Goal: Browse casually: Explore the website without a specific task or goal

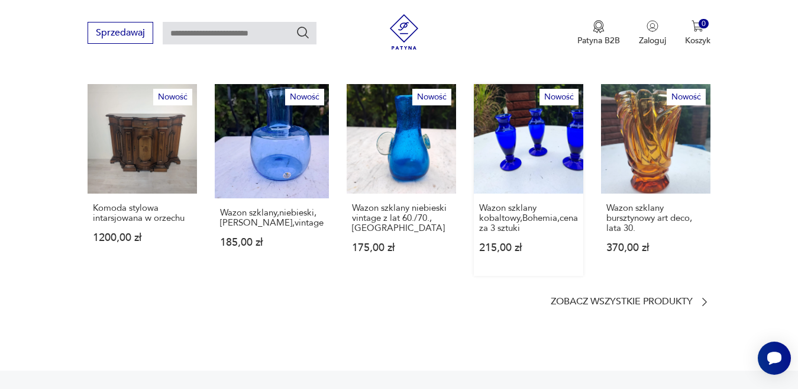
scroll to position [651, 0]
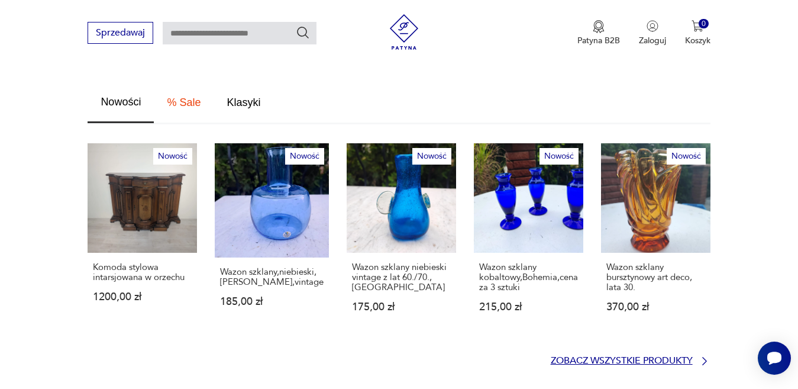
click at [704, 355] on icon at bounding box center [705, 361] width 12 height 12
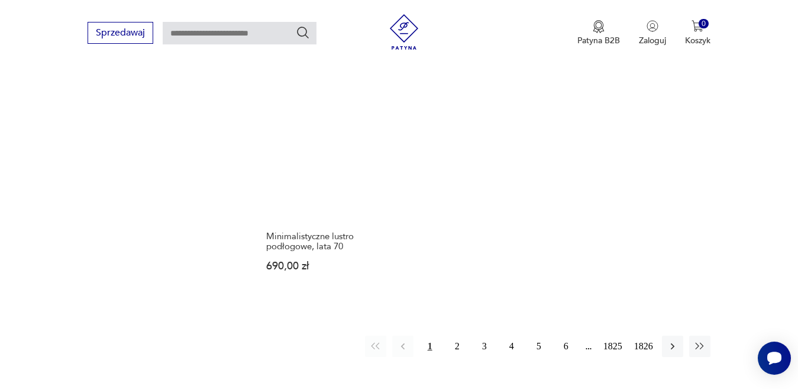
scroll to position [1531, 0]
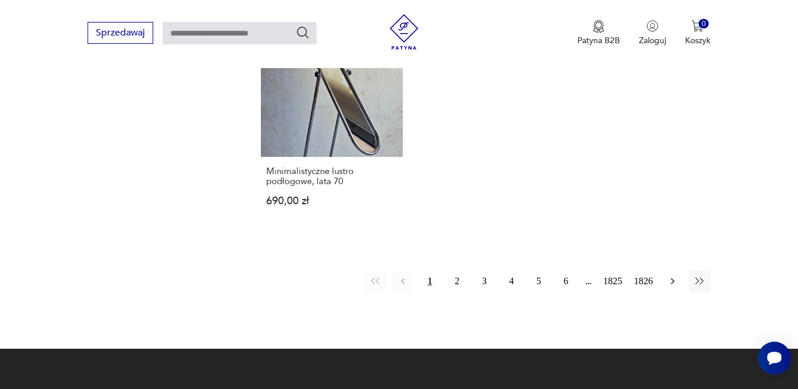
click at [673, 275] on icon "button" at bounding box center [673, 281] width 12 height 12
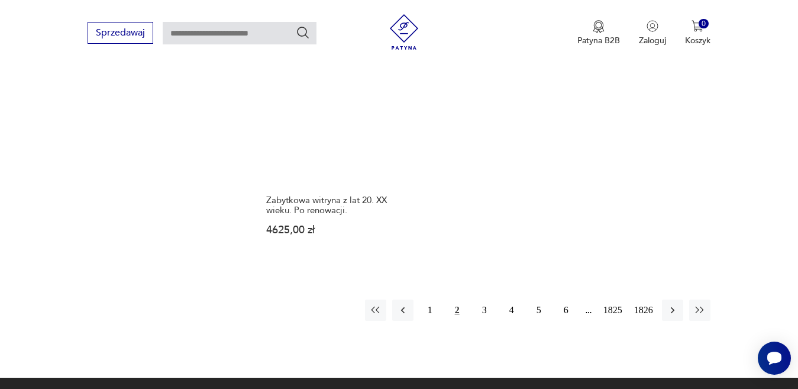
scroll to position [1573, 0]
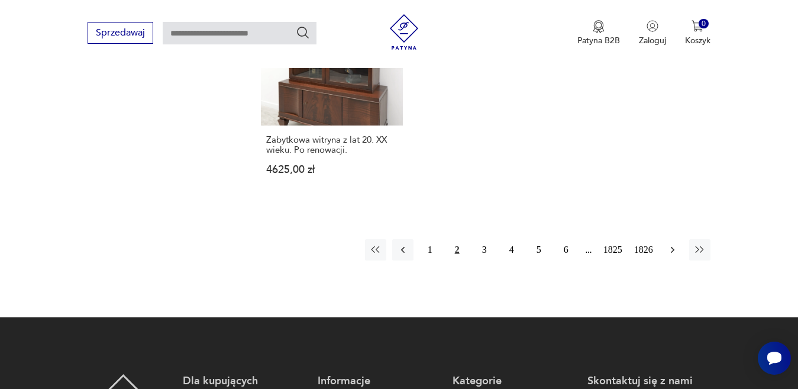
click at [671, 244] on icon "button" at bounding box center [673, 250] width 12 height 12
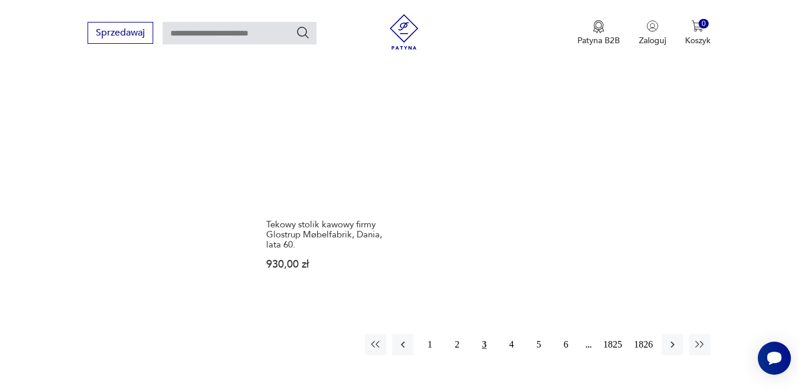
scroll to position [1632, 0]
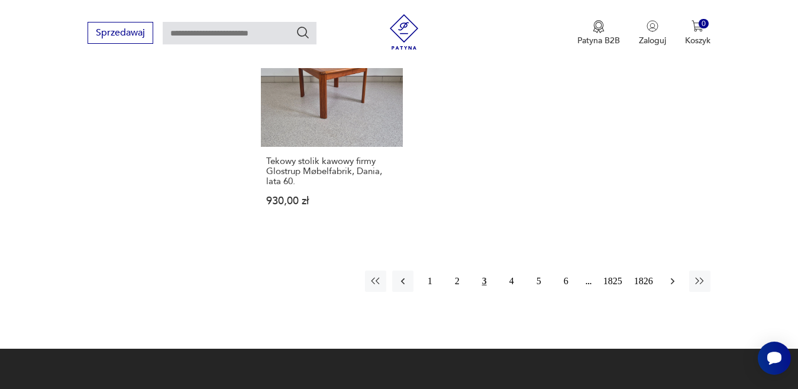
click at [673, 275] on icon "button" at bounding box center [673, 281] width 12 height 12
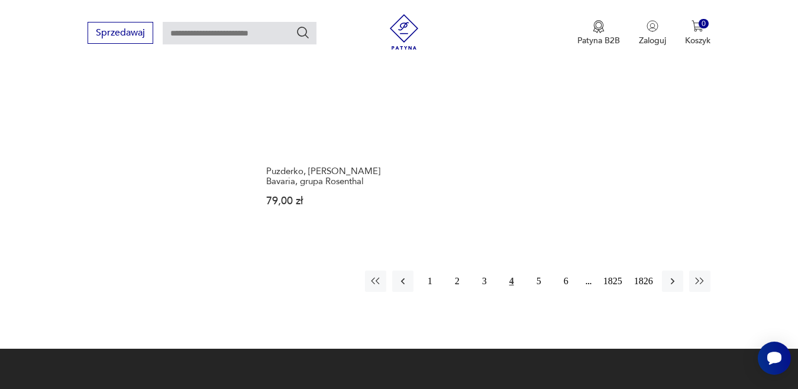
scroll to position [1573, 0]
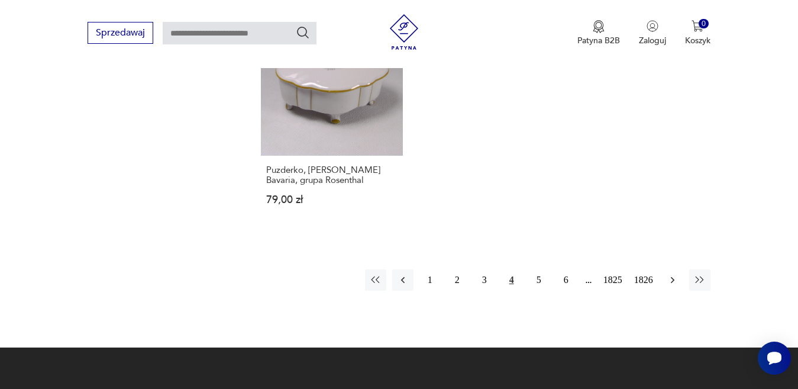
click at [671, 274] on icon "button" at bounding box center [673, 280] width 12 height 12
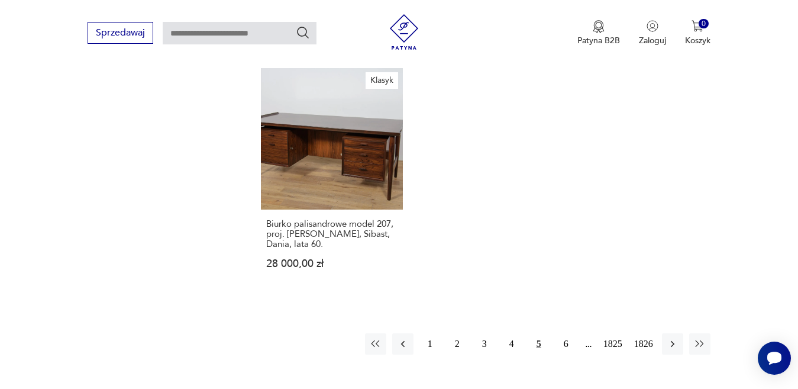
scroll to position [1514, 0]
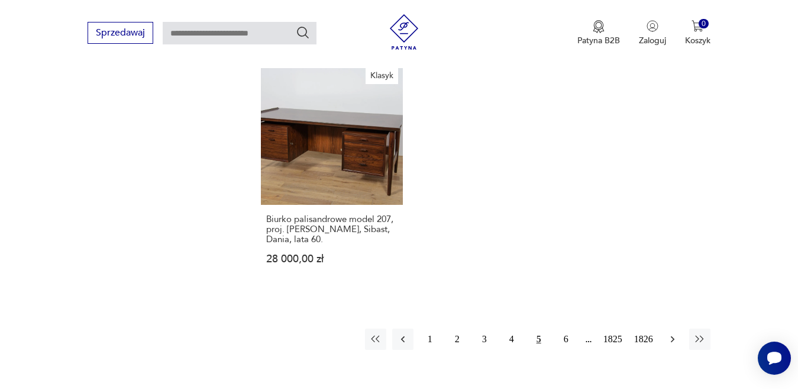
click at [670, 333] on icon "button" at bounding box center [673, 339] width 12 height 12
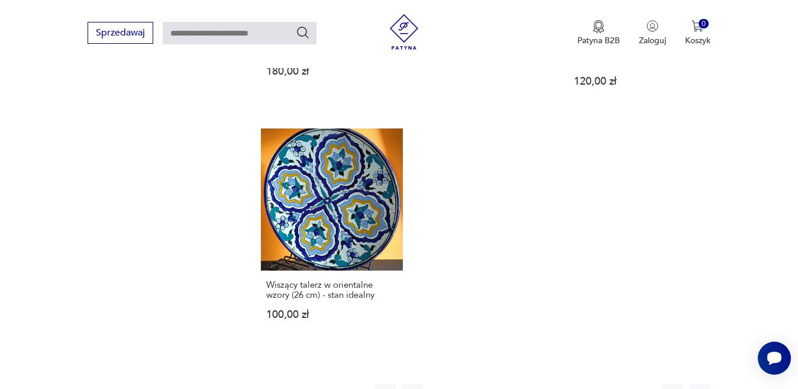
scroll to position [1514, 0]
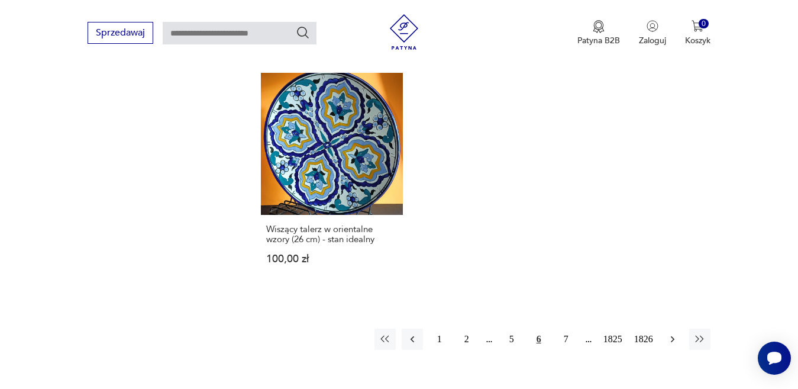
click at [671, 335] on icon "button" at bounding box center [672, 338] width 4 height 7
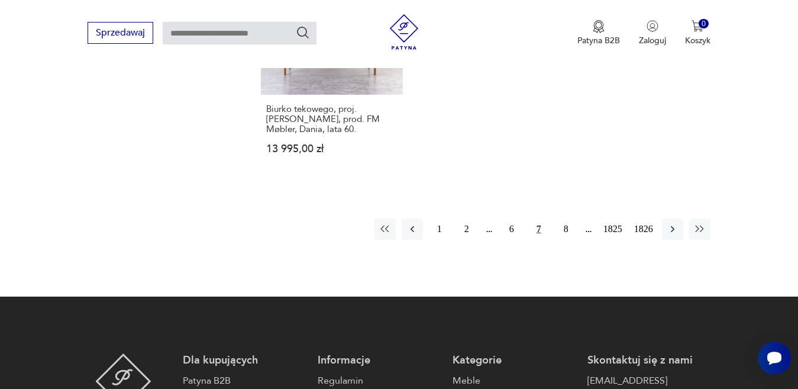
scroll to position [1632, 0]
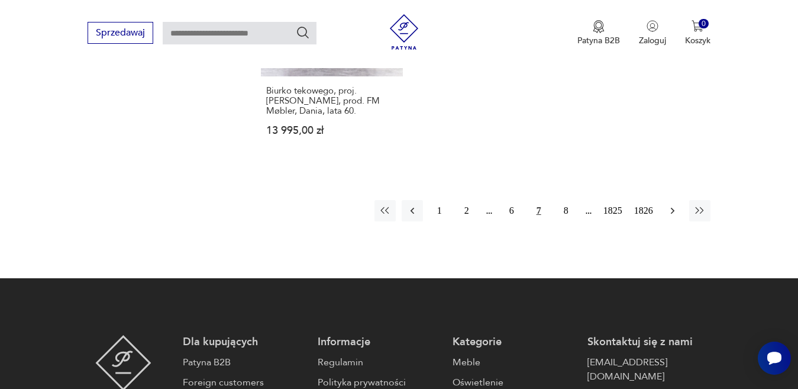
click at [670, 205] on icon "button" at bounding box center [673, 211] width 12 height 12
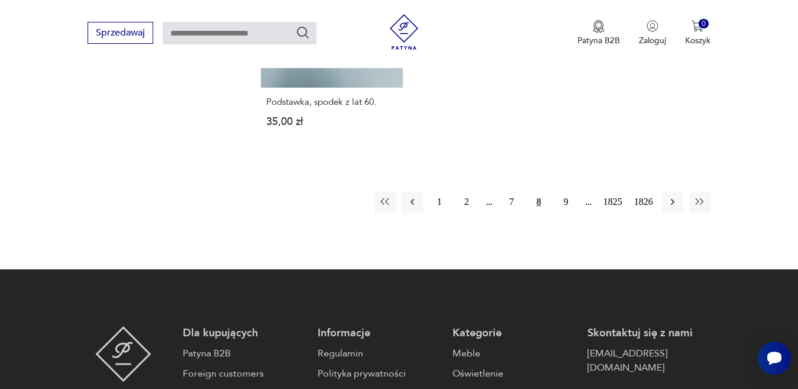
scroll to position [1632, 0]
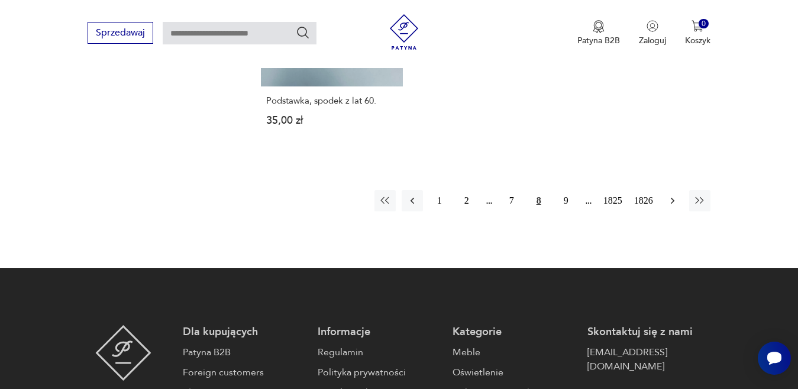
click at [672, 195] on icon "button" at bounding box center [673, 201] width 12 height 12
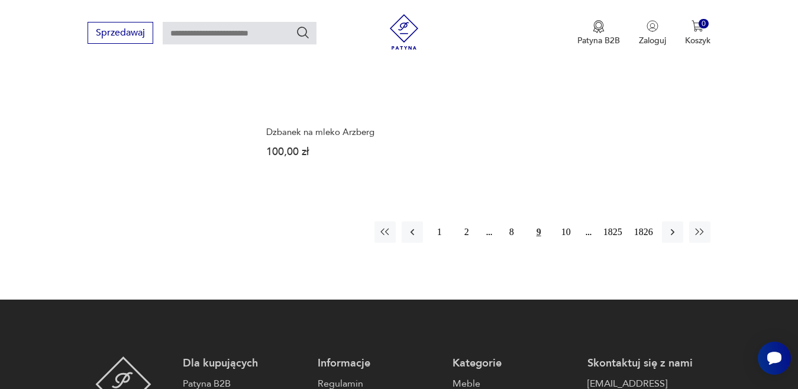
scroll to position [1573, 0]
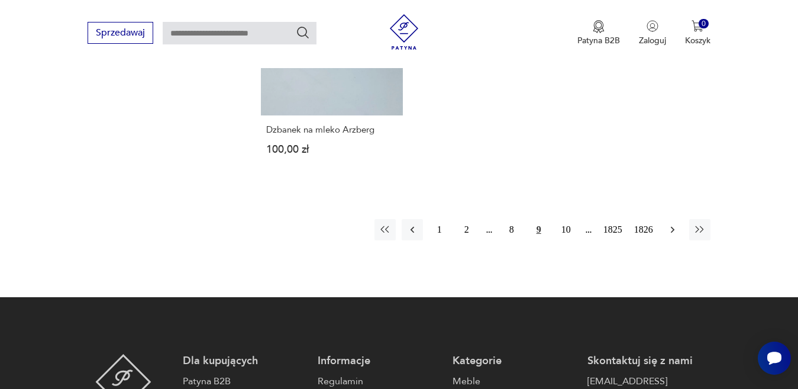
click at [670, 224] on icon "button" at bounding box center [673, 230] width 12 height 12
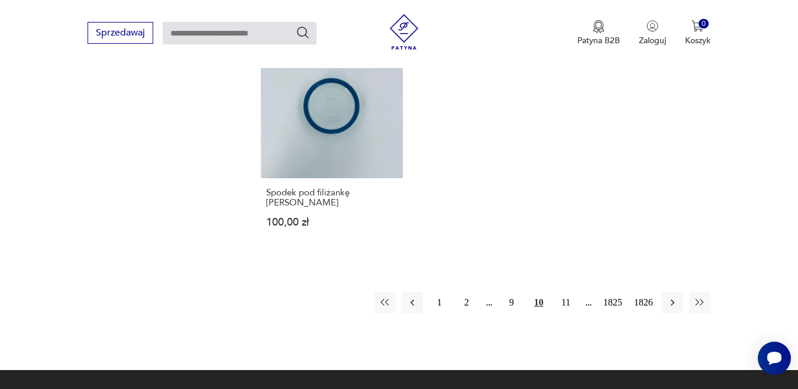
scroll to position [1573, 0]
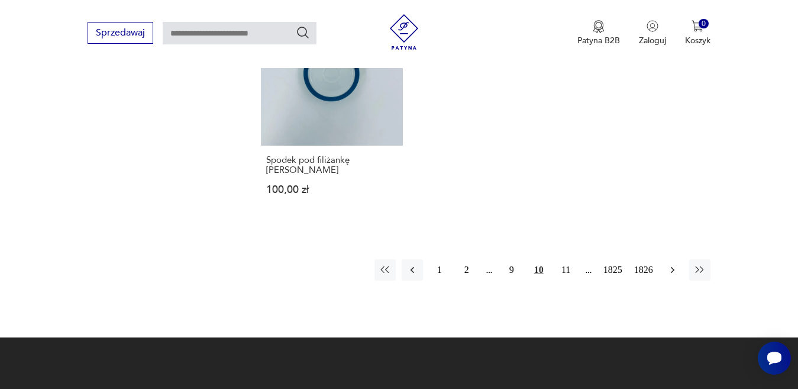
click at [674, 264] on icon "button" at bounding box center [673, 270] width 12 height 12
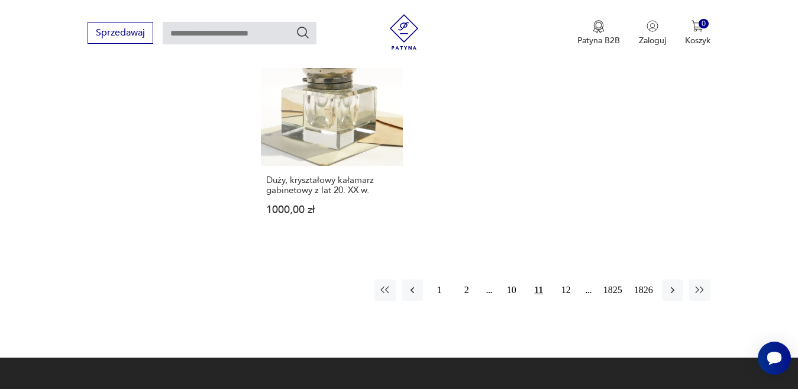
scroll to position [1573, 0]
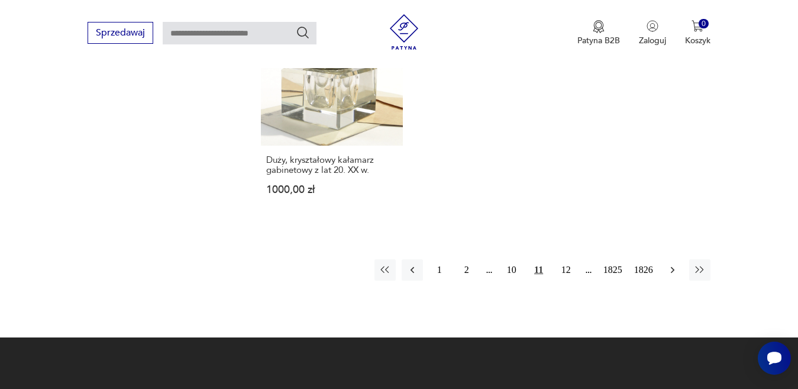
click at [673, 266] on icon "button" at bounding box center [672, 269] width 4 height 7
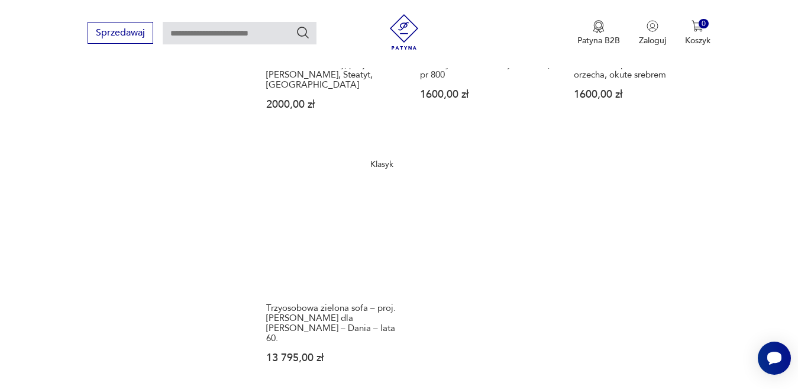
scroll to position [1632, 0]
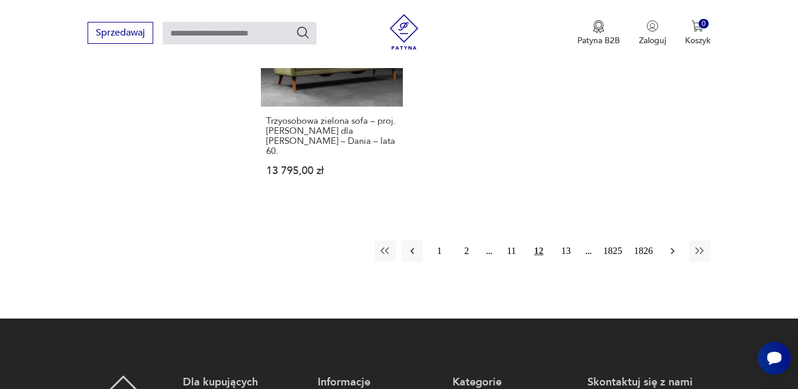
click at [668, 245] on icon "button" at bounding box center [673, 251] width 12 height 12
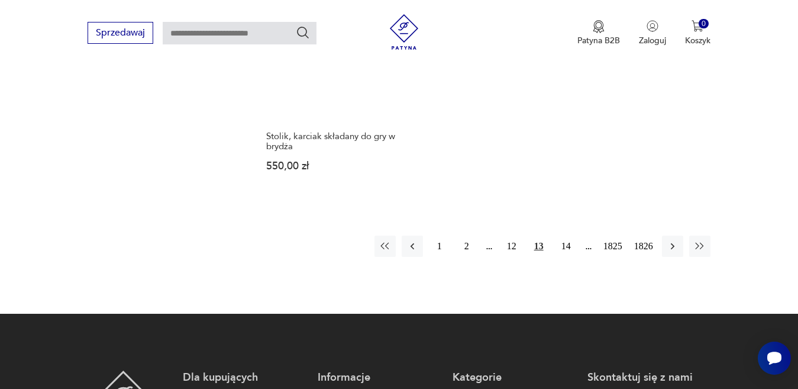
scroll to position [1691, 0]
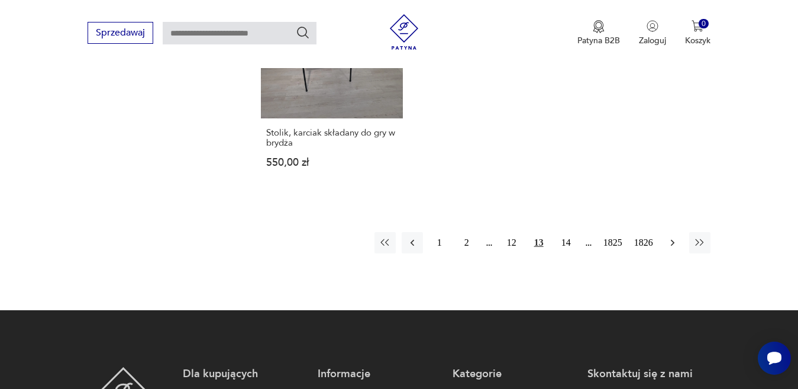
click at [670, 237] on icon "button" at bounding box center [673, 243] width 12 height 12
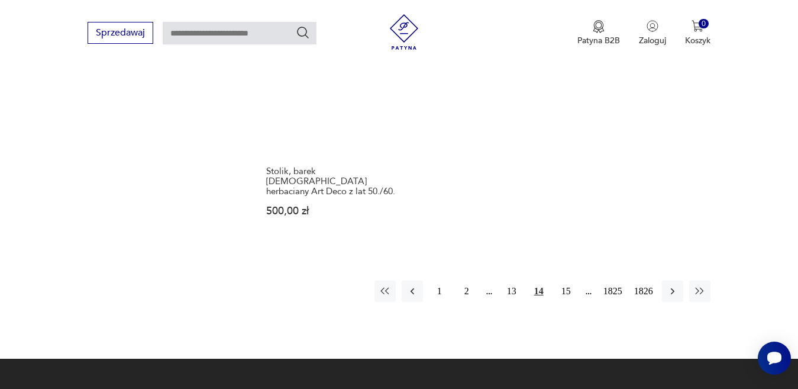
scroll to position [1573, 0]
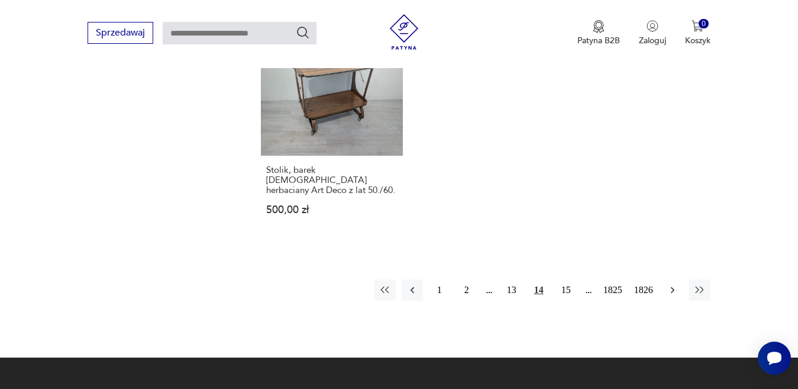
click at [670, 284] on icon "button" at bounding box center [673, 290] width 12 height 12
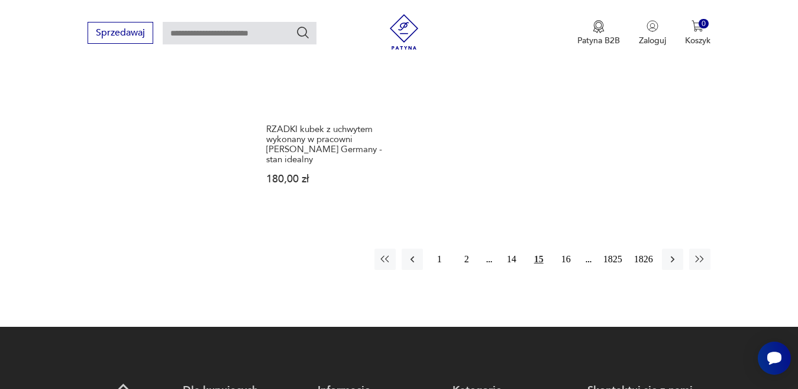
scroll to position [1632, 0]
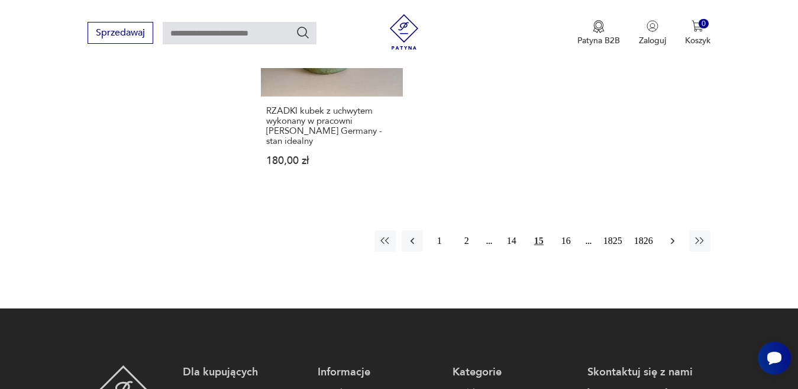
click at [671, 235] on icon "button" at bounding box center [673, 241] width 12 height 12
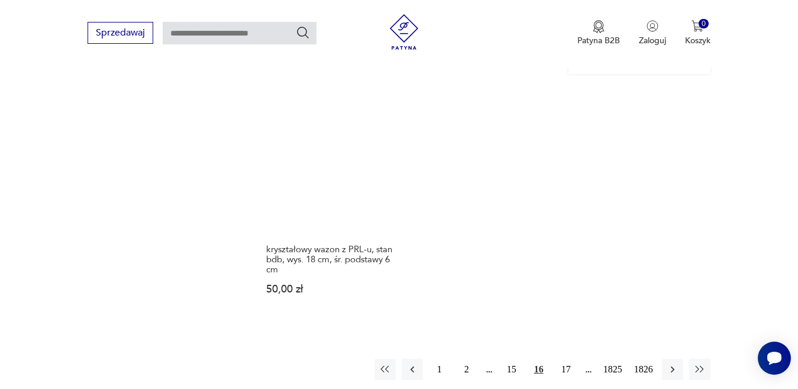
scroll to position [1573, 0]
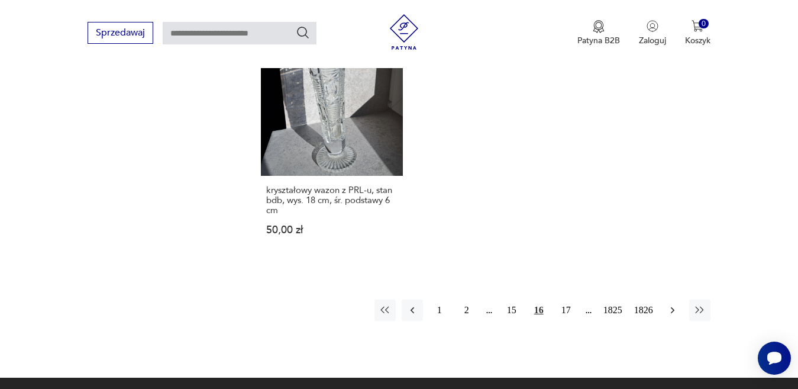
click at [672, 304] on icon "button" at bounding box center [673, 310] width 12 height 12
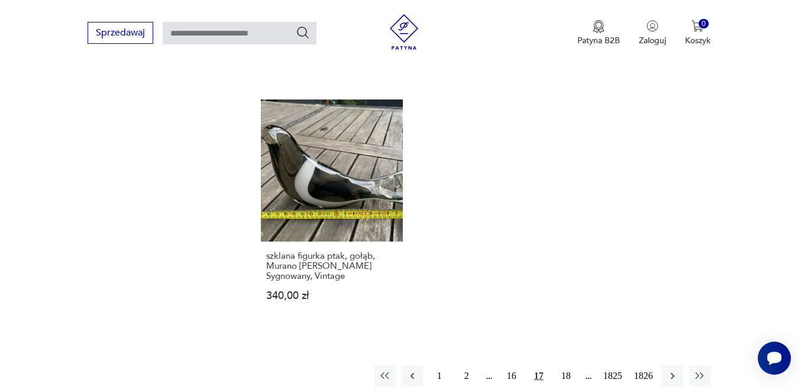
scroll to position [1632, 0]
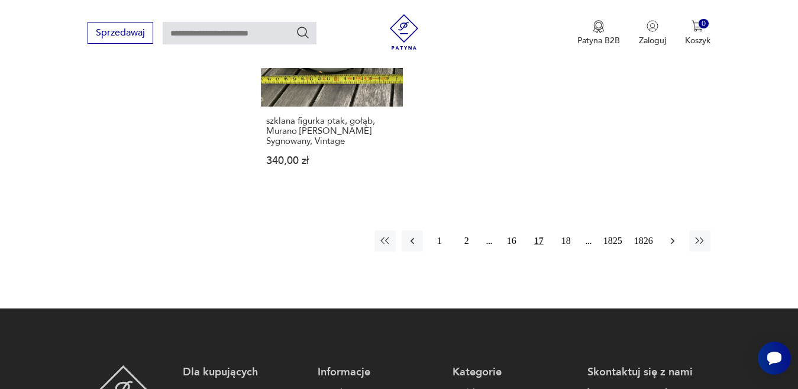
click at [671, 235] on icon "button" at bounding box center [673, 241] width 12 height 12
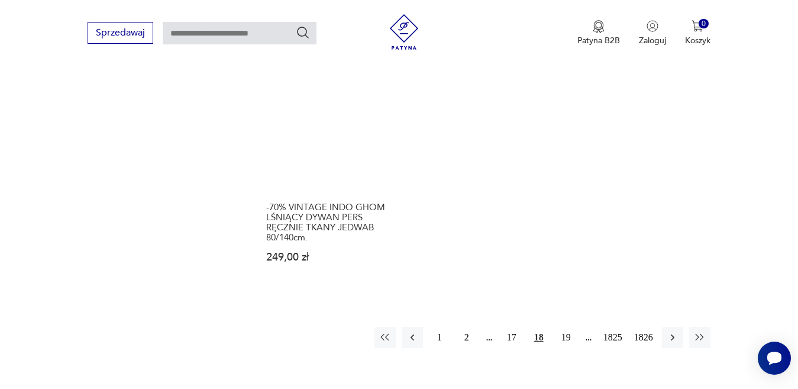
scroll to position [1573, 0]
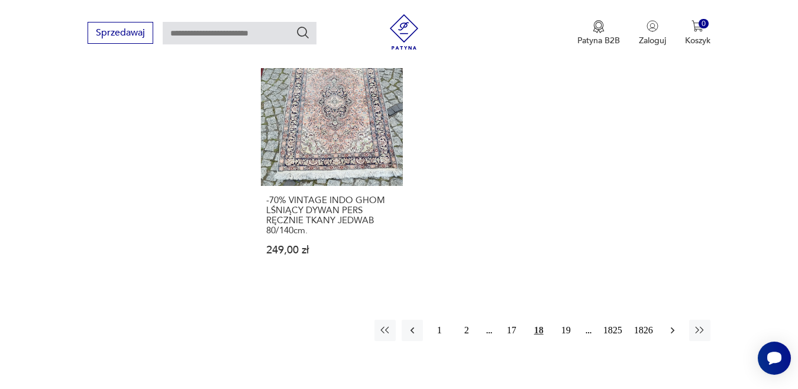
click at [672, 328] on icon "button" at bounding box center [673, 330] width 12 height 12
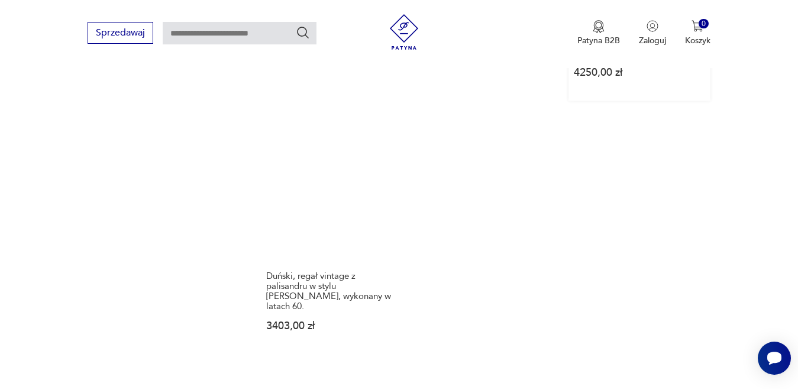
scroll to position [1514, 0]
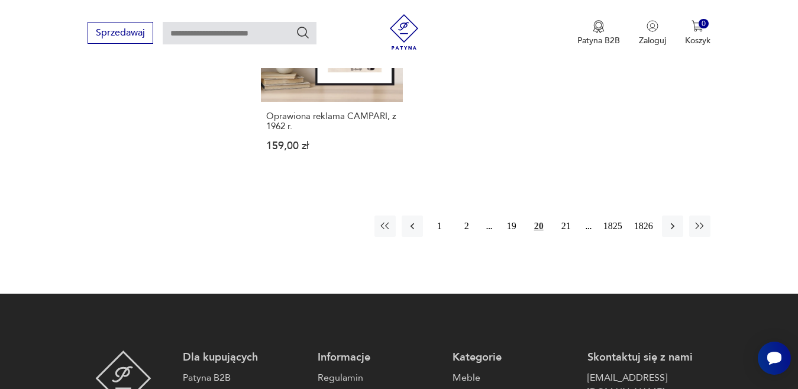
scroll to position [1632, 0]
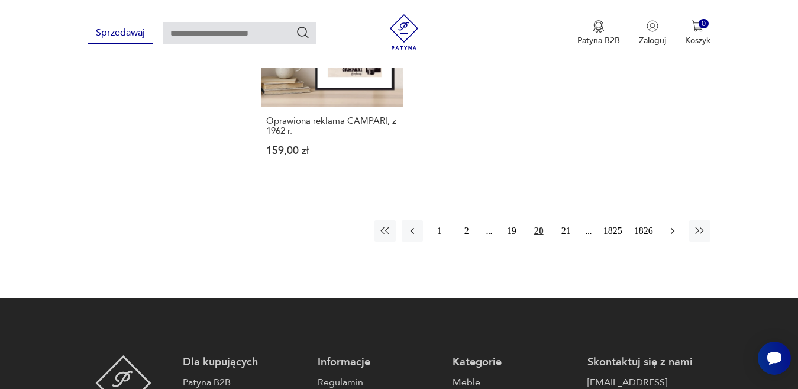
click at [673, 227] on icon "button" at bounding box center [672, 230] width 4 height 7
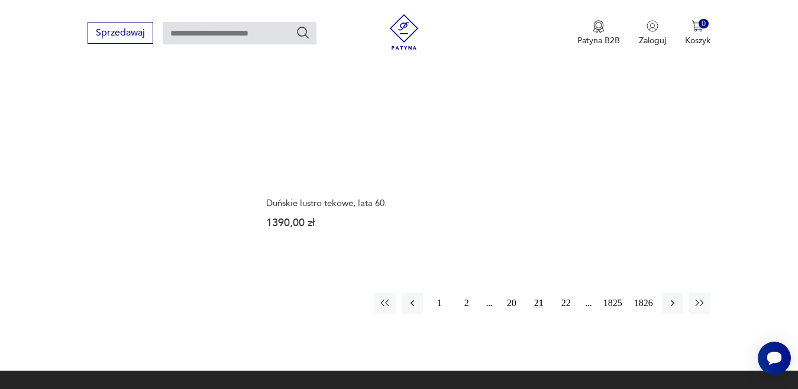
scroll to position [1632, 0]
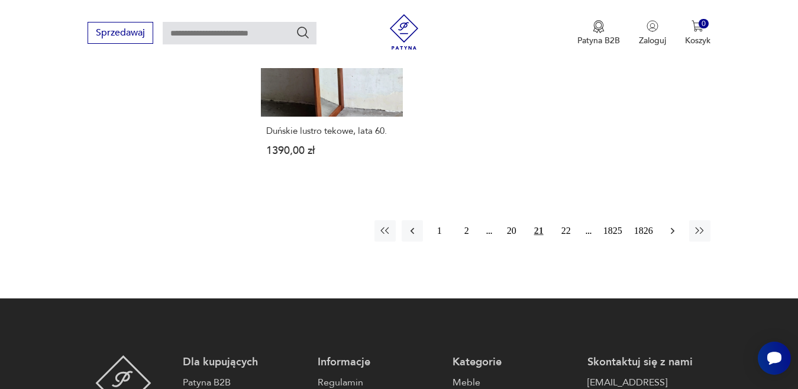
click at [670, 225] on icon "button" at bounding box center [673, 231] width 12 height 12
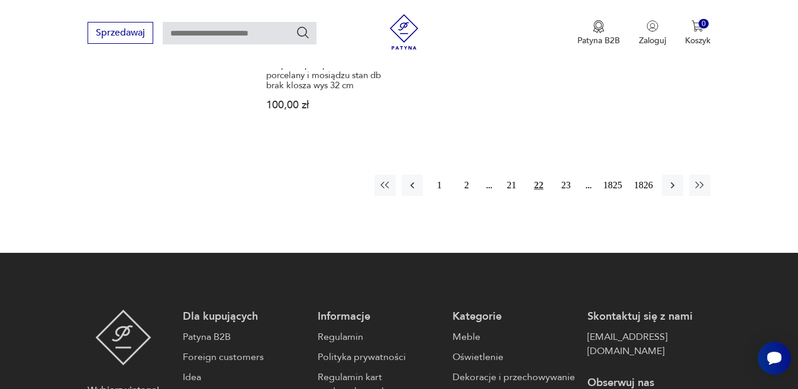
scroll to position [1632, 0]
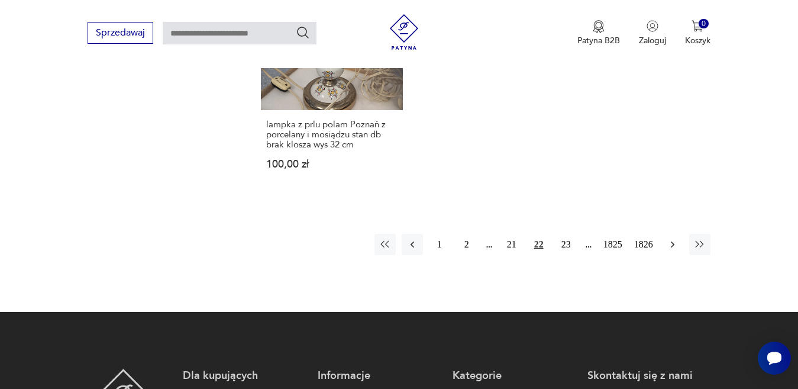
click at [671, 238] on icon "button" at bounding box center [673, 244] width 12 height 12
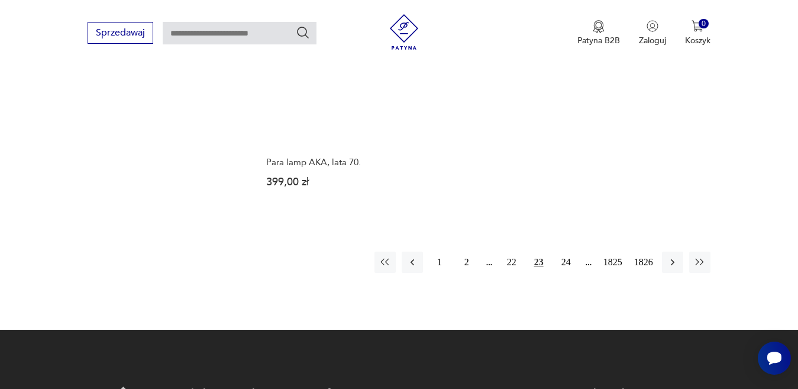
scroll to position [1632, 0]
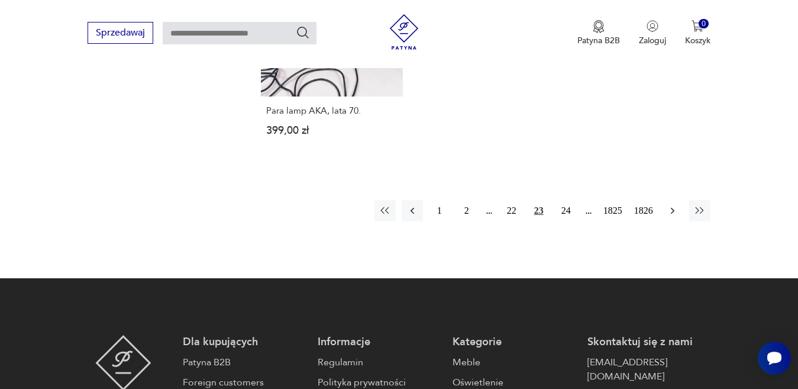
click at [670, 205] on icon "button" at bounding box center [673, 211] width 12 height 12
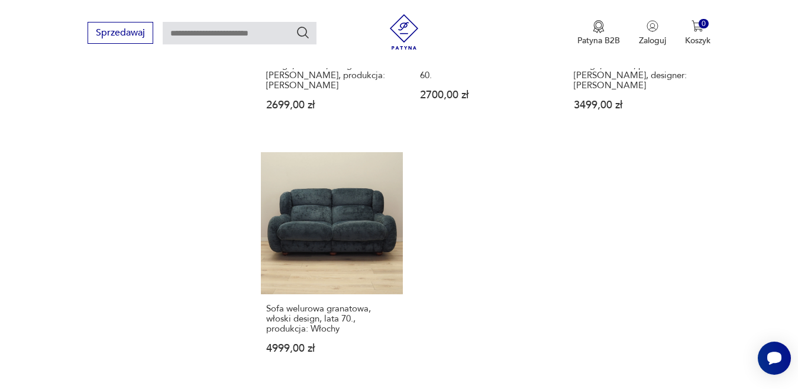
scroll to position [1573, 0]
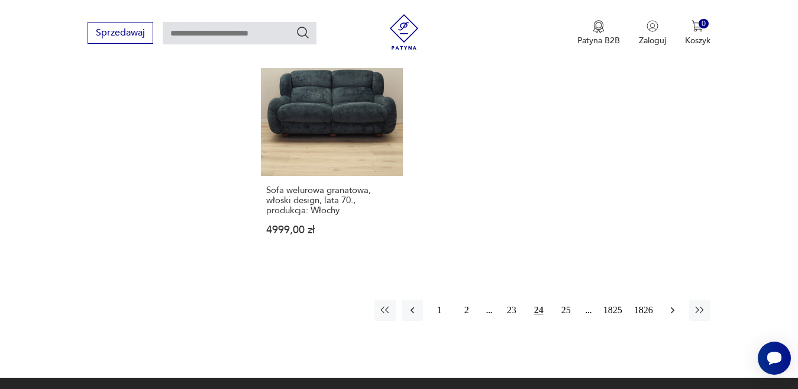
click at [665, 299] on button "button" at bounding box center [672, 309] width 21 height 21
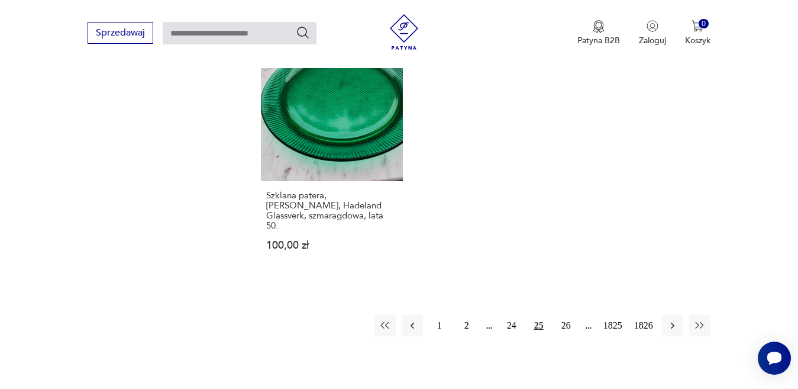
scroll to position [1573, 0]
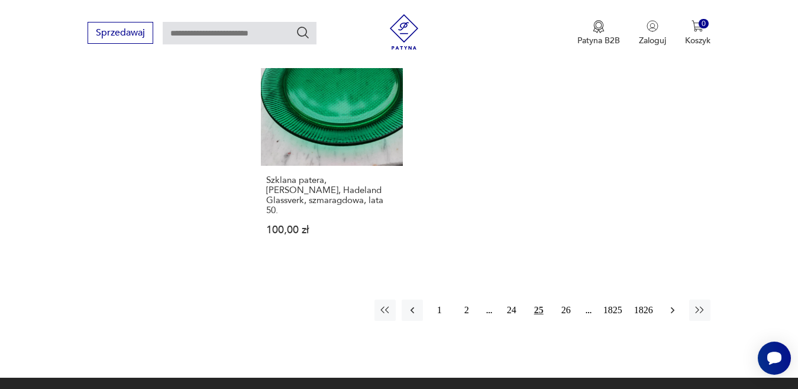
click at [673, 306] on icon "button" at bounding box center [672, 309] width 4 height 7
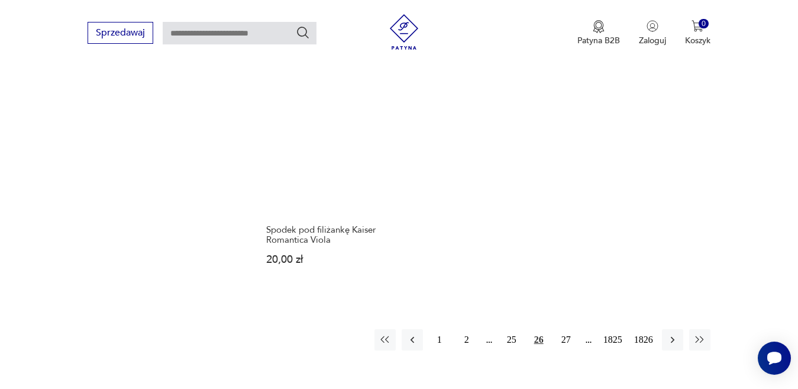
scroll to position [1514, 0]
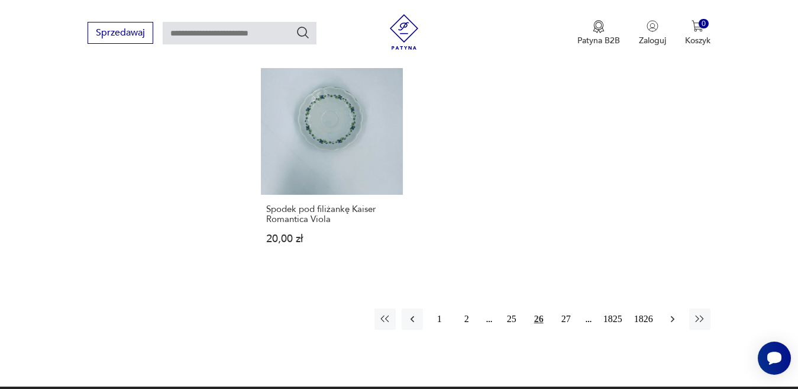
click at [672, 313] on icon "button" at bounding box center [673, 319] width 12 height 12
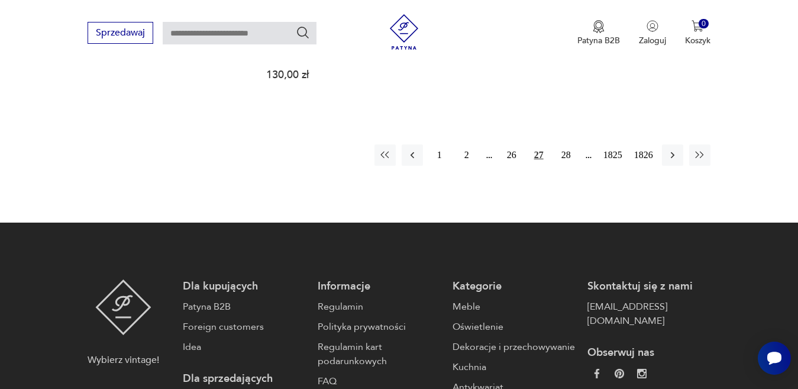
scroll to position [1691, 0]
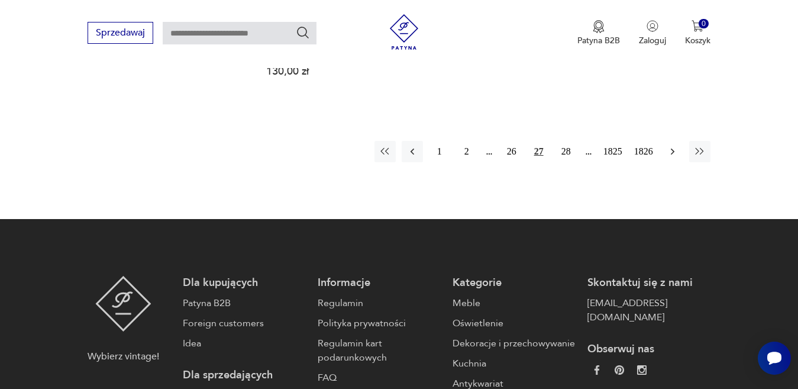
click at [671, 148] on icon "button" at bounding box center [673, 152] width 12 height 12
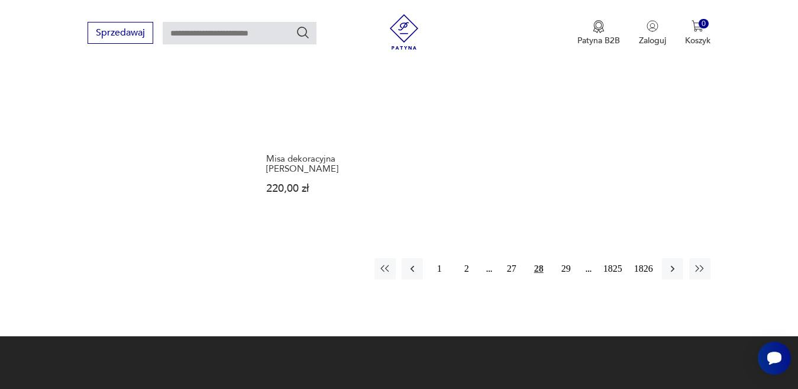
scroll to position [1573, 0]
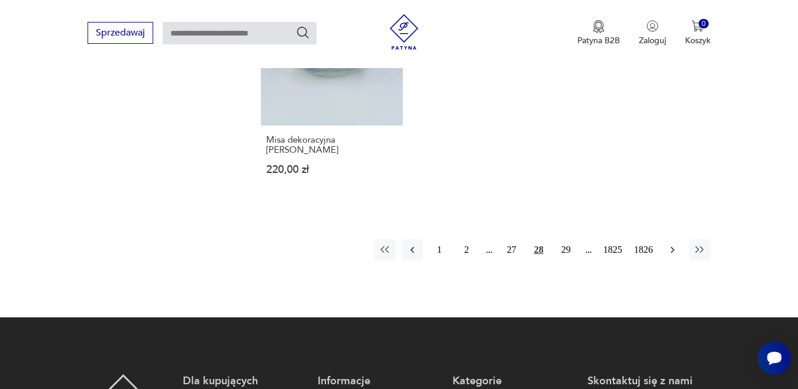
click at [671, 250] on icon "button" at bounding box center [673, 250] width 12 height 12
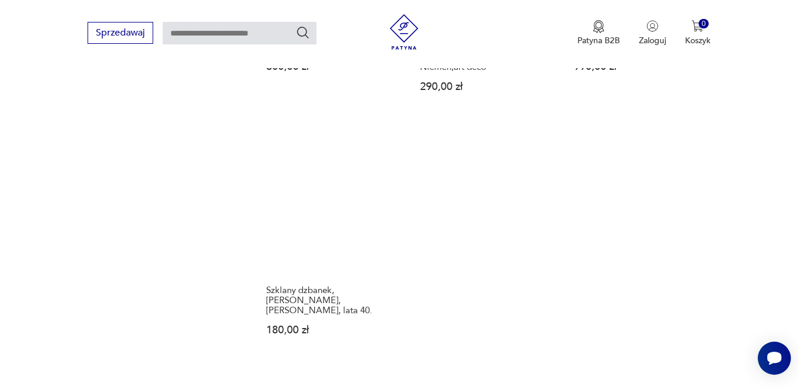
scroll to position [1573, 0]
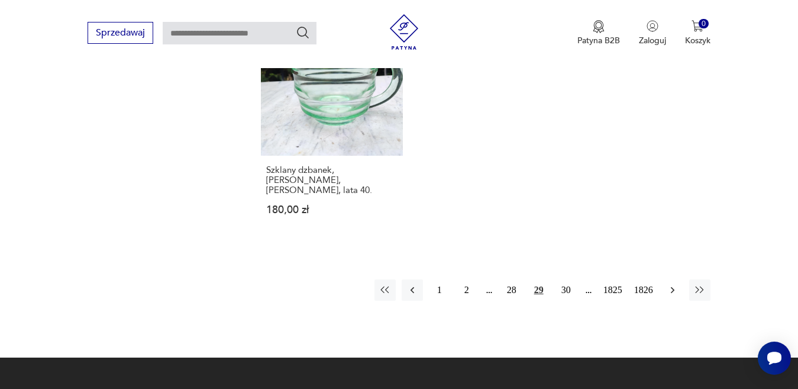
click at [671, 284] on icon "button" at bounding box center [673, 290] width 12 height 12
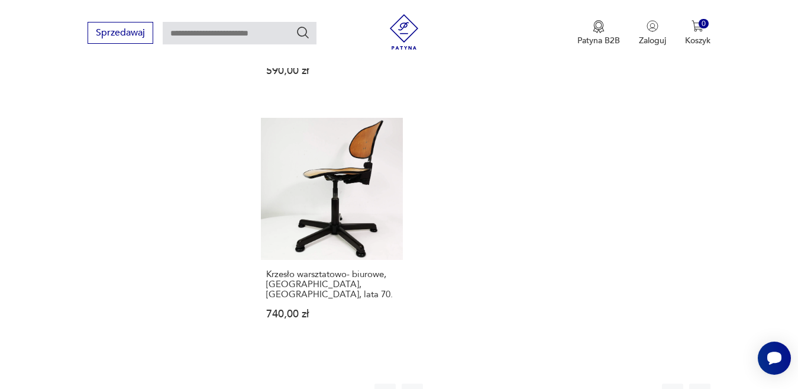
scroll to position [1573, 0]
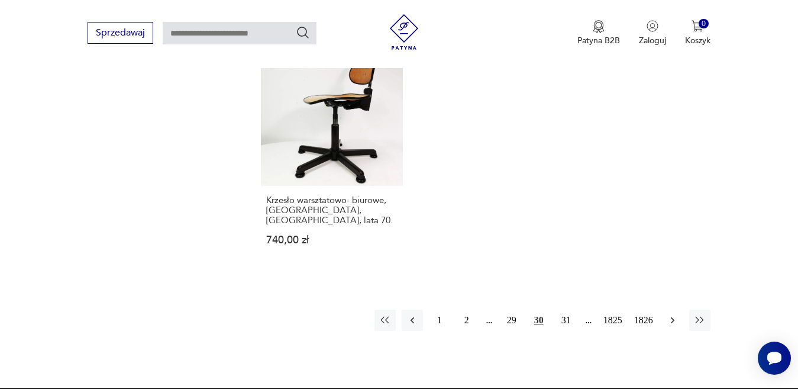
click at [674, 314] on icon "button" at bounding box center [673, 320] width 12 height 12
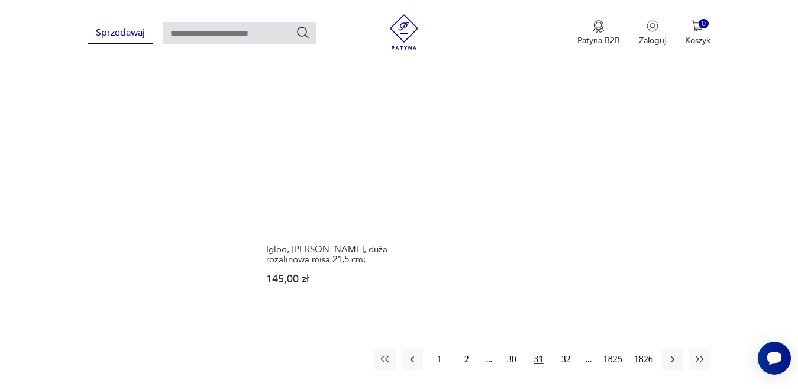
scroll to position [1573, 0]
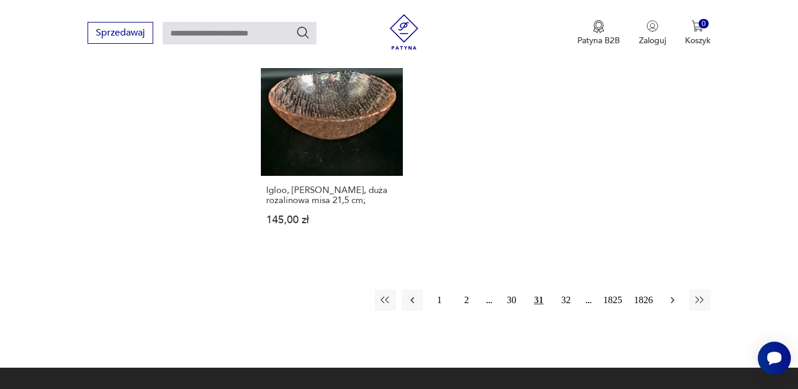
click at [674, 294] on icon "button" at bounding box center [673, 300] width 12 height 12
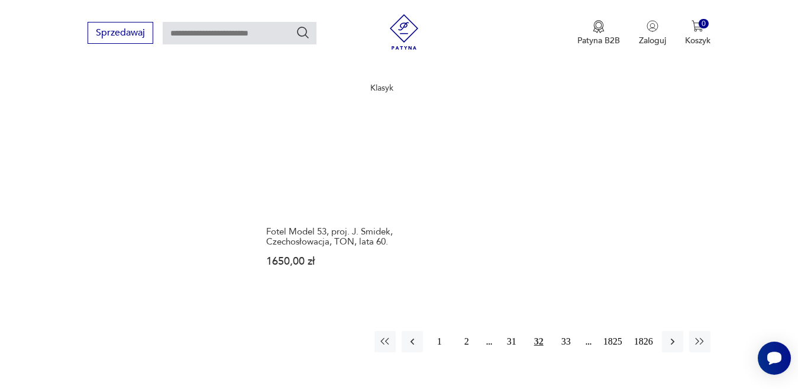
scroll to position [1514, 0]
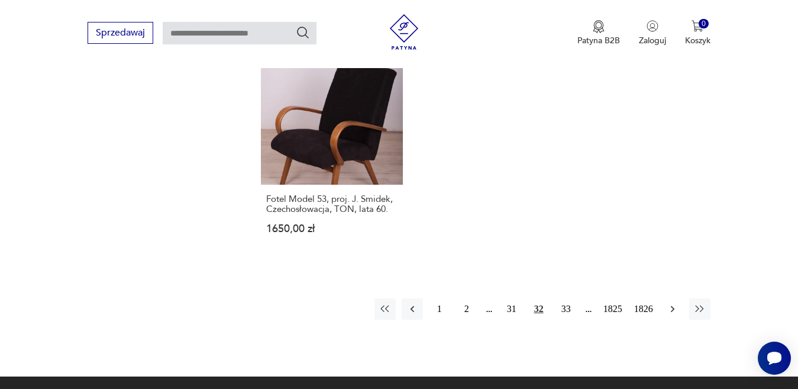
click at [672, 307] on icon "button" at bounding box center [673, 309] width 12 height 12
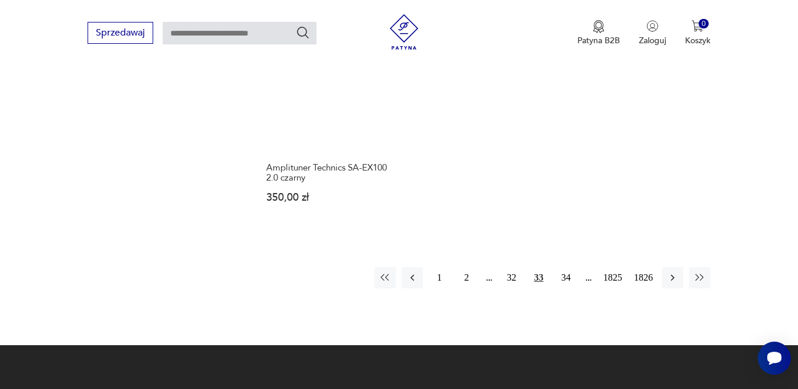
scroll to position [1573, 0]
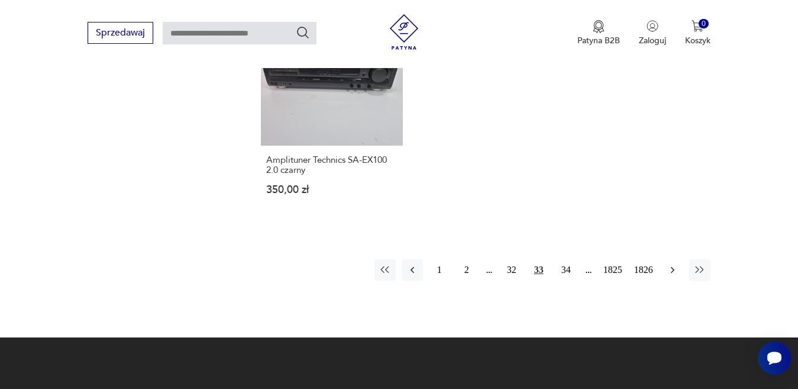
click at [671, 264] on icon "button" at bounding box center [673, 270] width 12 height 12
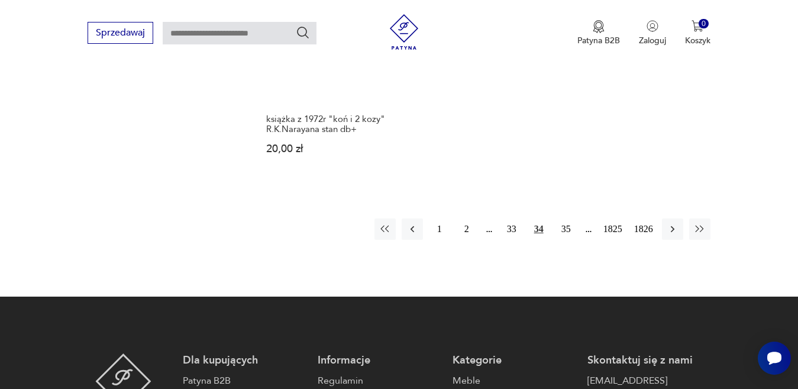
scroll to position [1632, 0]
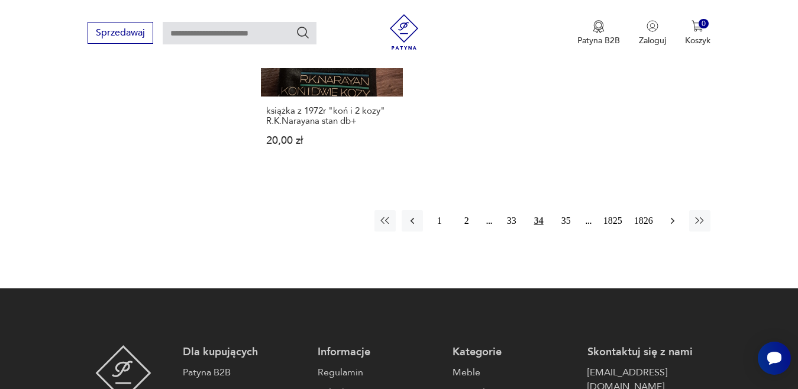
click at [673, 218] on icon "button" at bounding box center [673, 221] width 12 height 12
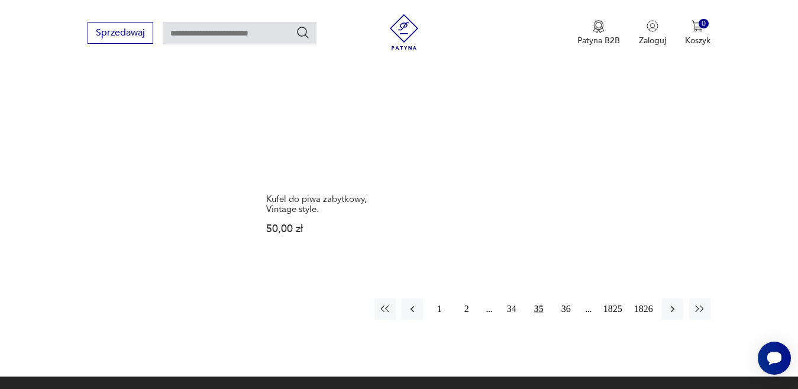
scroll to position [1573, 0]
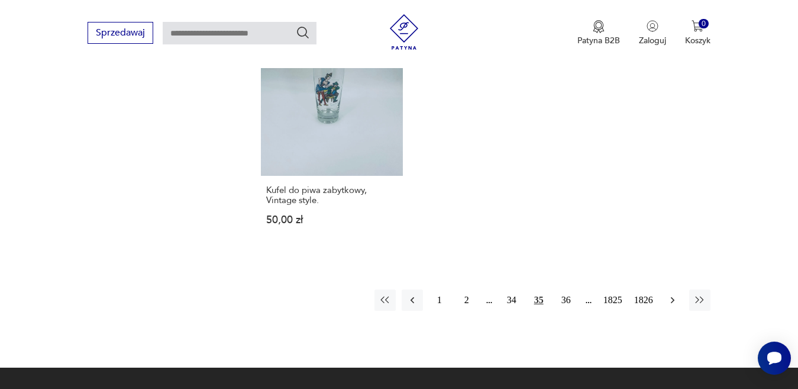
click at [672, 294] on icon "button" at bounding box center [673, 300] width 12 height 12
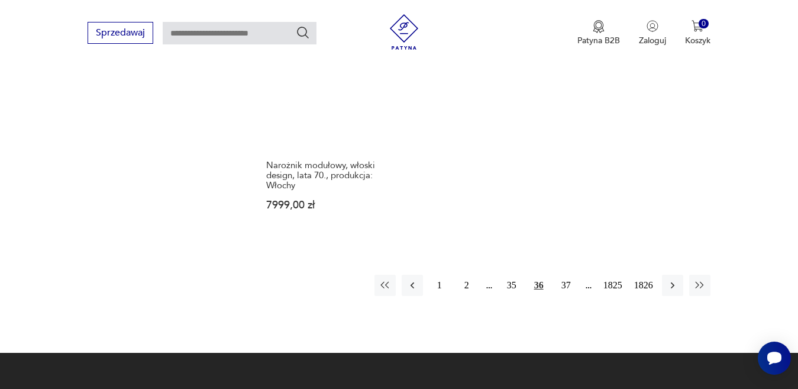
scroll to position [1632, 0]
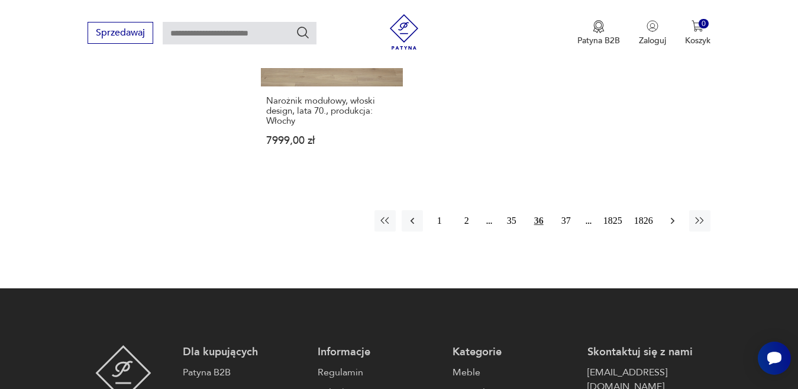
click at [670, 215] on icon "button" at bounding box center [673, 221] width 12 height 12
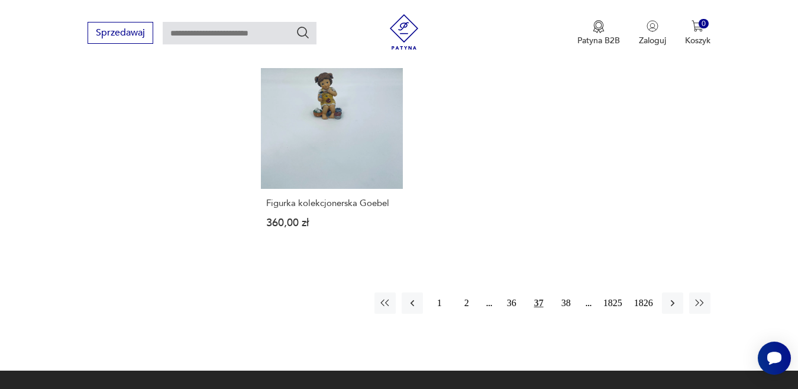
scroll to position [1514, 0]
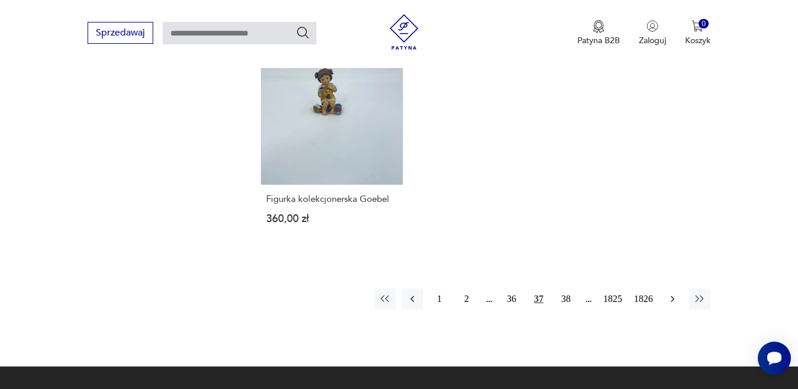
click at [672, 295] on icon "button" at bounding box center [672, 298] width 4 height 7
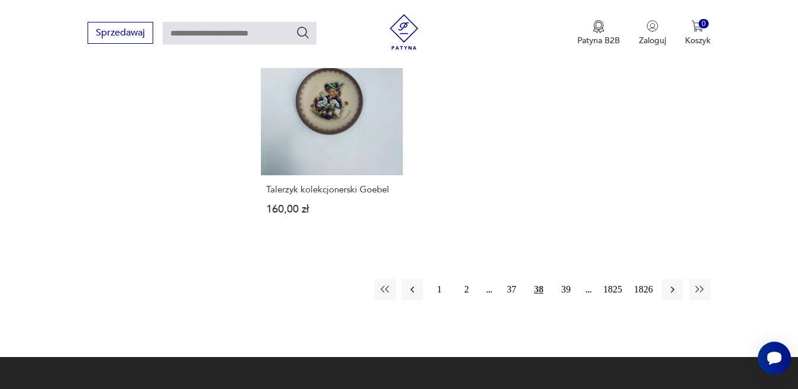
scroll to position [1514, 0]
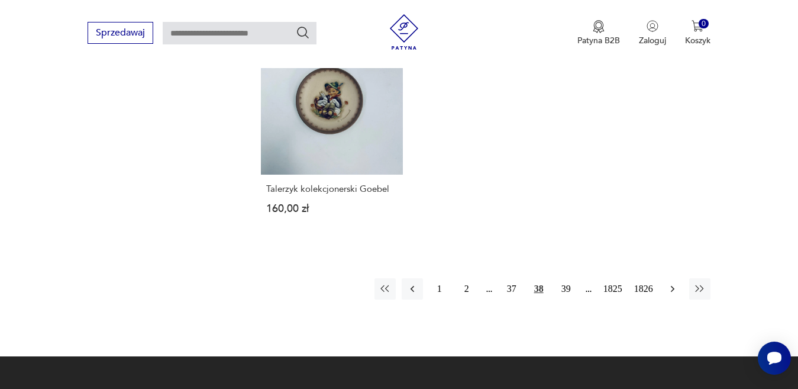
click at [671, 289] on icon "button" at bounding box center [673, 289] width 12 height 12
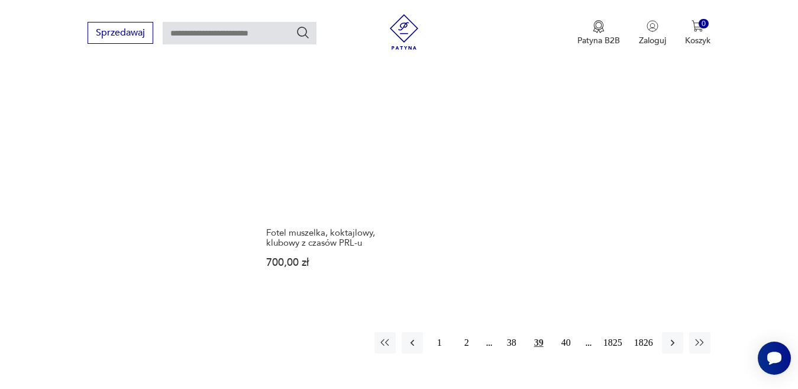
scroll to position [1514, 0]
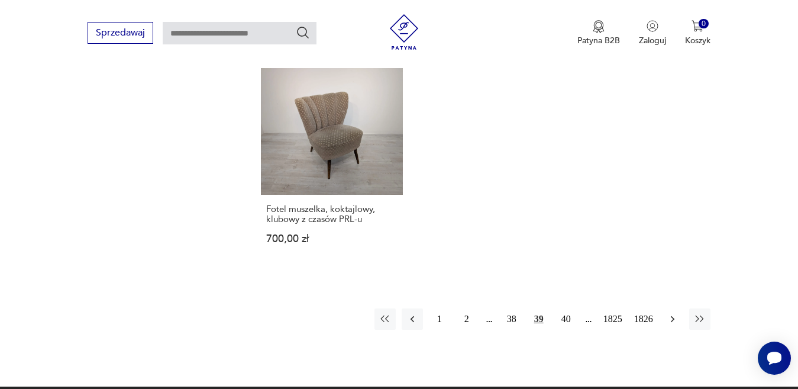
click at [672, 313] on icon "button" at bounding box center [673, 319] width 12 height 12
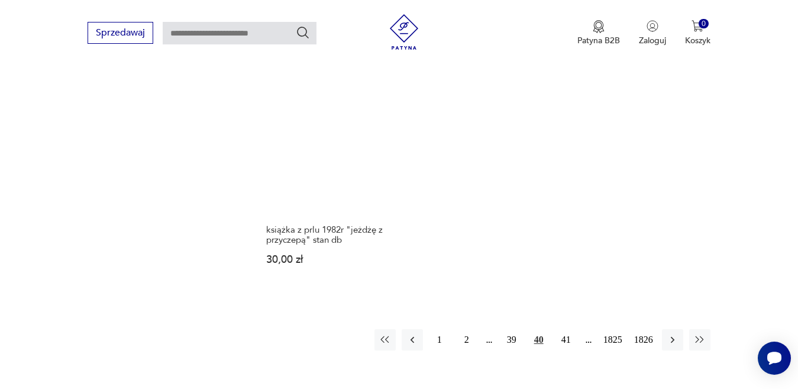
scroll to position [1632, 0]
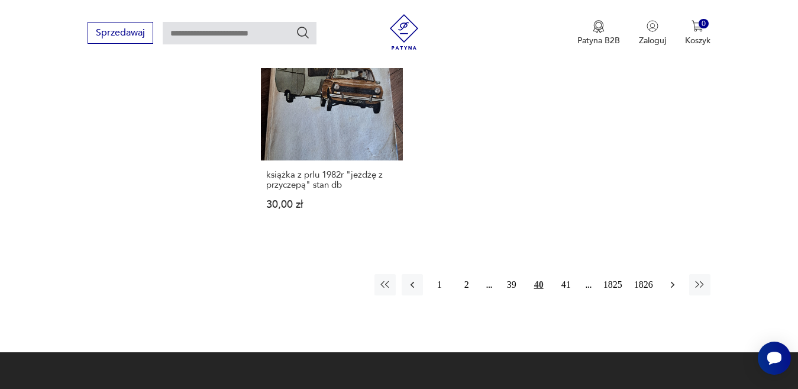
click at [674, 279] on icon "button" at bounding box center [673, 285] width 12 height 12
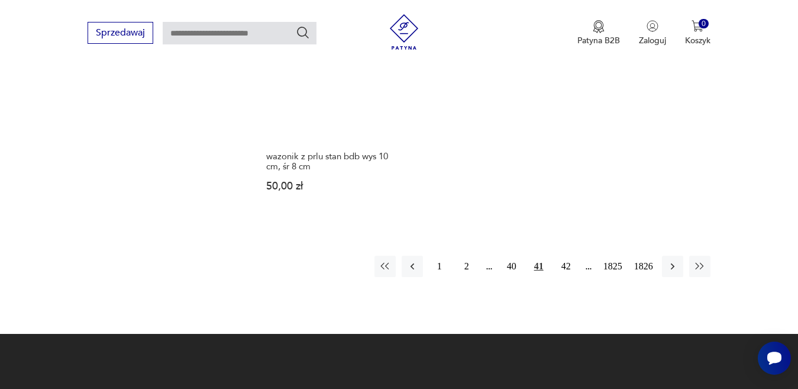
scroll to position [1632, 0]
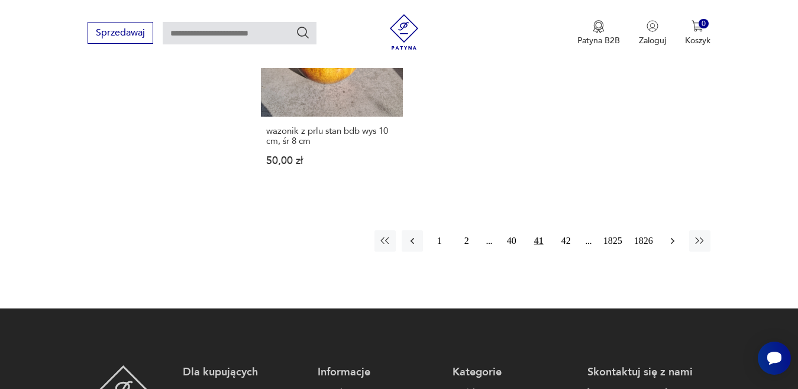
click at [672, 235] on icon "button" at bounding box center [673, 241] width 12 height 12
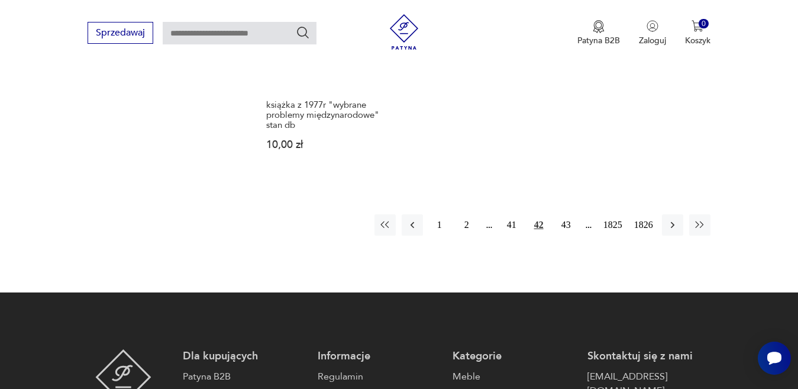
scroll to position [1632, 0]
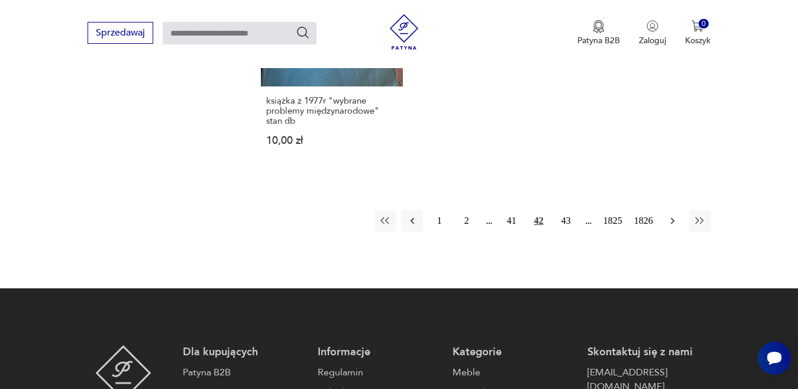
click at [672, 215] on icon "button" at bounding box center [673, 221] width 12 height 12
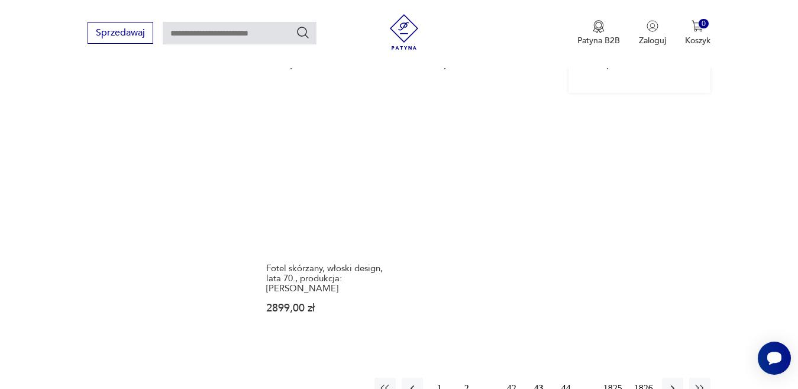
scroll to position [1514, 0]
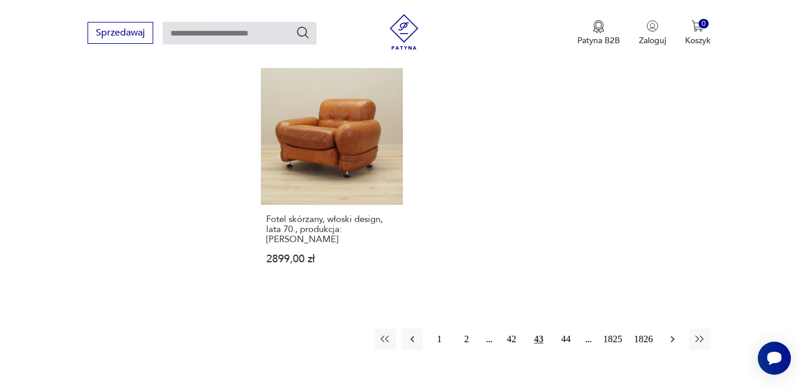
click at [672, 333] on icon "button" at bounding box center [673, 339] width 12 height 12
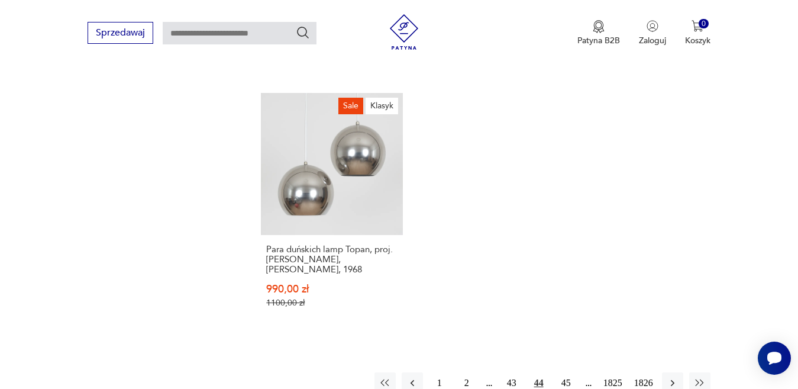
scroll to position [1573, 0]
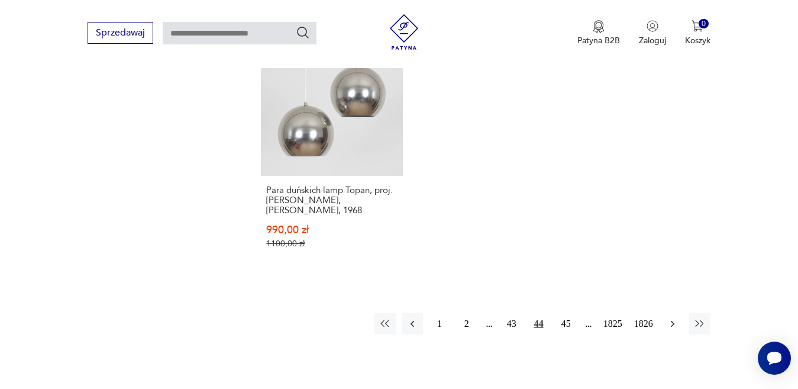
click at [672, 318] on icon "button" at bounding box center [673, 324] width 12 height 12
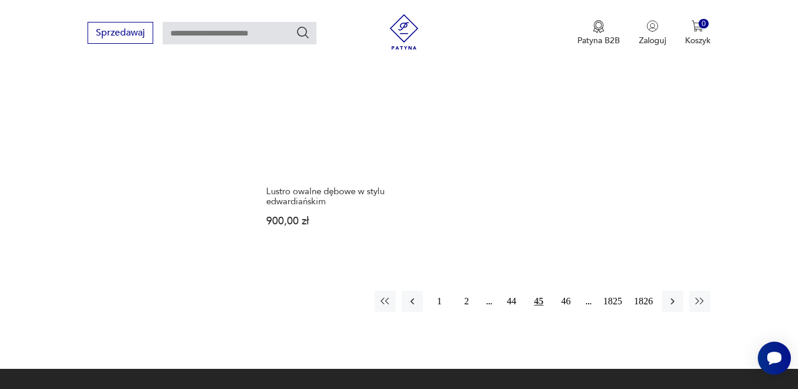
scroll to position [1573, 0]
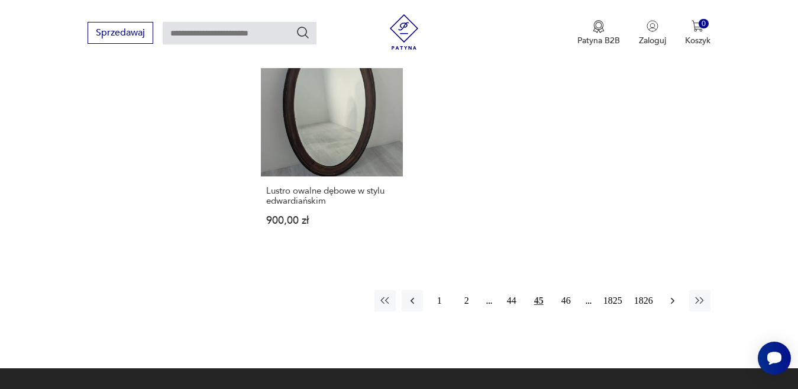
click at [671, 300] on icon "button" at bounding box center [673, 301] width 12 height 12
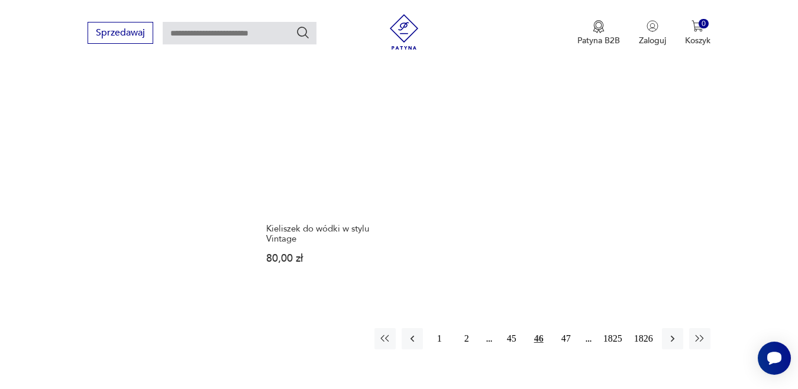
scroll to position [1514, 0]
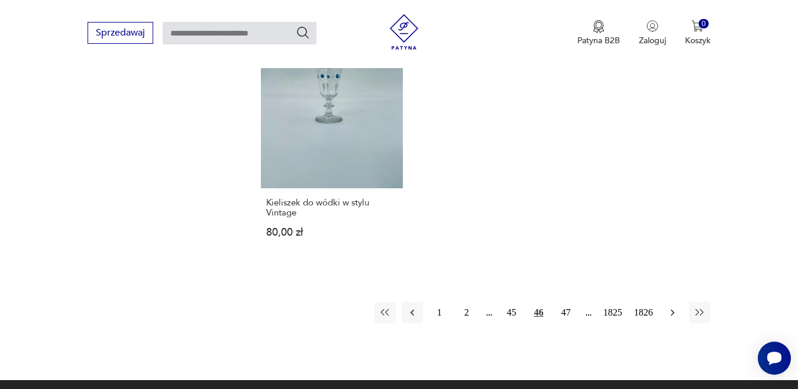
click at [671, 309] on icon "button" at bounding box center [672, 312] width 4 height 7
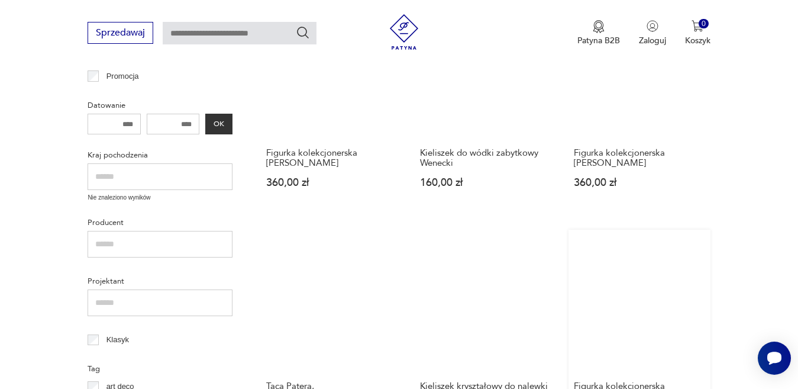
scroll to position [390, 0]
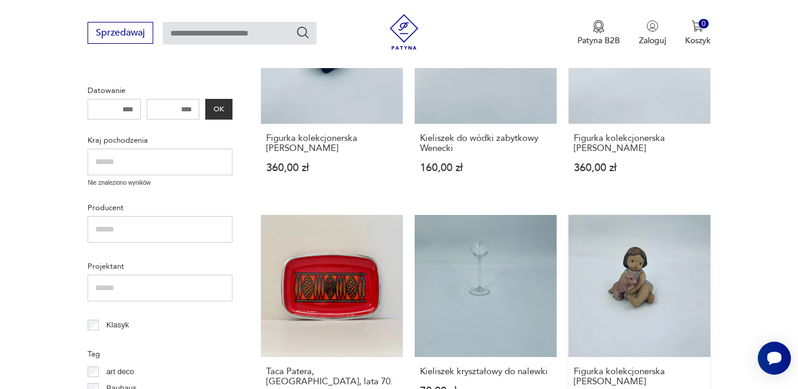
click at [661, 287] on link "Figurka kolekcjonerska [PERSON_NAME] 360,00 zł" at bounding box center [639, 322] width 142 height 214
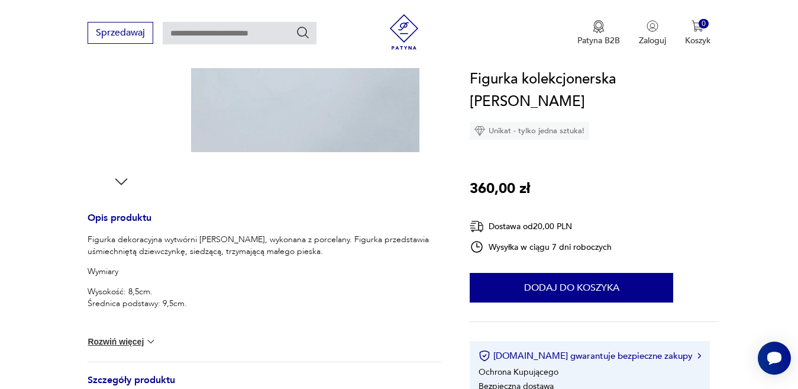
scroll to position [355, 0]
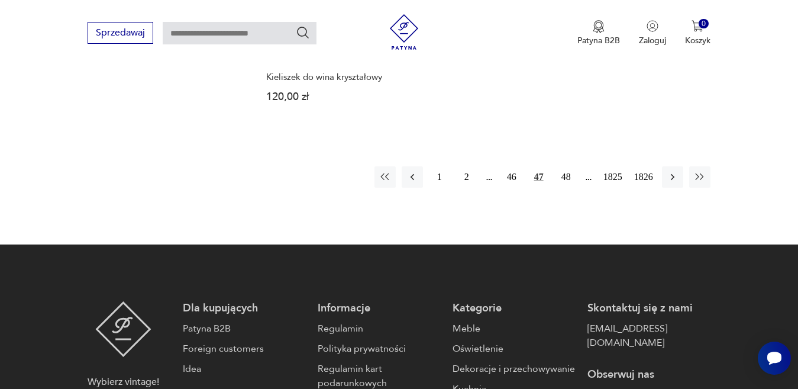
scroll to position [1680, 0]
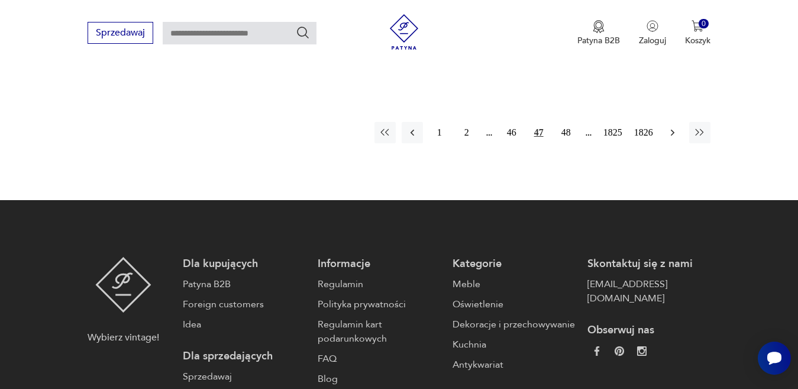
click at [671, 131] on icon "button" at bounding box center [673, 133] width 12 height 12
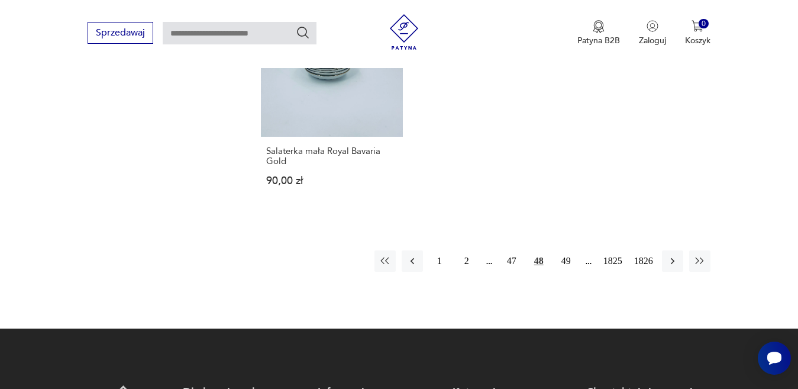
scroll to position [1632, 0]
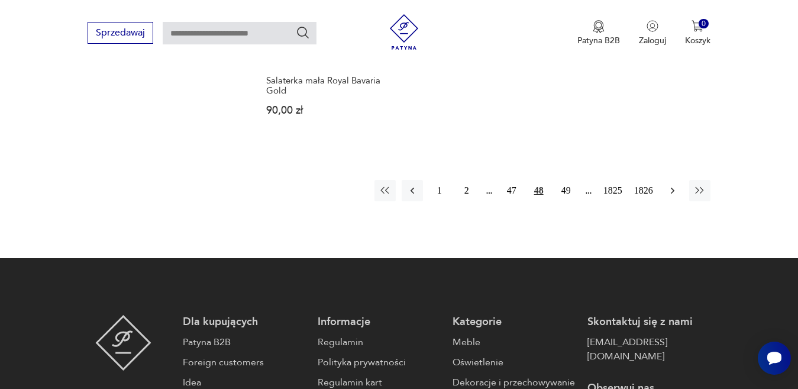
click at [671, 185] on icon "button" at bounding box center [673, 191] width 12 height 12
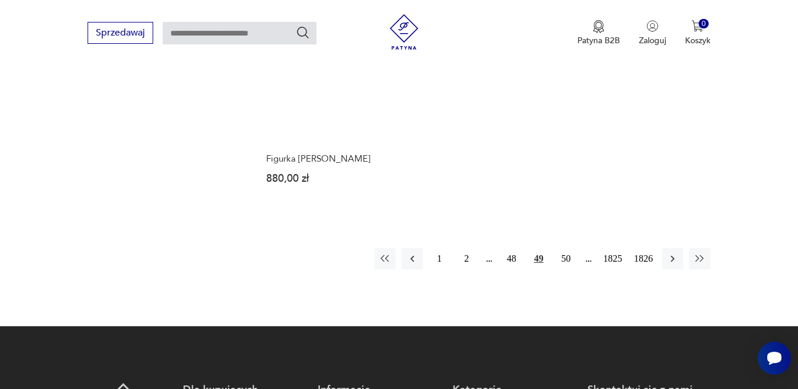
scroll to position [1573, 0]
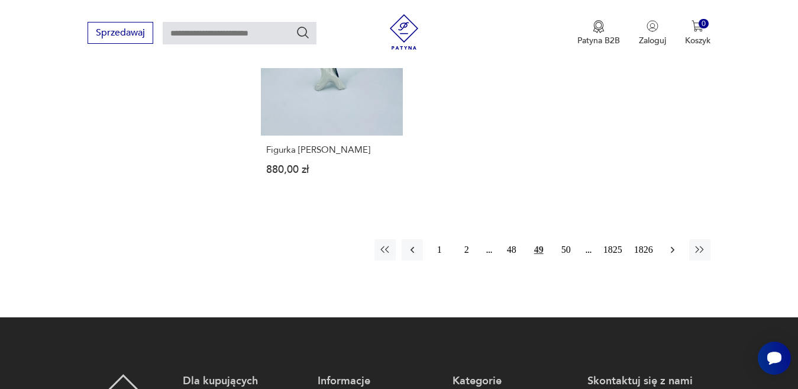
click at [673, 244] on icon "button" at bounding box center [673, 250] width 12 height 12
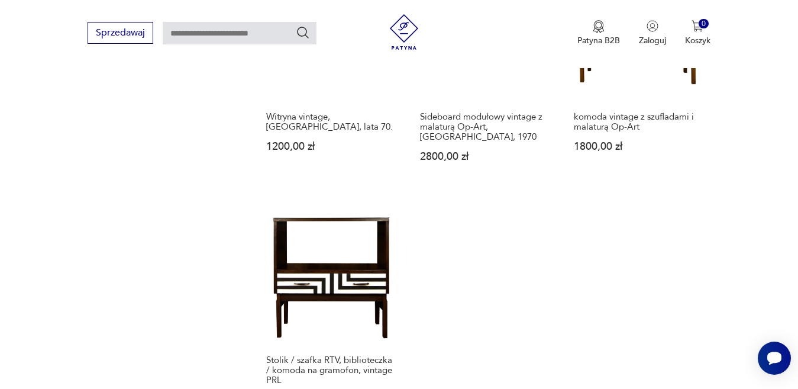
scroll to position [1514, 0]
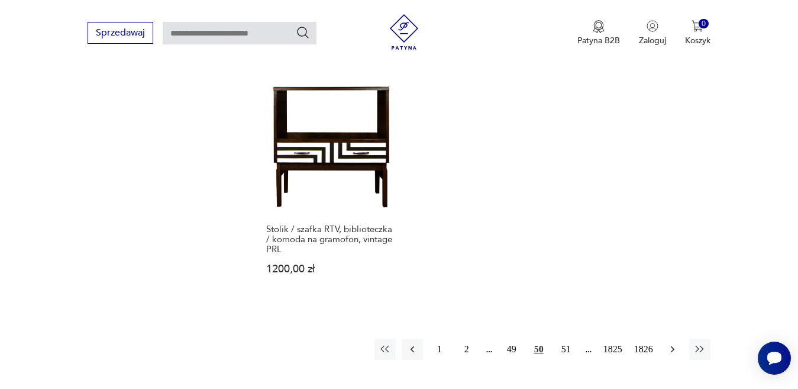
click at [671, 343] on icon "button" at bounding box center [673, 349] width 12 height 12
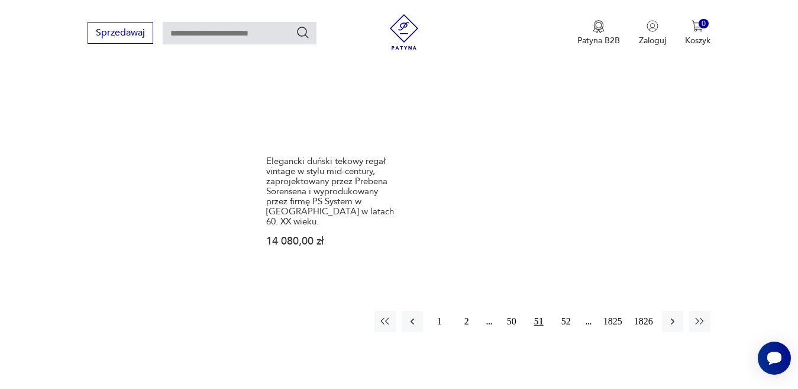
scroll to position [1632, 0]
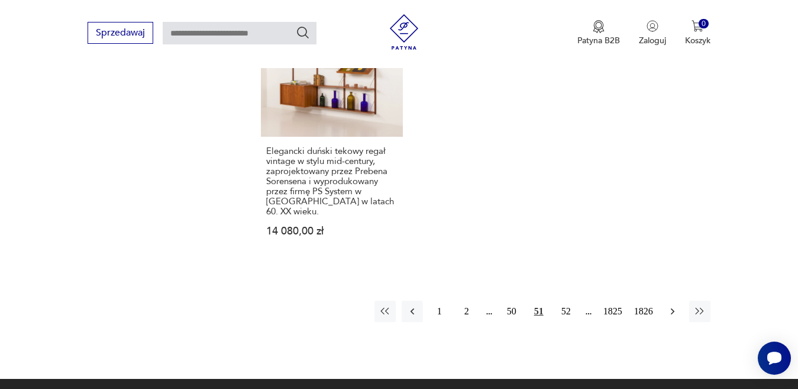
click at [676, 305] on icon "button" at bounding box center [673, 311] width 12 height 12
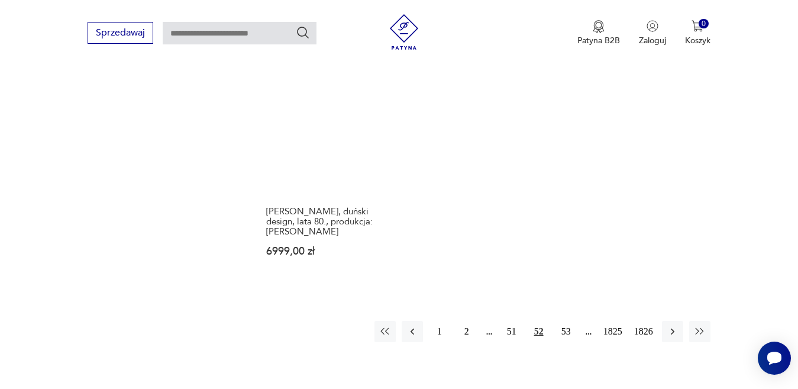
scroll to position [1632, 0]
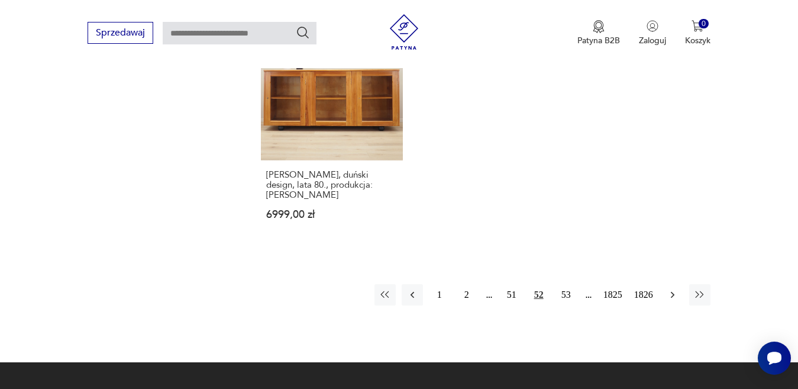
click at [671, 291] on icon "button" at bounding box center [672, 294] width 4 height 7
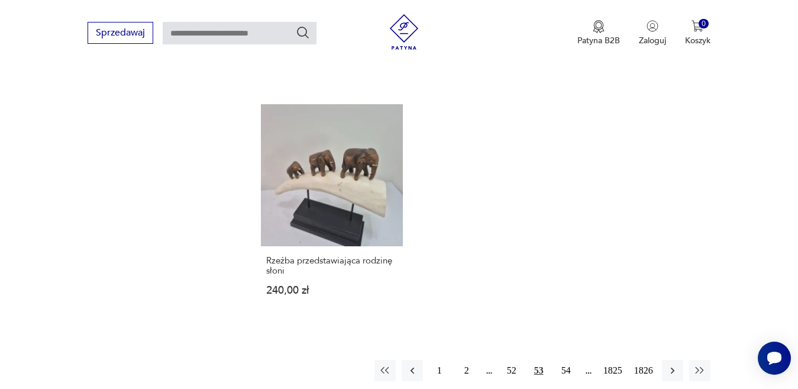
scroll to position [1632, 0]
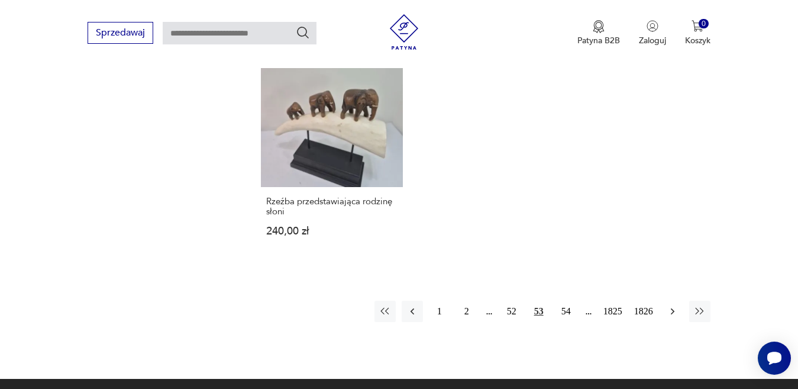
click at [671, 305] on icon "button" at bounding box center [673, 311] width 12 height 12
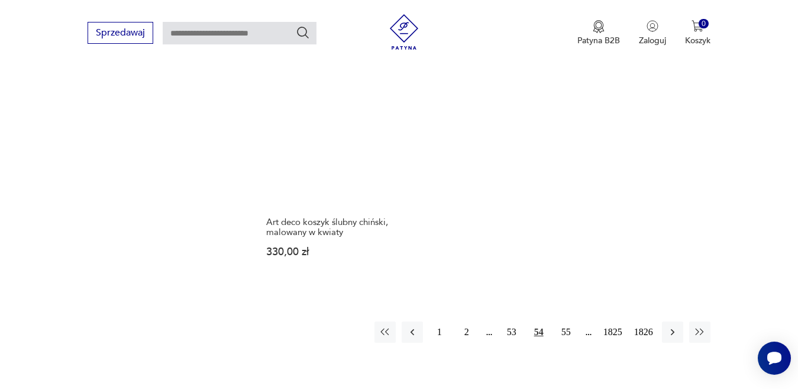
scroll to position [1573, 0]
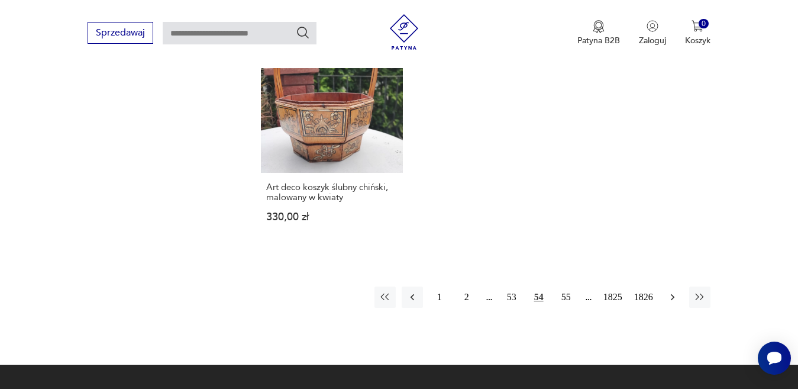
click at [670, 291] on icon "button" at bounding box center [673, 297] width 12 height 12
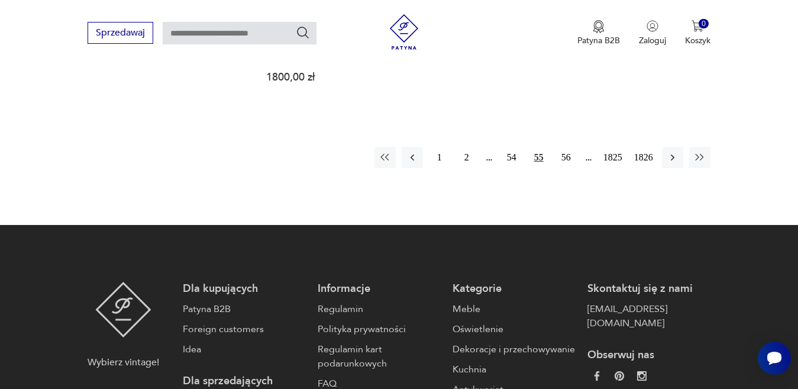
scroll to position [1691, 0]
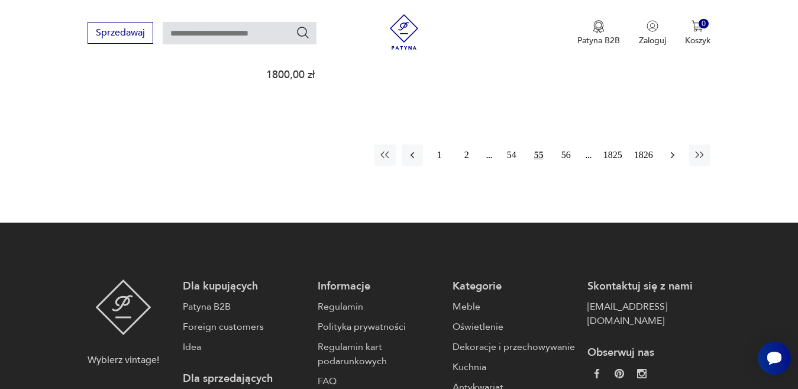
click at [671, 152] on icon "button" at bounding box center [673, 155] width 12 height 12
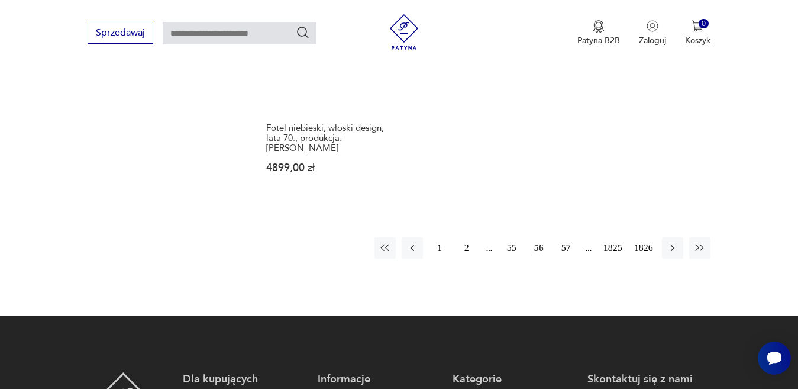
scroll to position [1632, 0]
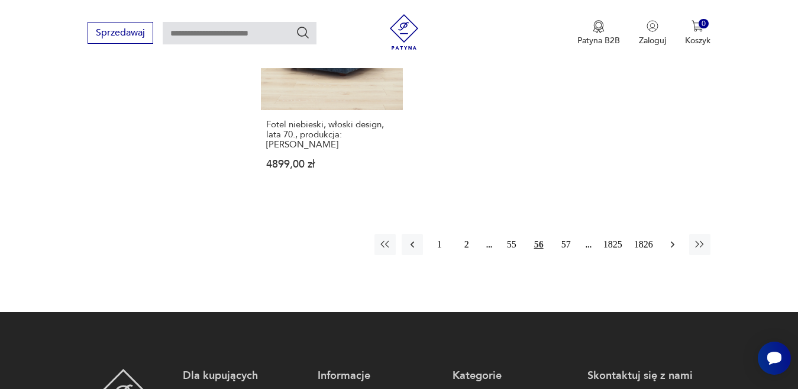
click at [678, 238] on icon "button" at bounding box center [673, 244] width 12 height 12
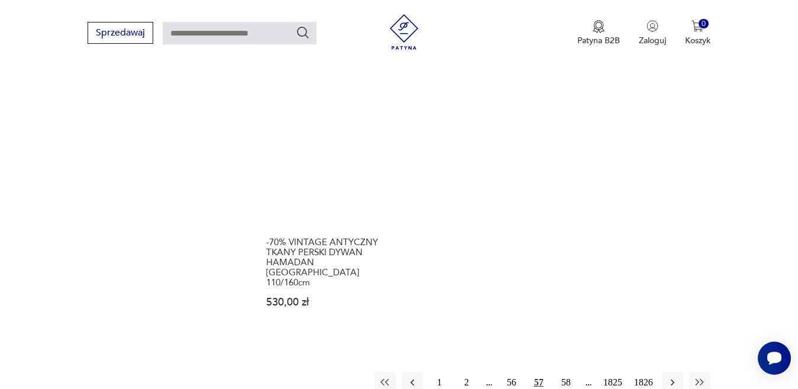
scroll to position [1514, 0]
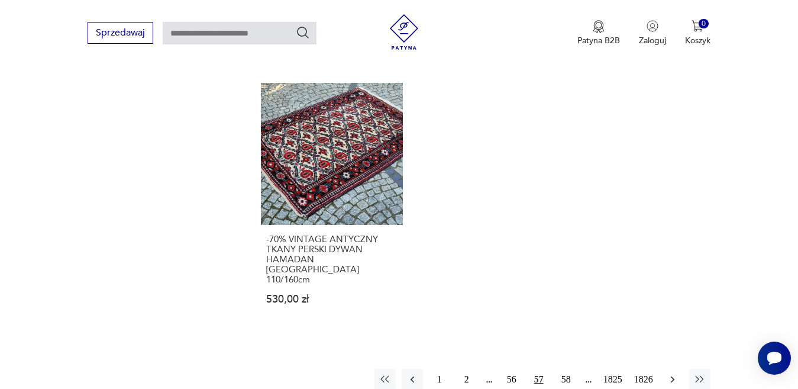
click at [670, 373] on icon "button" at bounding box center [673, 379] width 12 height 12
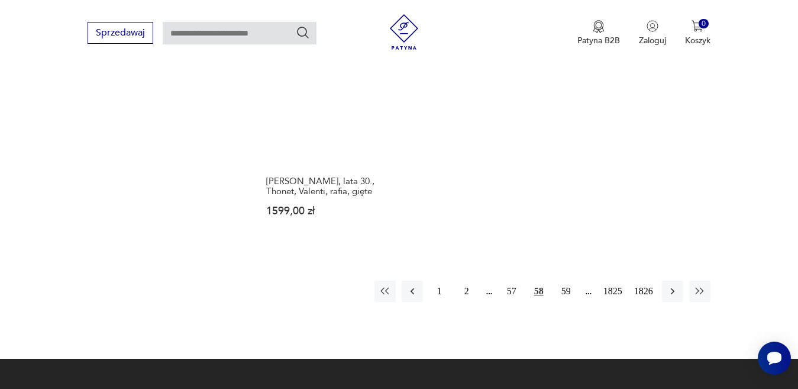
scroll to position [1632, 0]
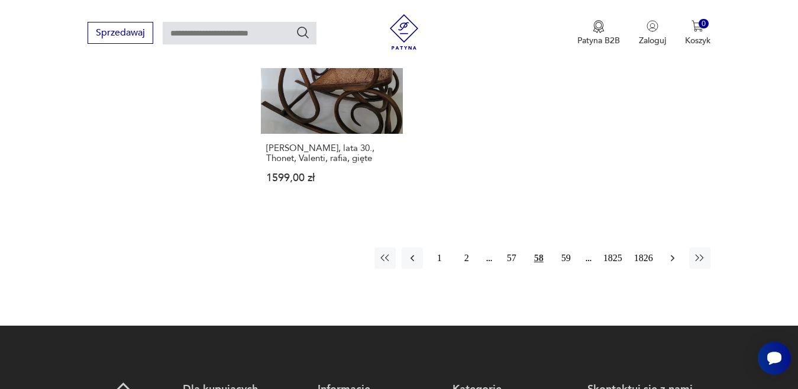
click at [671, 254] on icon "button" at bounding box center [672, 257] width 4 height 7
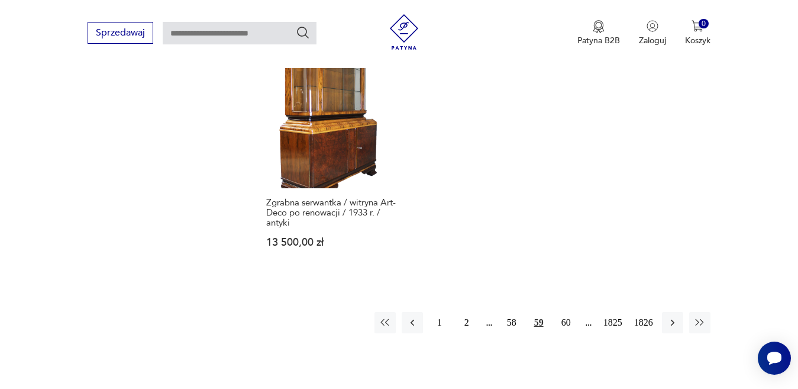
scroll to position [1573, 0]
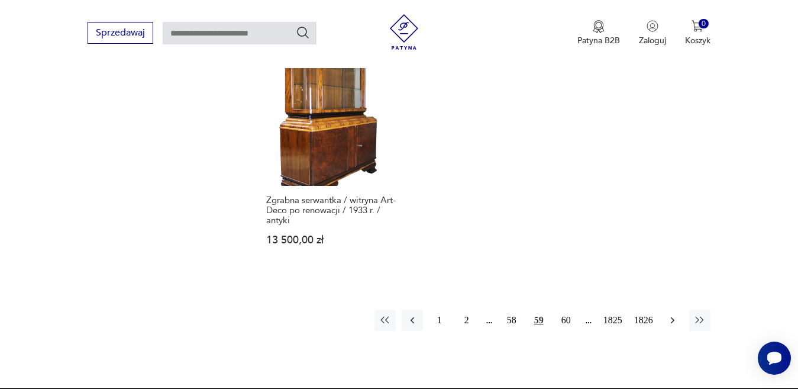
click at [672, 314] on icon "button" at bounding box center [673, 320] width 12 height 12
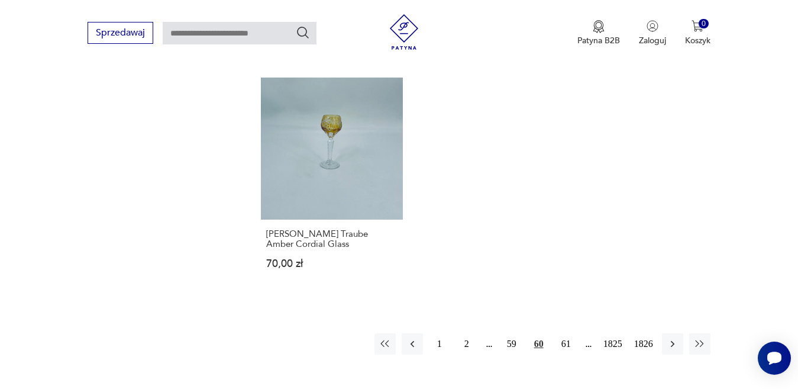
scroll to position [1514, 0]
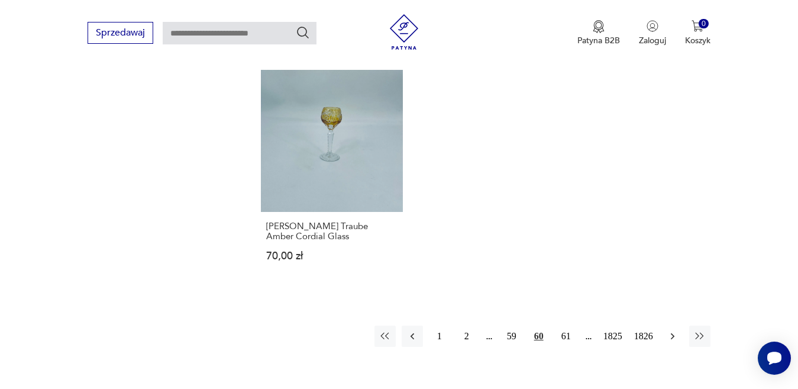
click at [671, 335] on icon "button" at bounding box center [673, 336] width 12 height 12
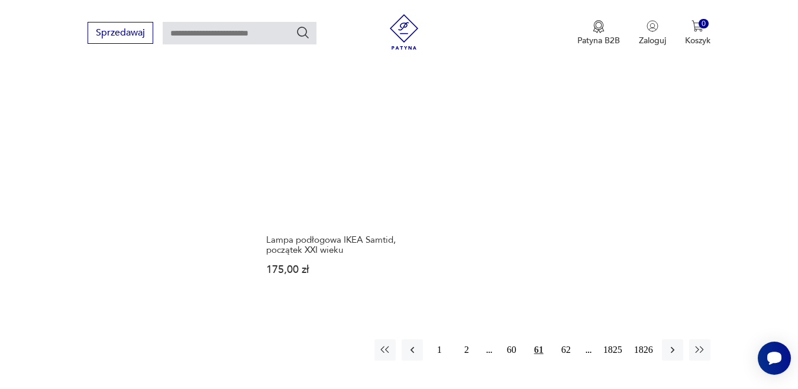
scroll to position [1454, 0]
click at [672, 346] on icon "button" at bounding box center [672, 347] width 4 height 7
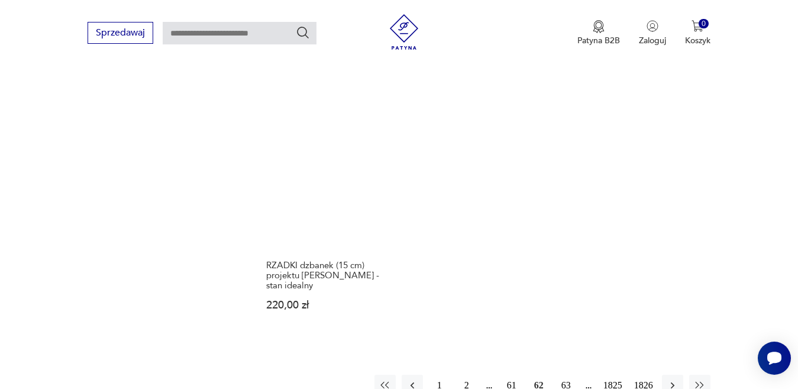
scroll to position [1514, 0]
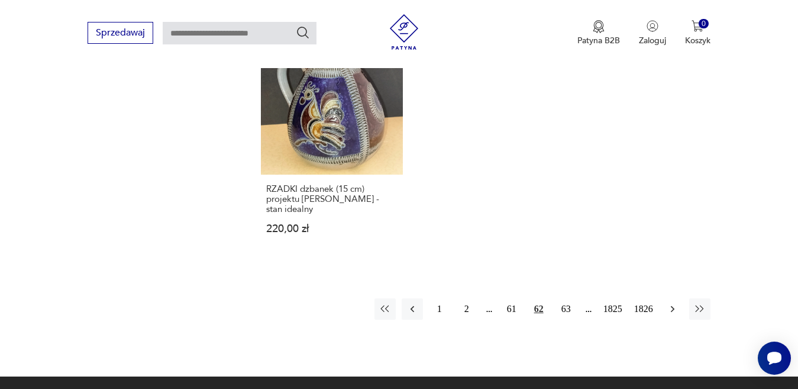
click at [672, 305] on icon "button" at bounding box center [672, 308] width 4 height 7
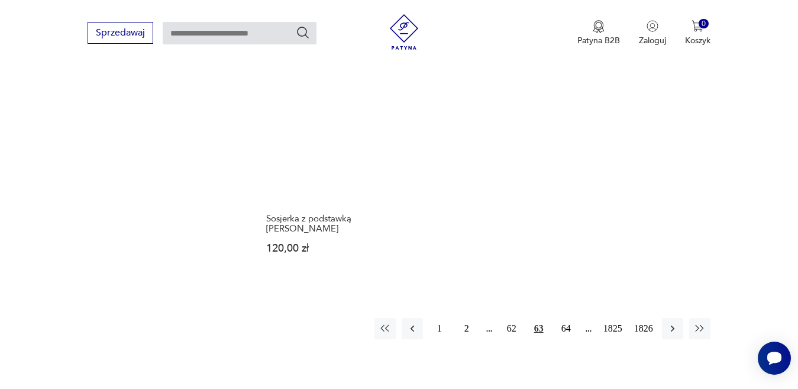
scroll to position [1632, 0]
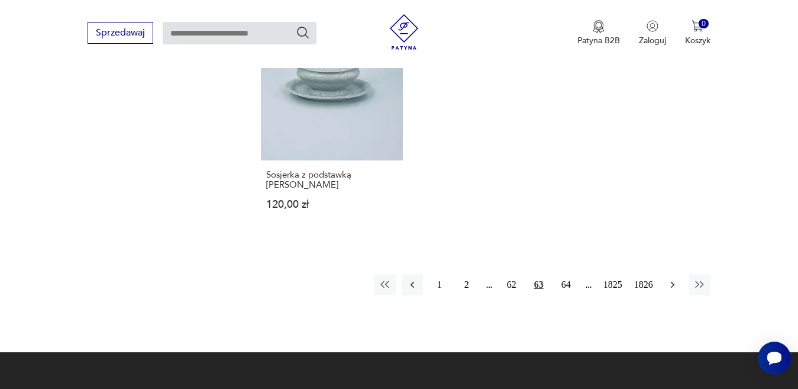
click at [671, 279] on icon "button" at bounding box center [673, 285] width 12 height 12
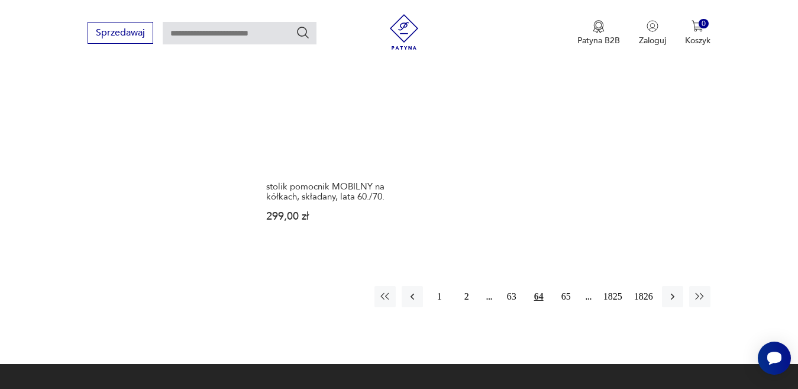
scroll to position [1632, 0]
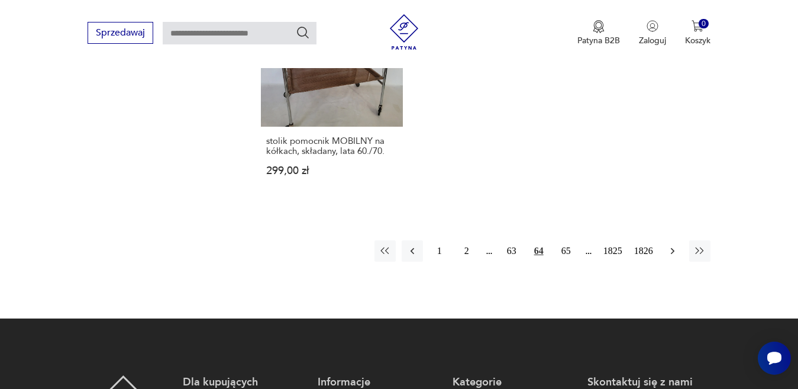
click at [674, 247] on icon "button" at bounding box center [672, 250] width 4 height 7
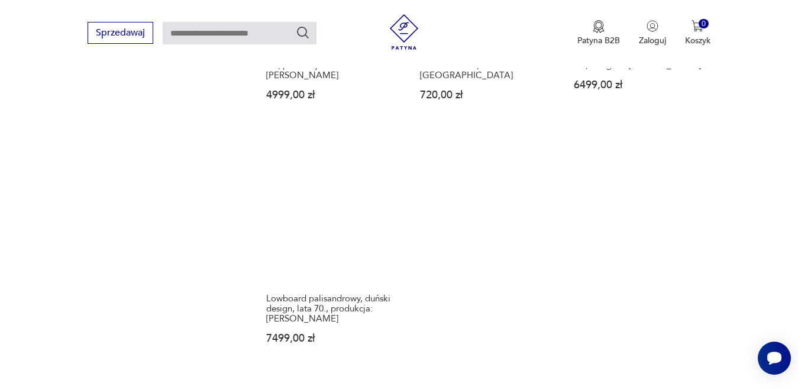
scroll to position [1514, 0]
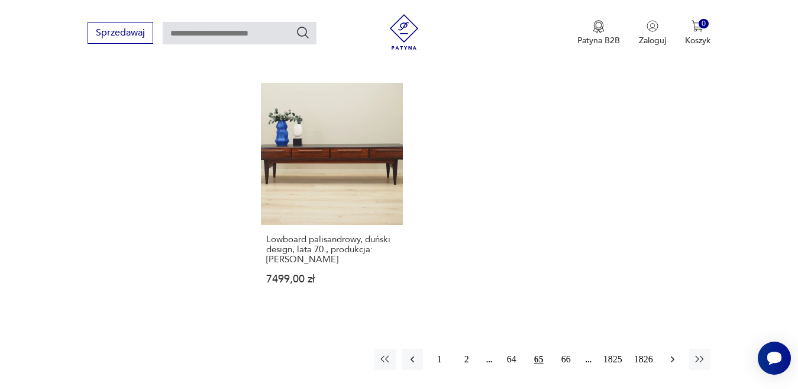
click at [672, 353] on icon "button" at bounding box center [673, 359] width 12 height 12
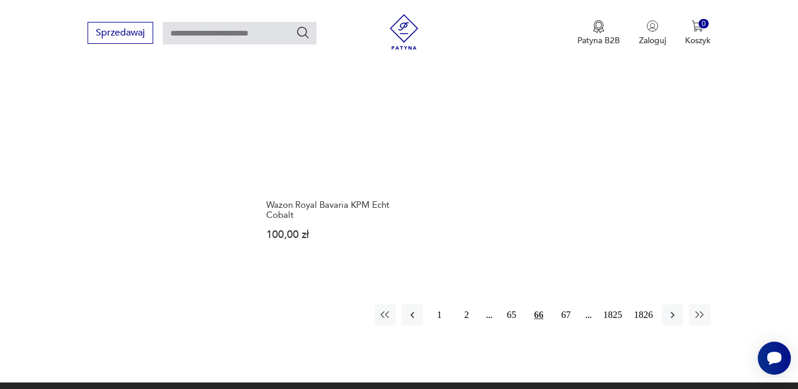
scroll to position [1514, 0]
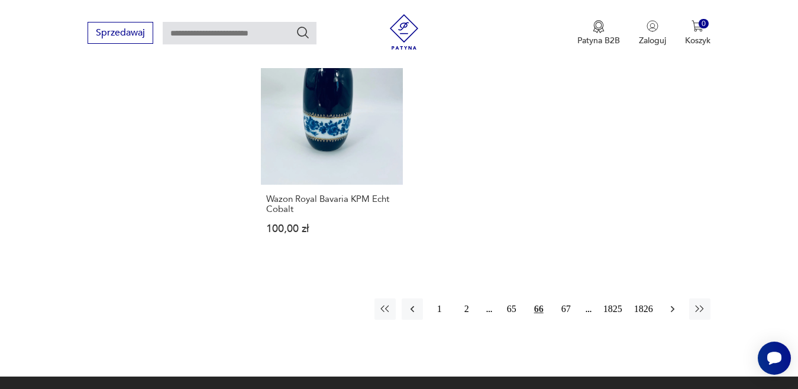
click at [672, 303] on icon "button" at bounding box center [673, 309] width 12 height 12
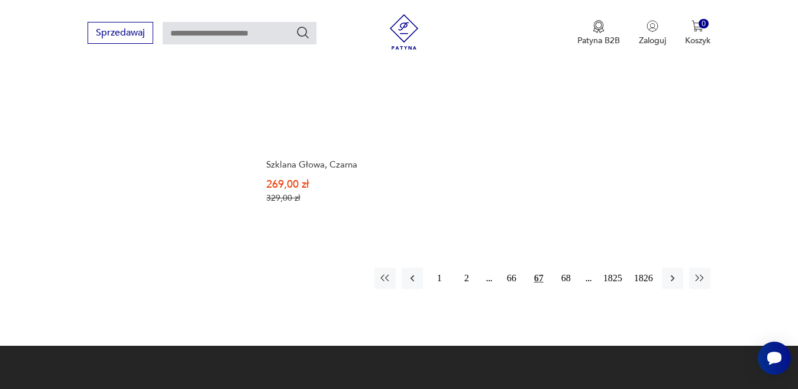
scroll to position [1573, 0]
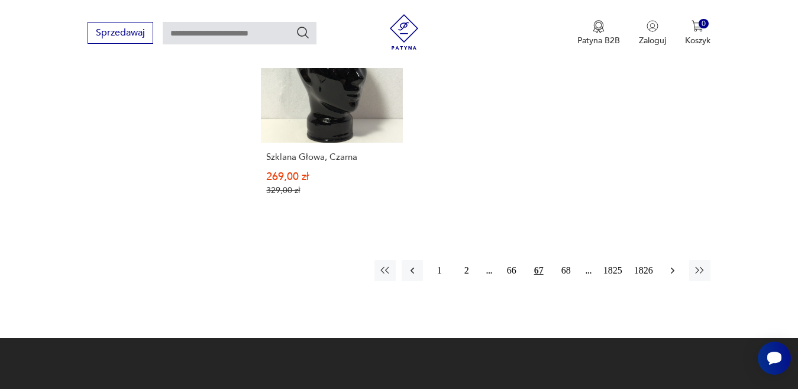
click at [674, 265] on icon "button" at bounding box center [673, 270] width 12 height 12
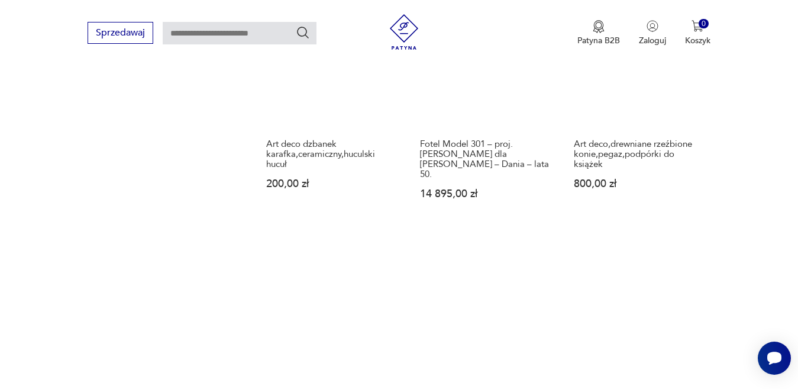
scroll to position [1514, 0]
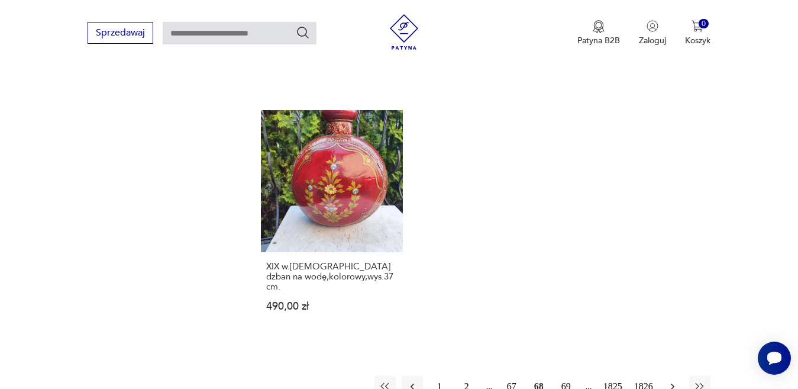
click at [672, 380] on icon "button" at bounding box center [673, 386] width 12 height 12
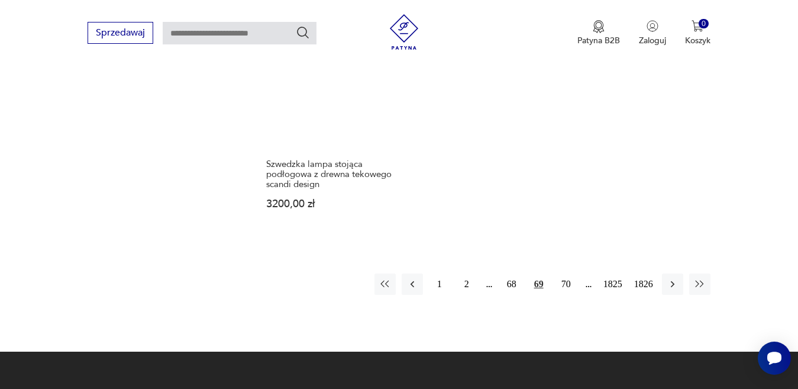
scroll to position [1632, 0]
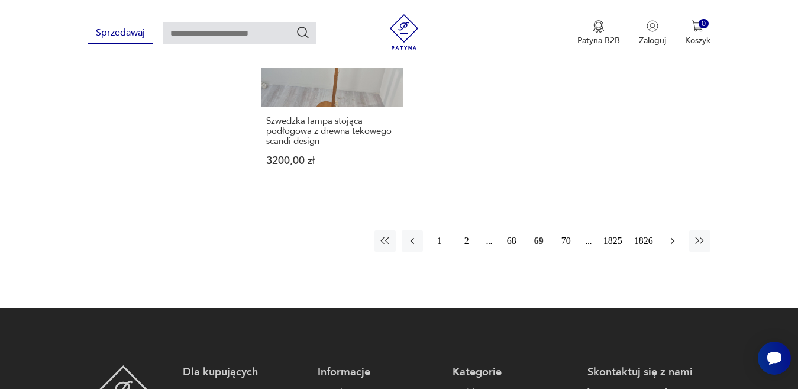
click at [671, 235] on icon "button" at bounding box center [673, 241] width 12 height 12
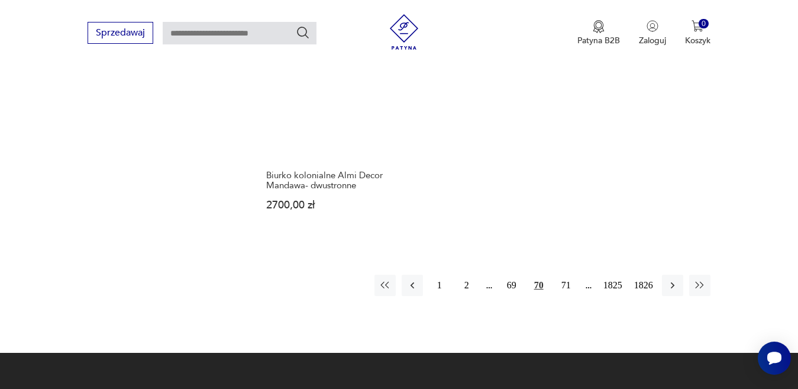
scroll to position [1632, 0]
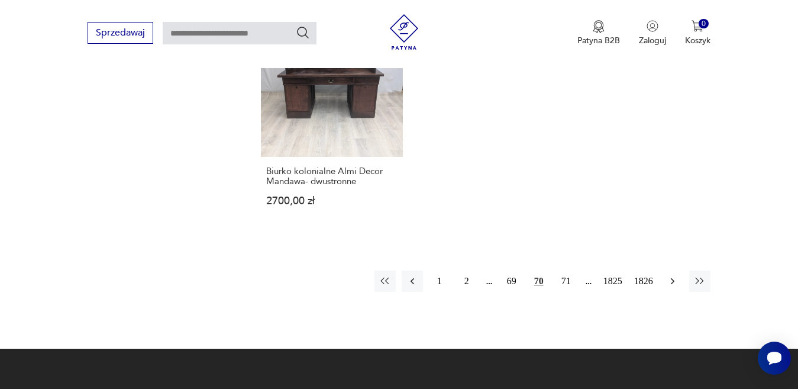
click at [672, 277] on icon "button" at bounding box center [672, 280] width 4 height 7
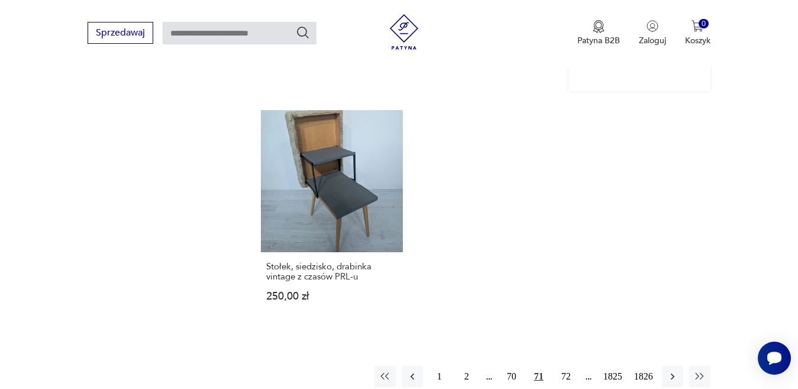
scroll to position [1454, 0]
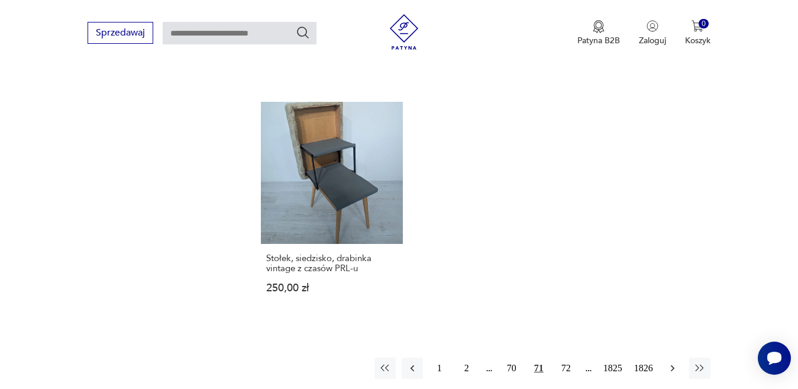
click at [670, 366] on icon "button" at bounding box center [673, 368] width 12 height 12
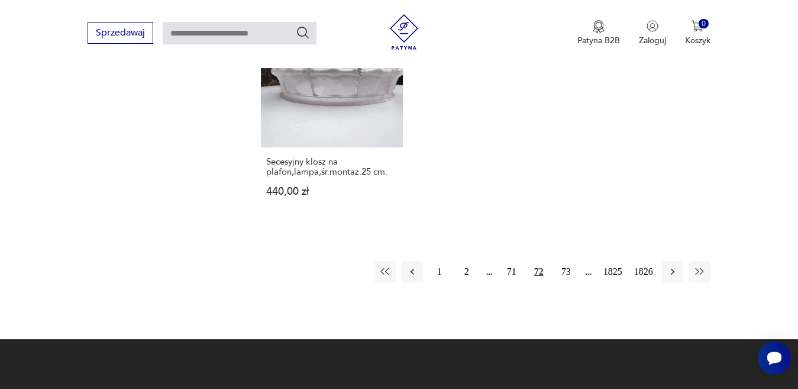
scroll to position [1573, 0]
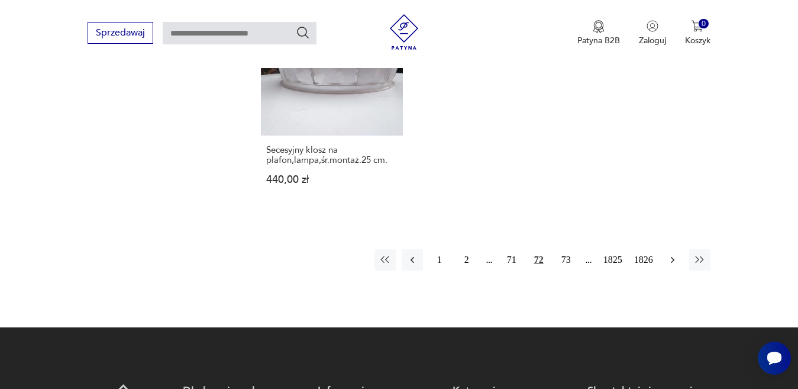
click at [672, 254] on icon "button" at bounding box center [673, 260] width 12 height 12
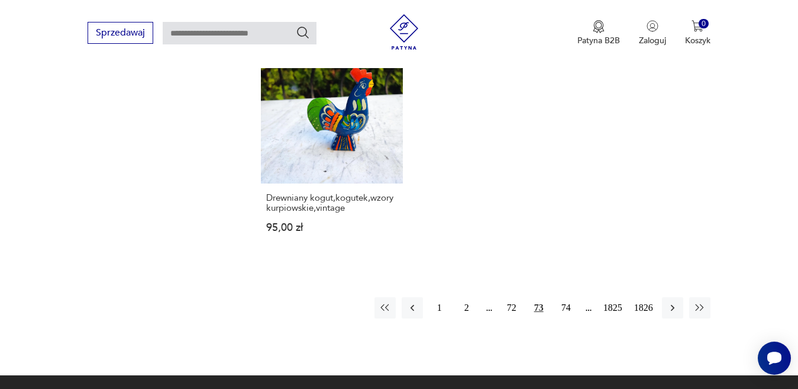
scroll to position [1573, 0]
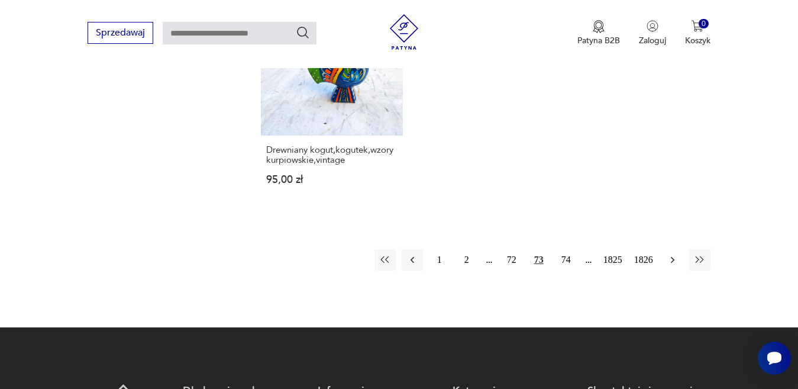
click at [673, 256] on icon "button" at bounding box center [672, 259] width 4 height 7
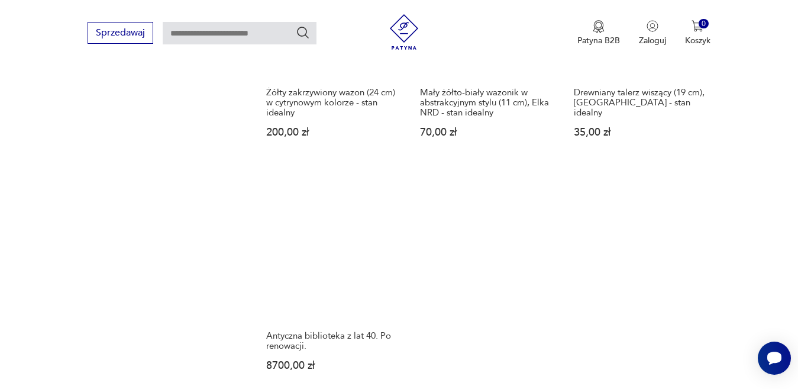
scroll to position [1514, 0]
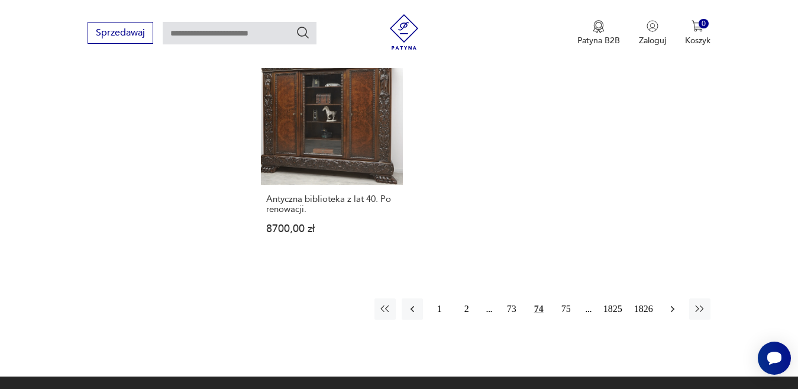
click at [671, 303] on icon "button" at bounding box center [673, 309] width 12 height 12
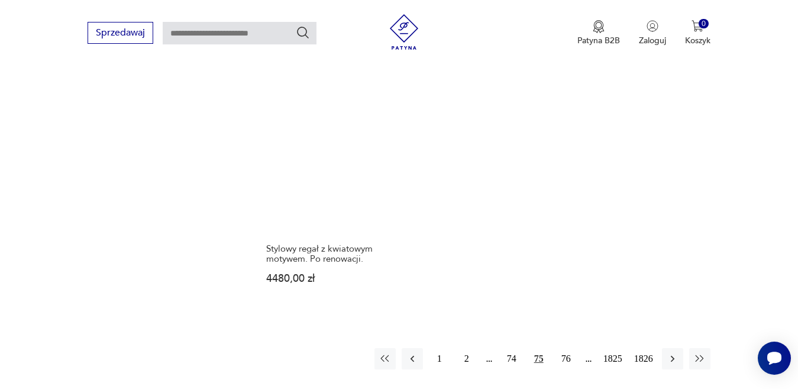
scroll to position [1514, 0]
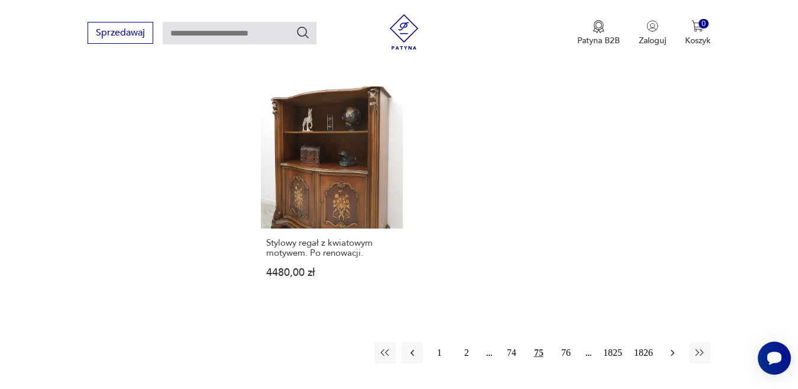
click at [672, 347] on icon "button" at bounding box center [673, 353] width 12 height 12
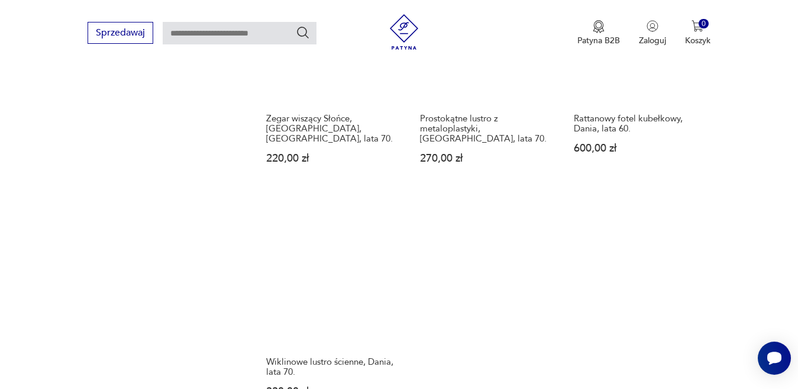
scroll to position [1514, 0]
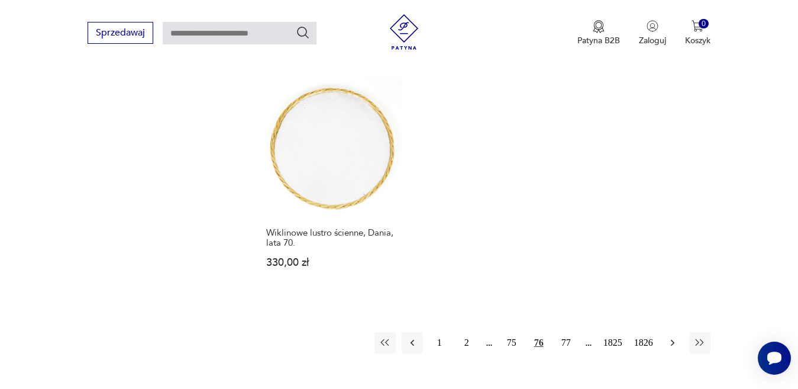
click at [671, 332] on button "button" at bounding box center [672, 342] width 21 height 21
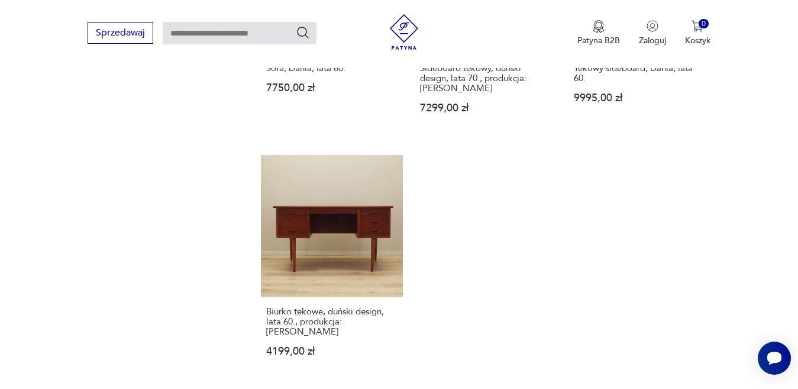
scroll to position [1514, 0]
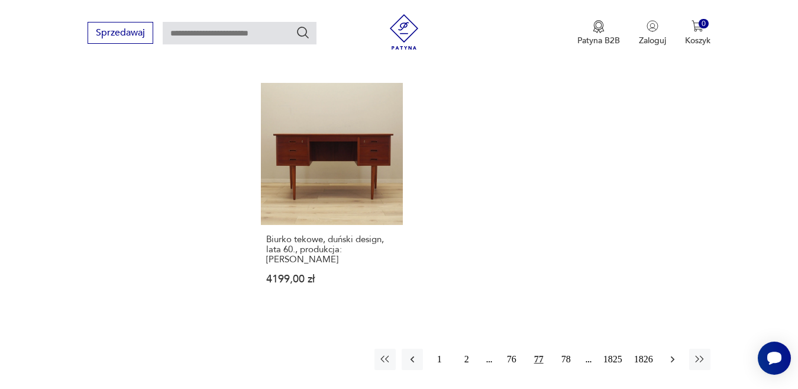
click at [673, 355] on icon "button" at bounding box center [672, 358] width 4 height 7
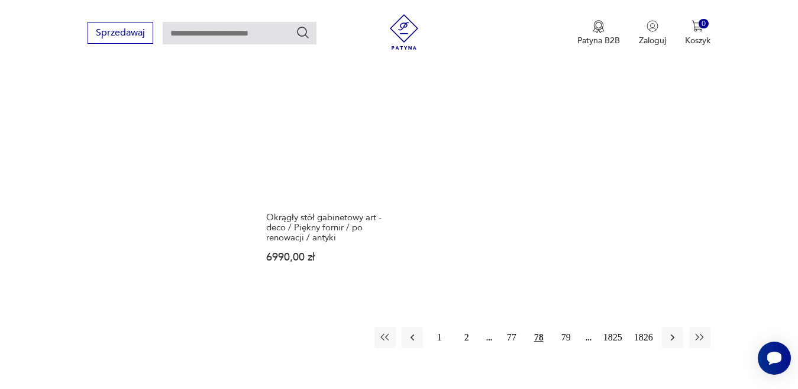
scroll to position [1632, 0]
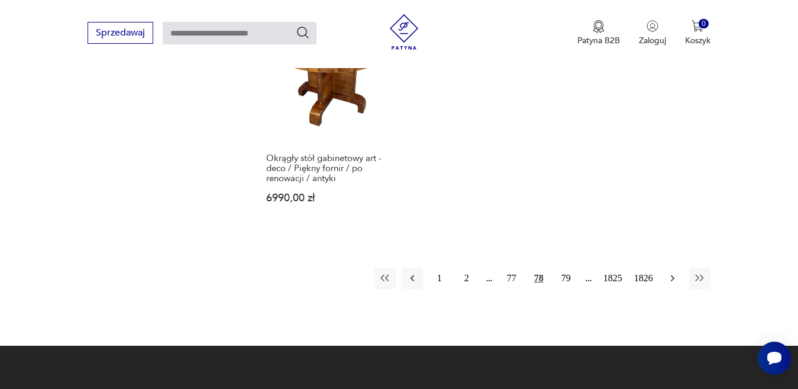
click at [672, 272] on icon "button" at bounding box center [673, 278] width 12 height 12
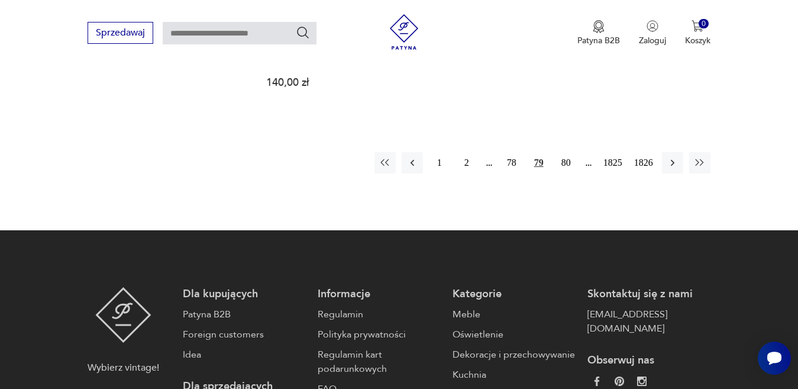
scroll to position [1691, 0]
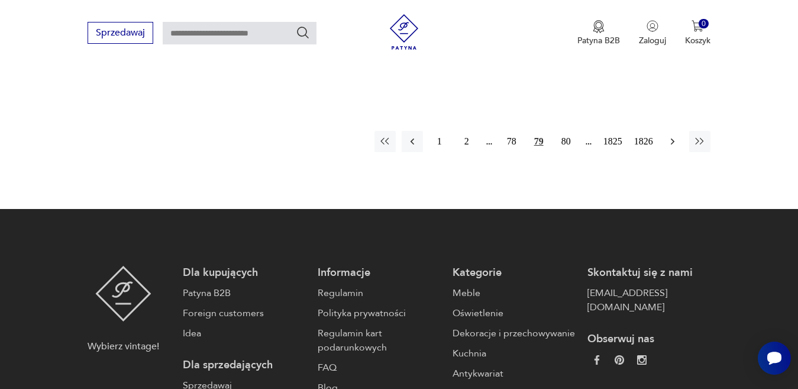
click at [673, 135] on icon "button" at bounding box center [673, 141] width 12 height 12
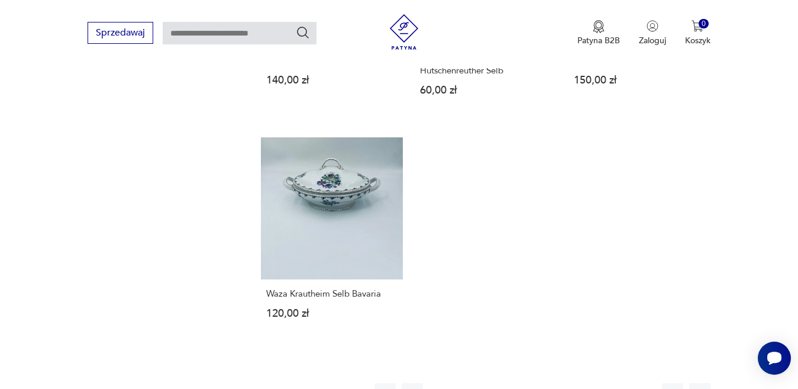
scroll to position [1454, 0]
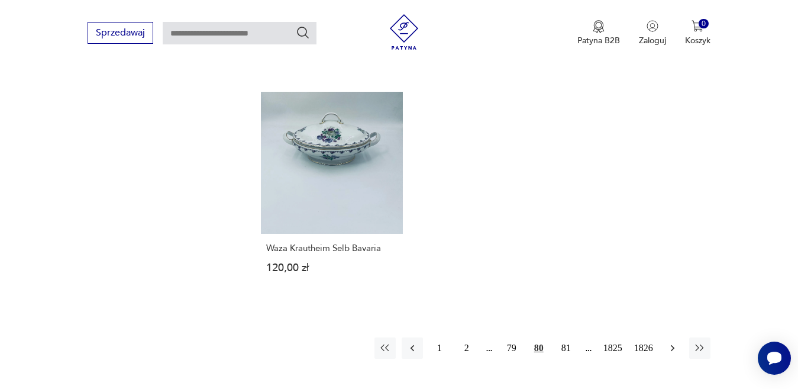
click at [672, 342] on icon "button" at bounding box center [673, 348] width 12 height 12
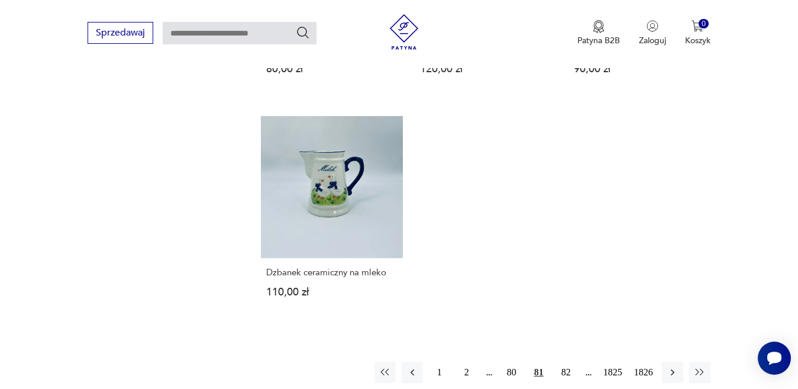
scroll to position [1454, 0]
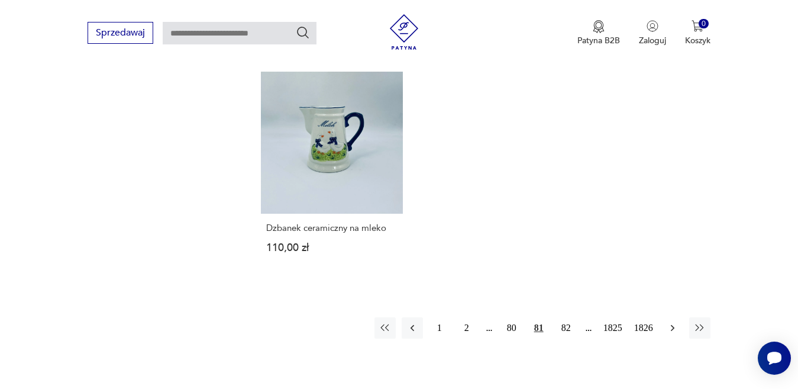
click at [674, 325] on icon "button" at bounding box center [673, 328] width 12 height 12
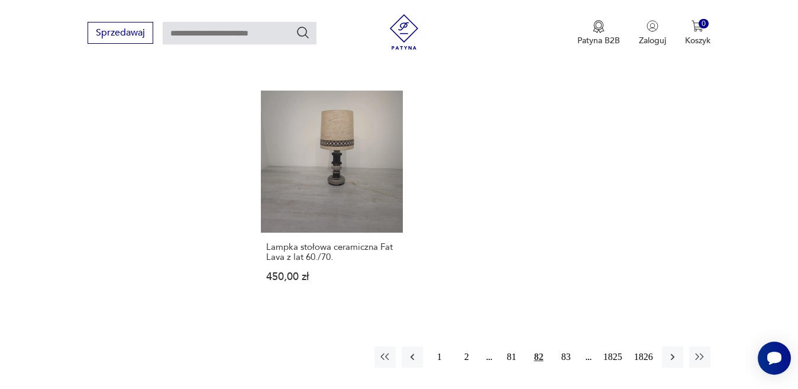
scroll to position [1573, 0]
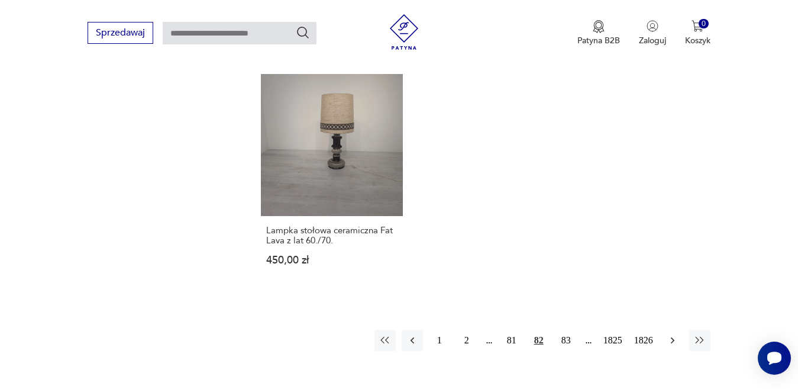
click at [673, 337] on icon "button" at bounding box center [672, 340] width 4 height 7
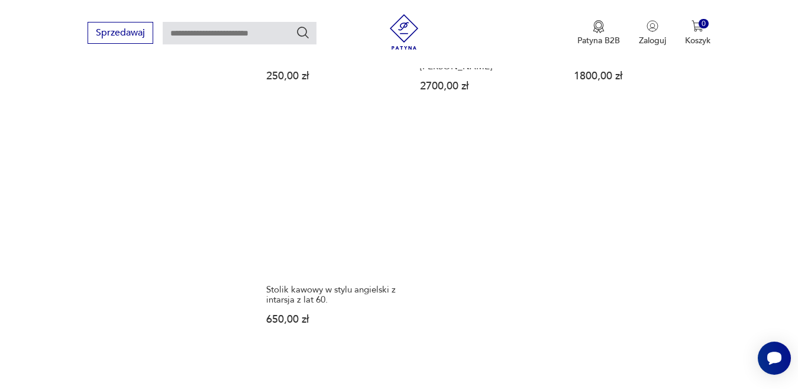
scroll to position [1573, 0]
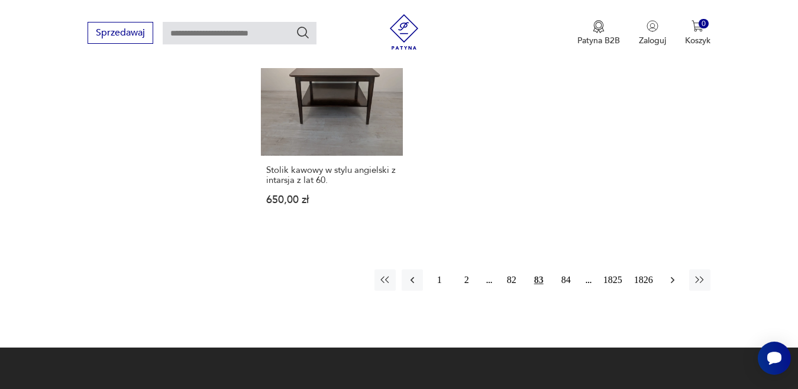
click at [673, 276] on icon "button" at bounding box center [672, 279] width 4 height 7
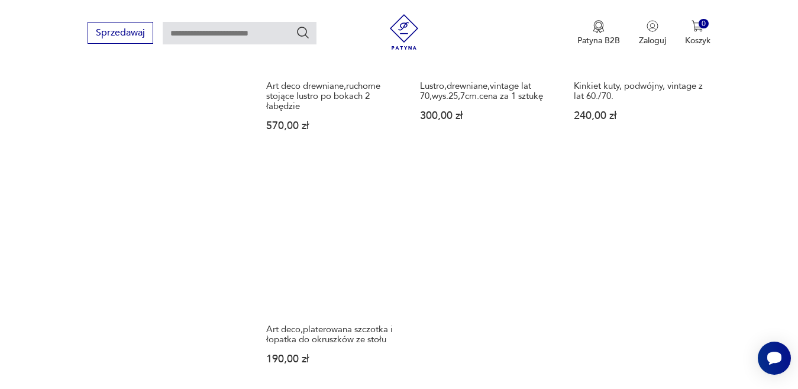
scroll to position [1514, 0]
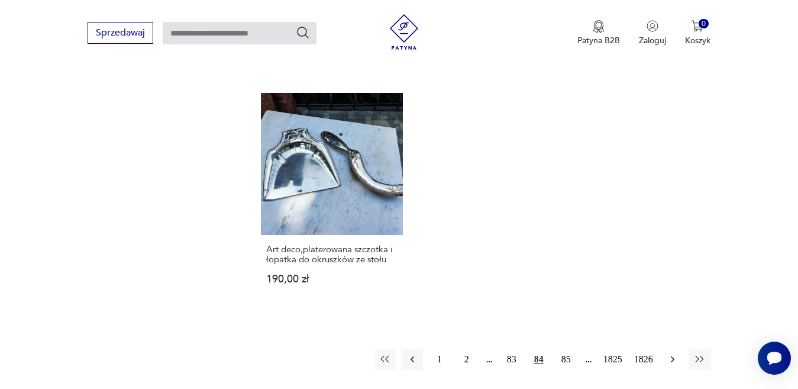
click at [667, 353] on icon "button" at bounding box center [673, 359] width 12 height 12
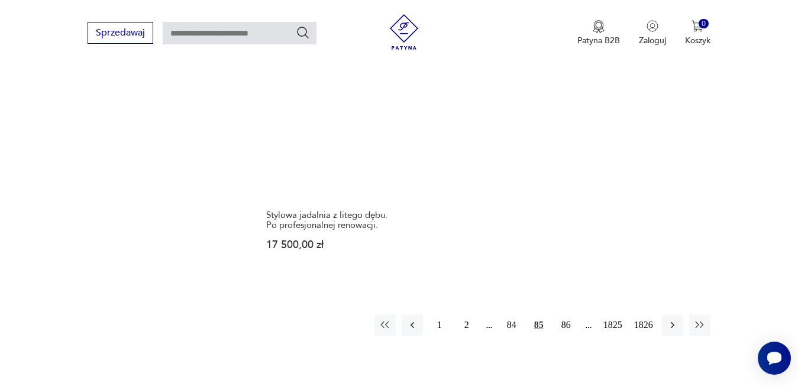
scroll to position [1632, 0]
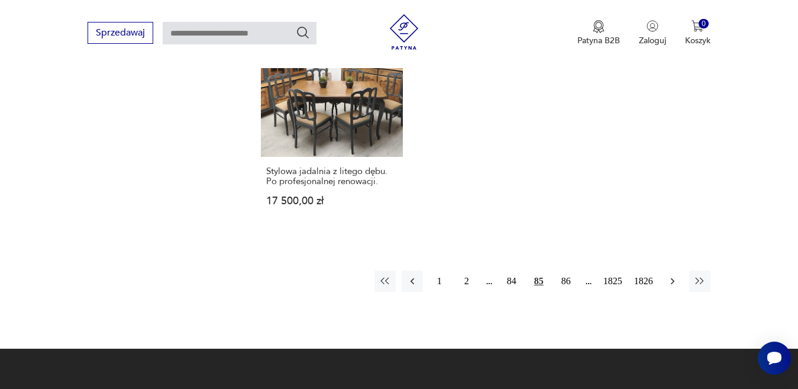
click at [674, 277] on icon "button" at bounding box center [672, 280] width 4 height 7
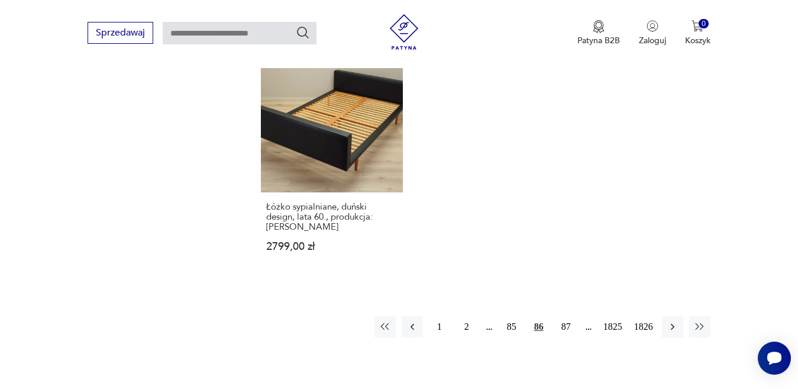
scroll to position [1573, 0]
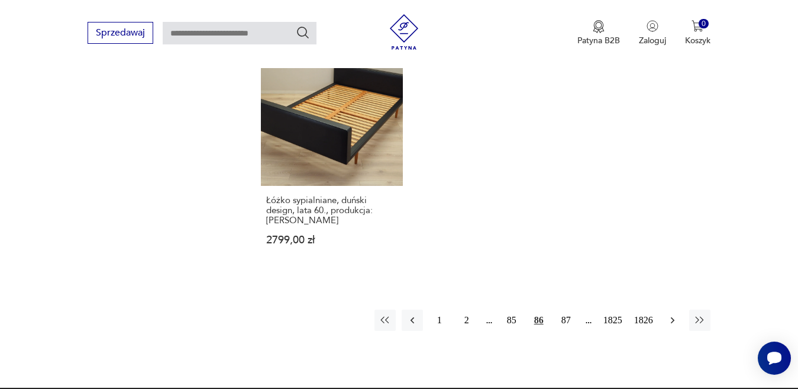
click at [674, 316] on icon "button" at bounding box center [672, 319] width 4 height 7
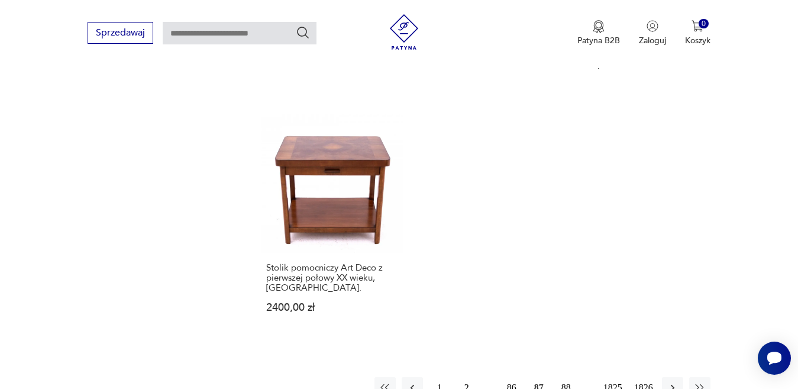
scroll to position [1514, 0]
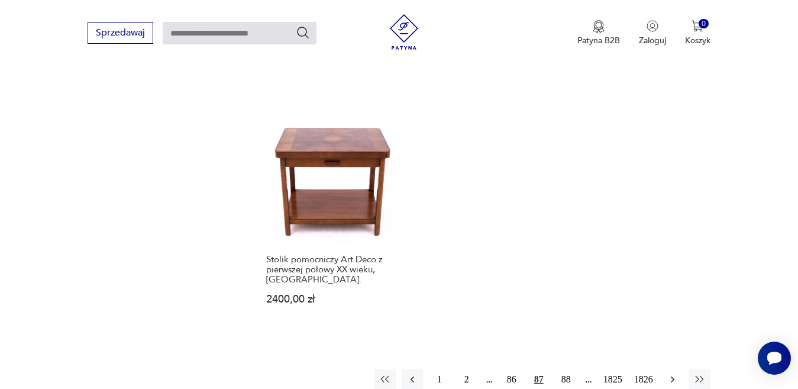
click at [673, 373] on icon "button" at bounding box center [673, 379] width 12 height 12
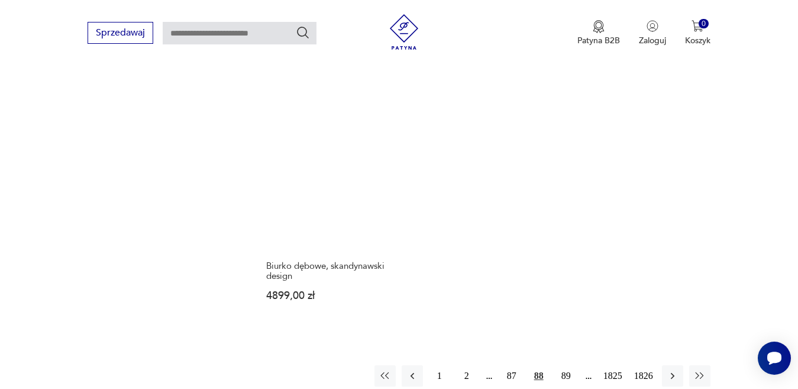
scroll to position [1632, 0]
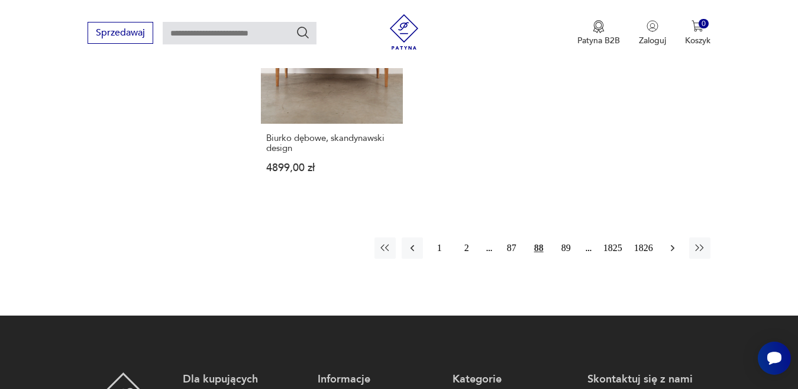
click at [673, 242] on icon "button" at bounding box center [673, 248] width 12 height 12
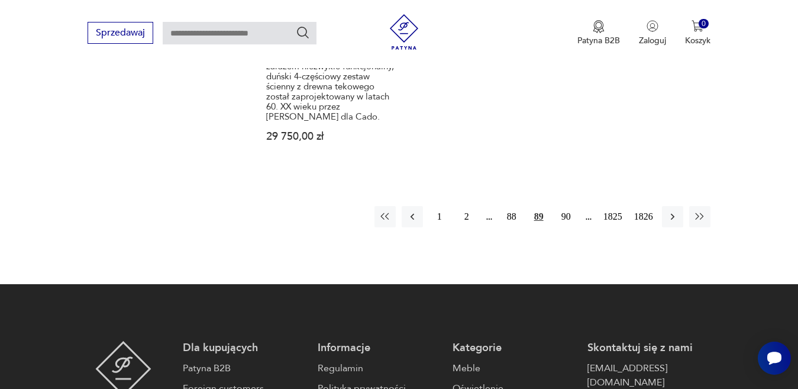
scroll to position [1750, 0]
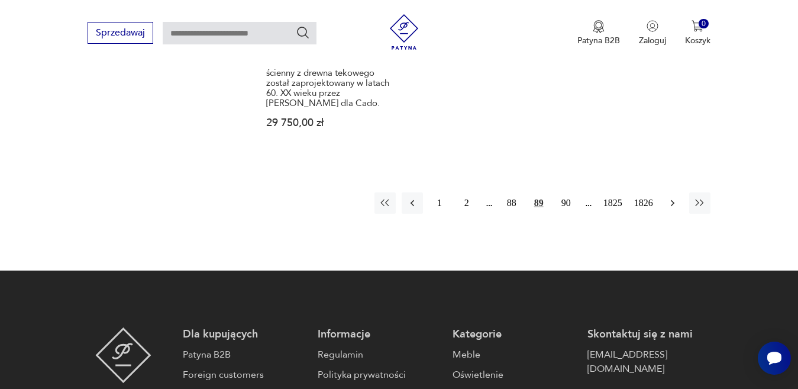
click at [671, 197] on icon "button" at bounding box center [673, 203] width 12 height 12
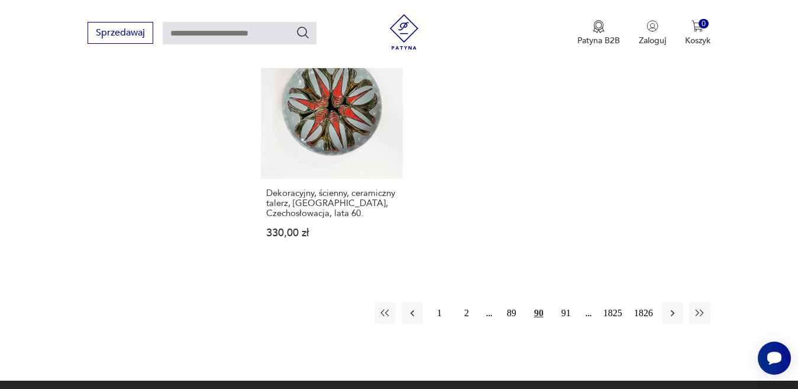
scroll to position [1573, 0]
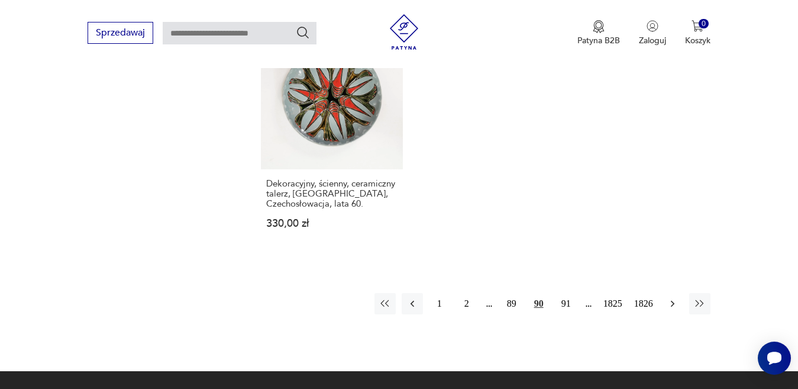
click at [670, 302] on icon "button" at bounding box center [673, 304] width 12 height 12
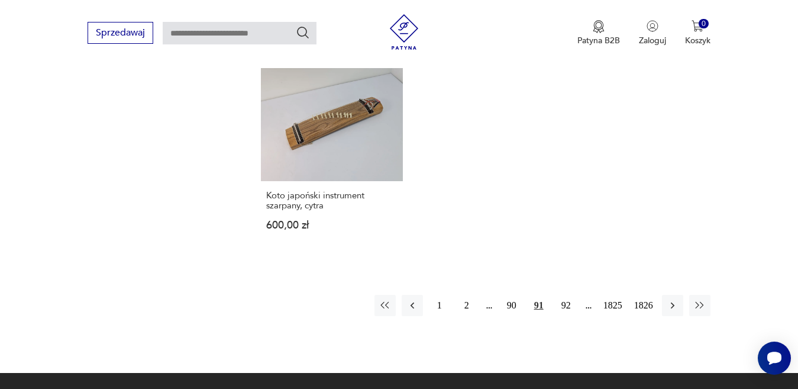
scroll to position [1573, 0]
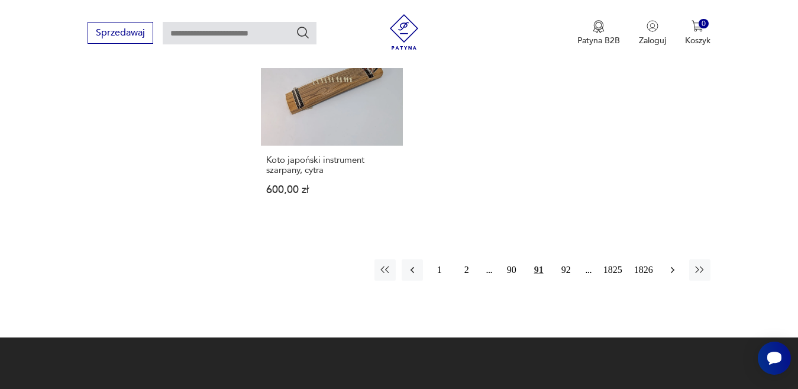
click at [673, 266] on icon "button" at bounding box center [672, 269] width 4 height 7
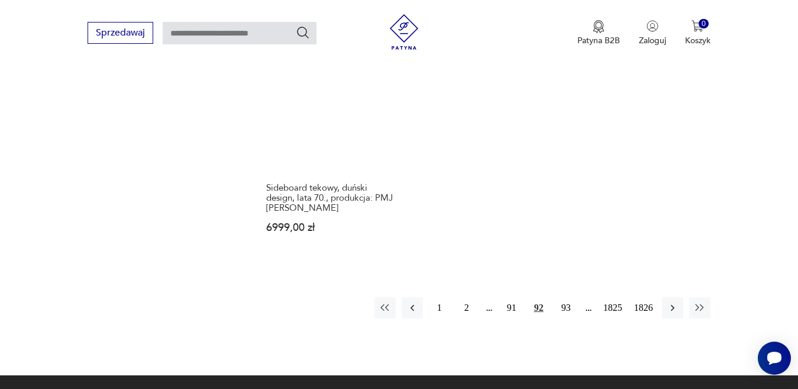
scroll to position [1632, 0]
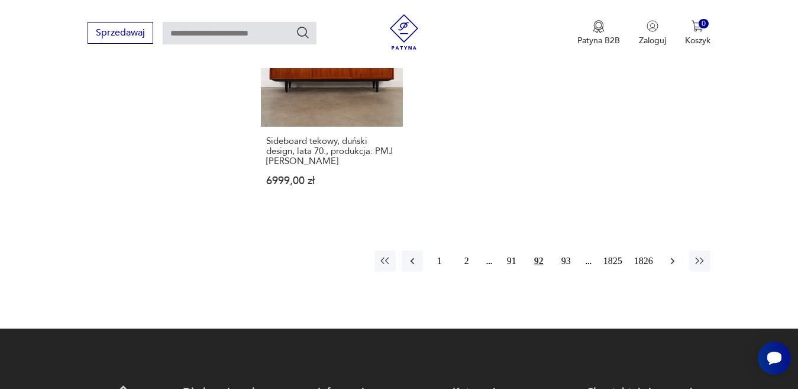
click at [672, 257] on icon "button" at bounding box center [672, 260] width 4 height 7
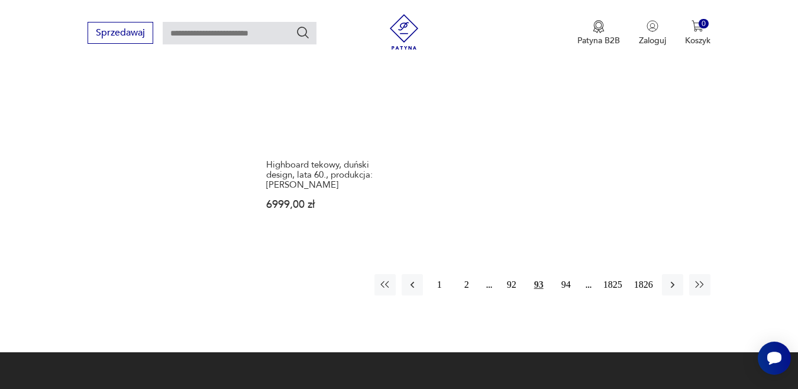
scroll to position [1632, 0]
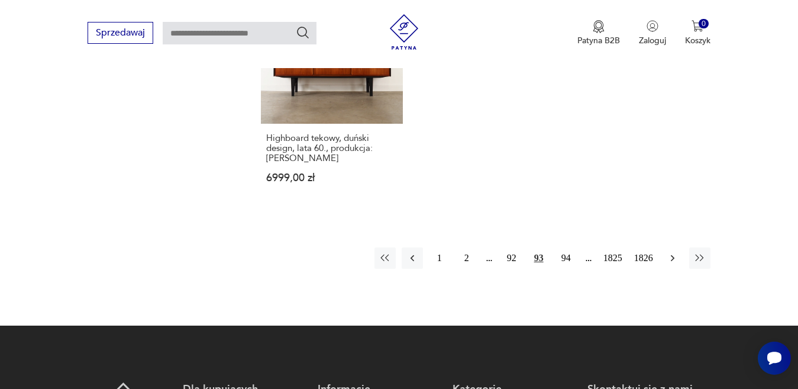
click at [673, 252] on icon "button" at bounding box center [673, 258] width 12 height 12
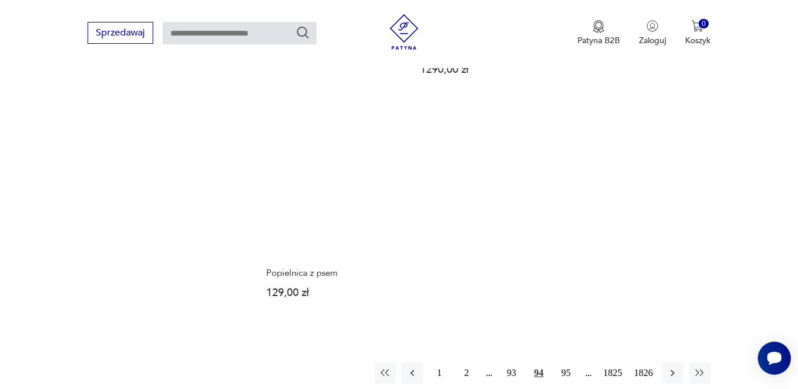
scroll to position [1573, 0]
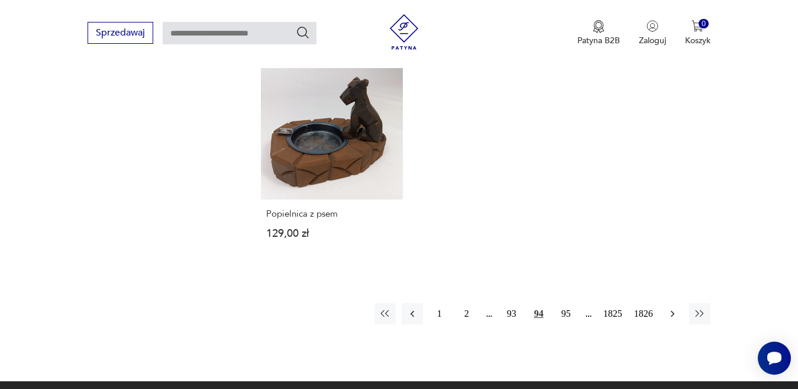
click at [674, 308] on icon "button" at bounding box center [673, 314] width 12 height 12
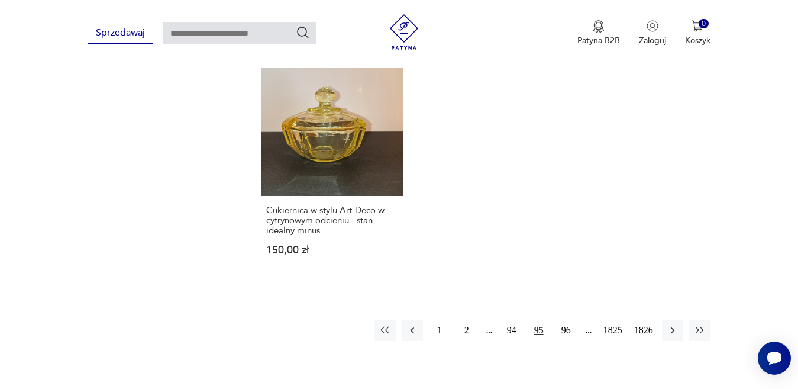
scroll to position [1632, 0]
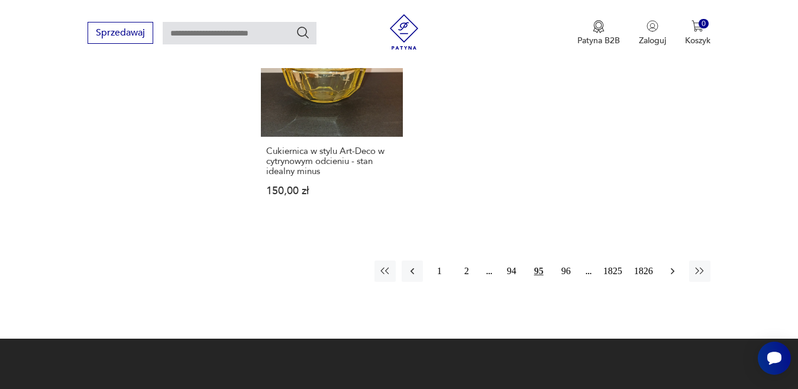
click at [671, 267] on icon "button" at bounding box center [672, 270] width 4 height 7
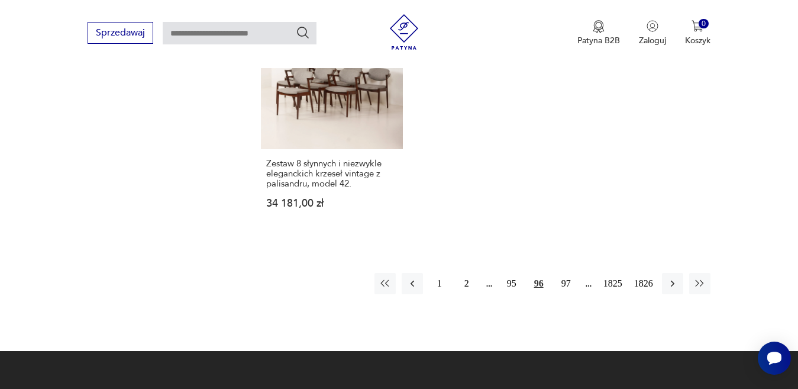
scroll to position [1632, 0]
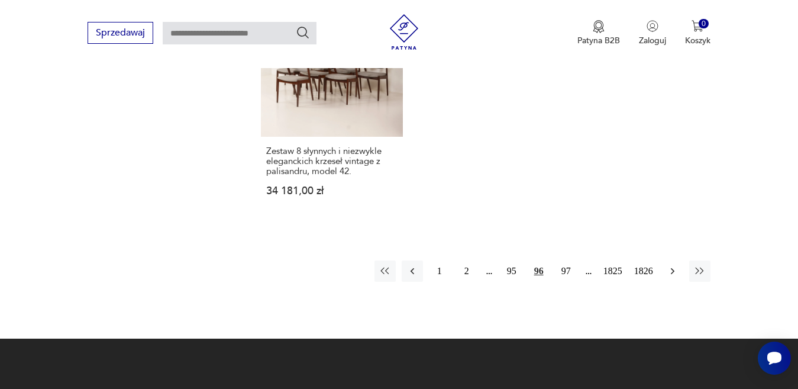
click at [671, 265] on icon "button" at bounding box center [673, 271] width 12 height 12
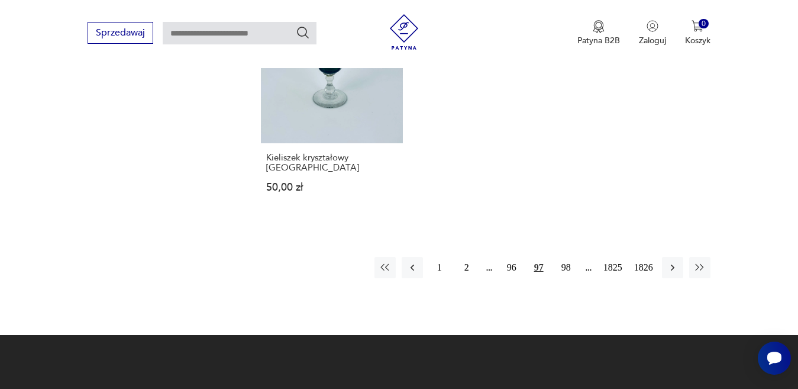
scroll to position [1573, 0]
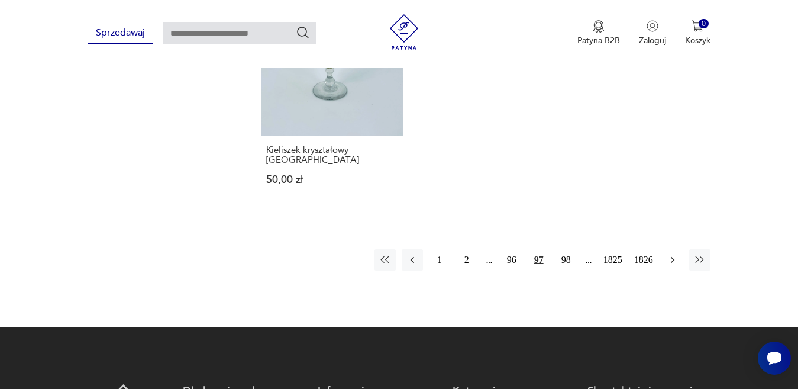
click at [670, 254] on icon "button" at bounding box center [673, 260] width 12 height 12
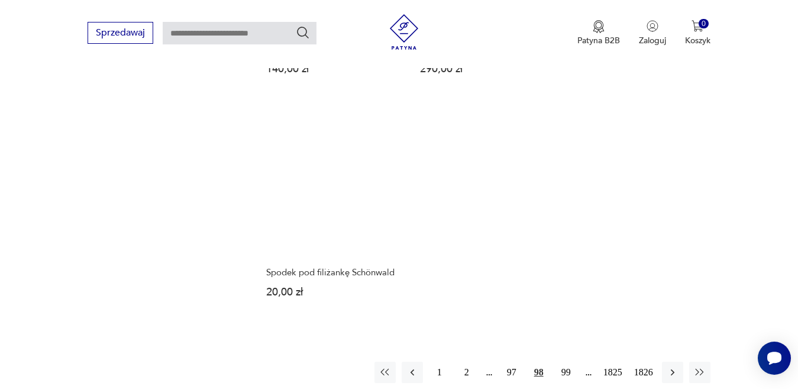
scroll to position [1514, 0]
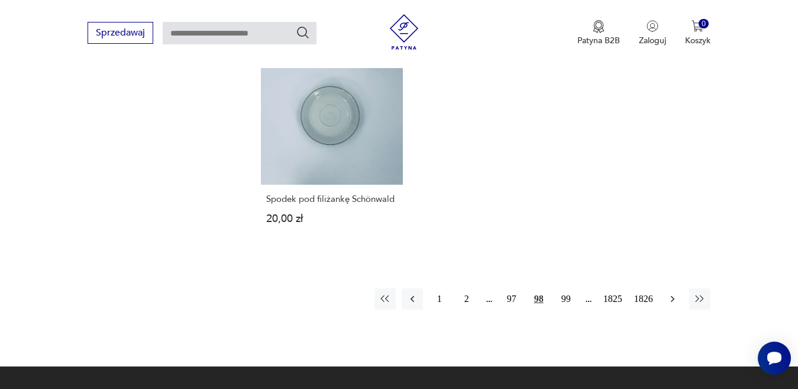
click at [671, 293] on icon "button" at bounding box center [673, 299] width 12 height 12
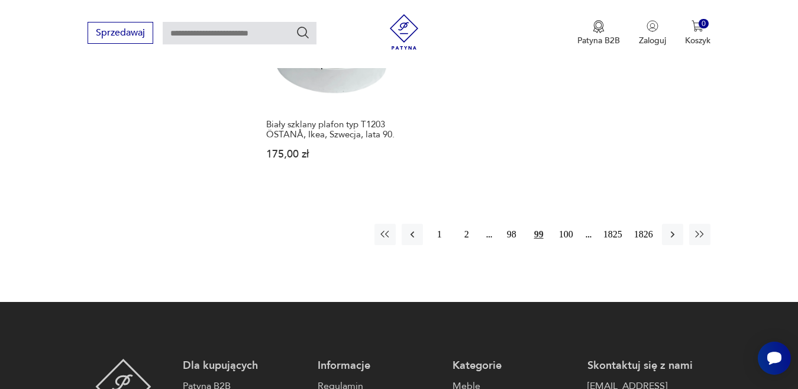
scroll to position [1573, 0]
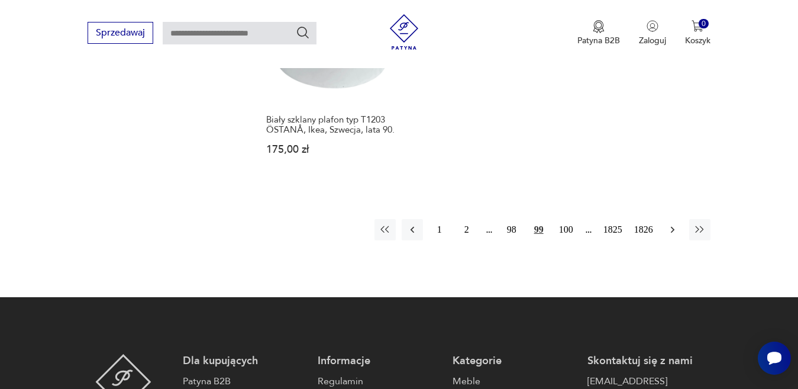
click at [671, 228] on icon "button" at bounding box center [673, 230] width 12 height 12
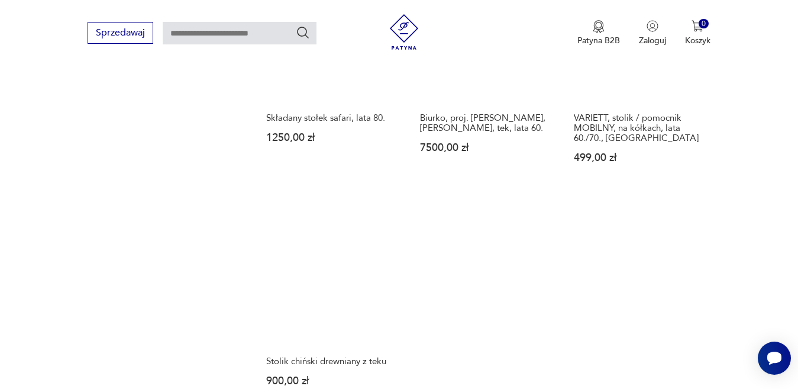
scroll to position [1514, 0]
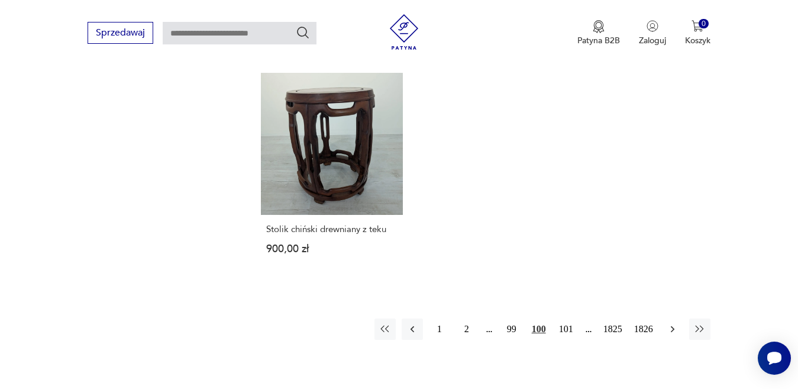
click at [669, 323] on icon "button" at bounding box center [673, 329] width 12 height 12
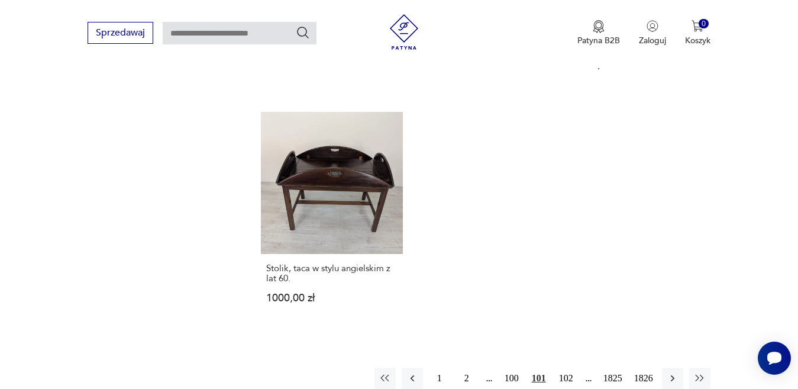
scroll to position [1514, 0]
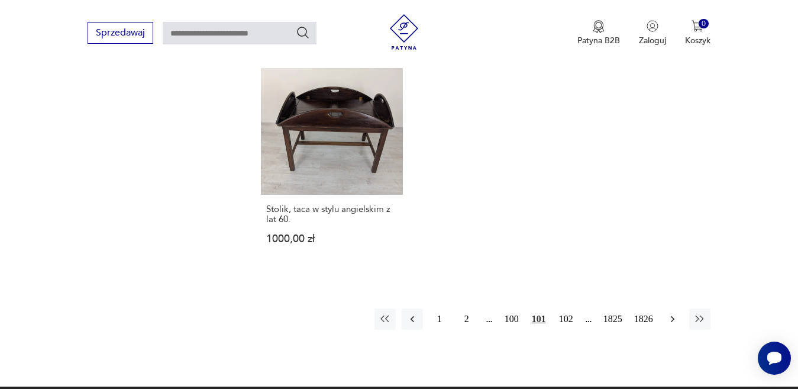
click at [670, 319] on icon "button" at bounding box center [673, 319] width 12 height 12
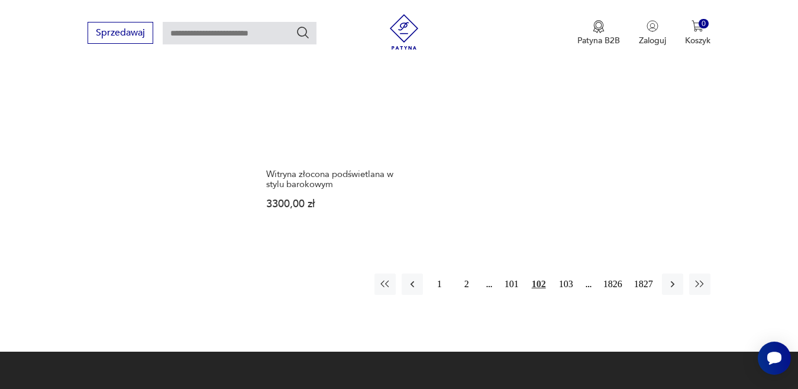
scroll to position [1573, 0]
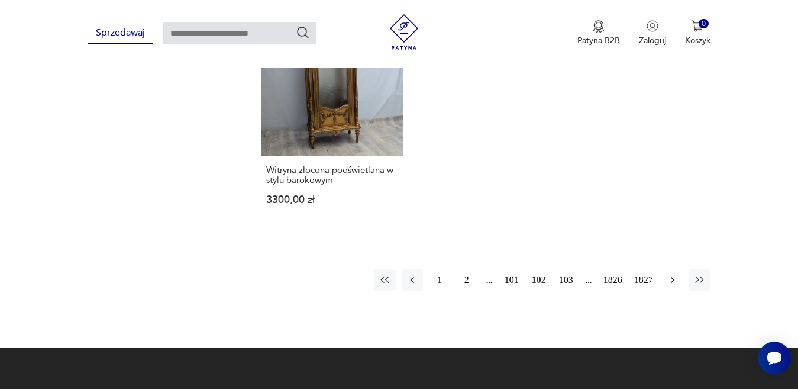
click at [674, 274] on icon "button" at bounding box center [673, 280] width 12 height 12
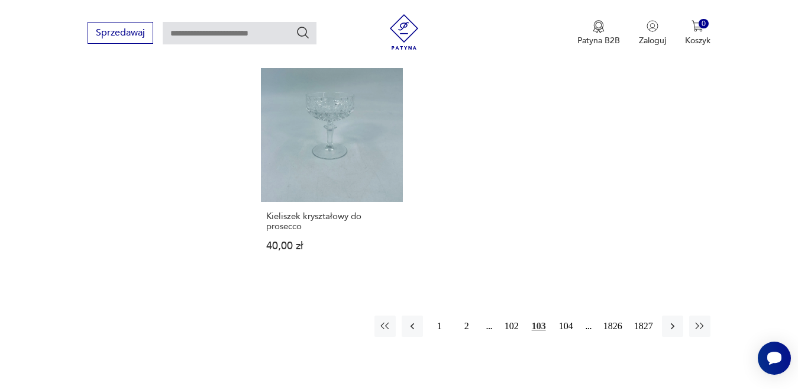
scroll to position [1514, 0]
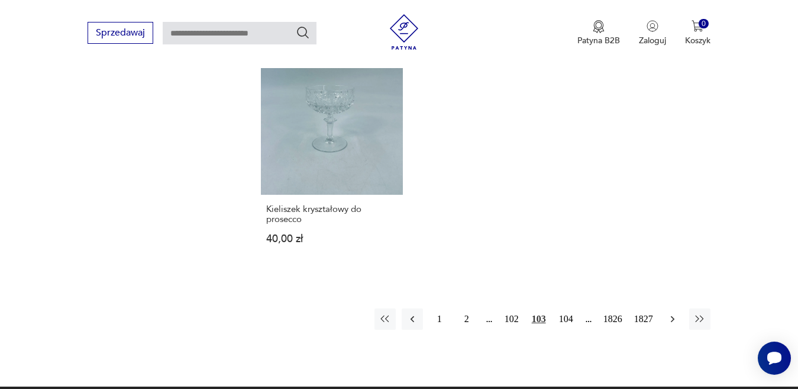
click at [672, 315] on icon "button" at bounding box center [672, 318] width 4 height 7
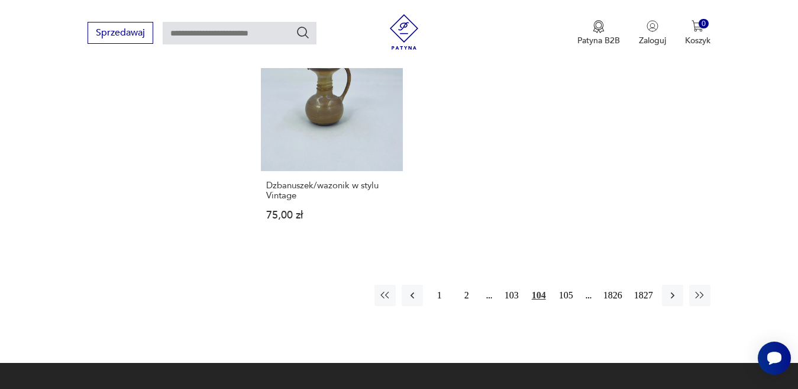
scroll to position [1514, 0]
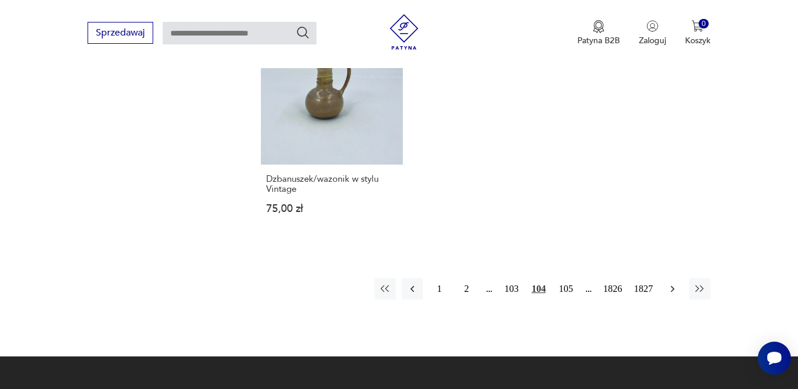
click at [671, 286] on icon "button" at bounding box center [673, 289] width 12 height 12
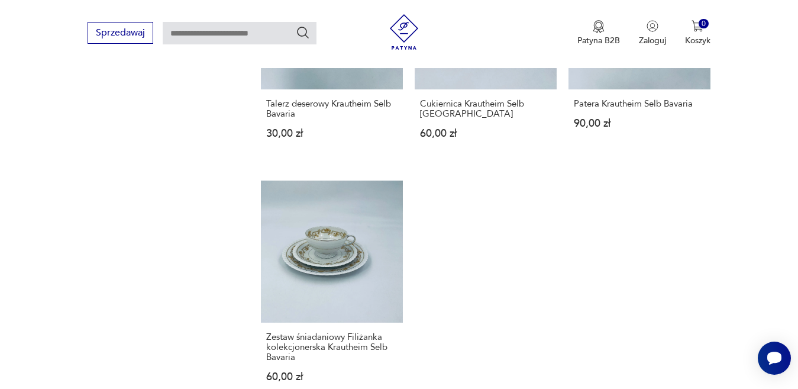
scroll to position [1514, 0]
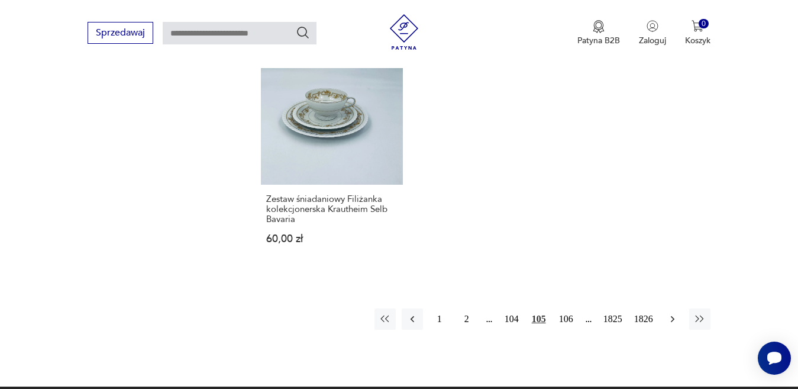
click at [672, 313] on icon "button" at bounding box center [673, 319] width 12 height 12
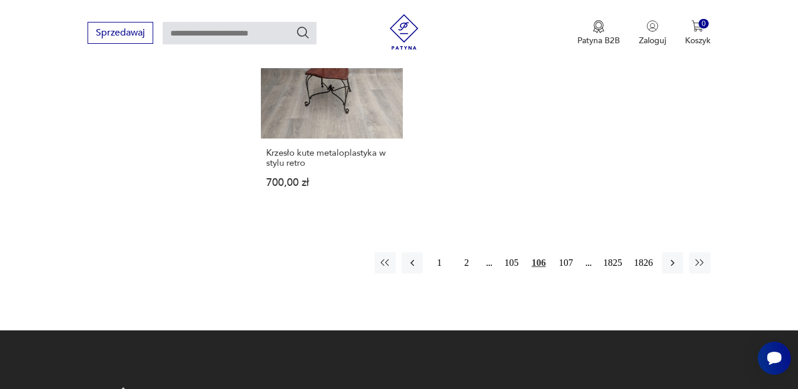
scroll to position [1632, 0]
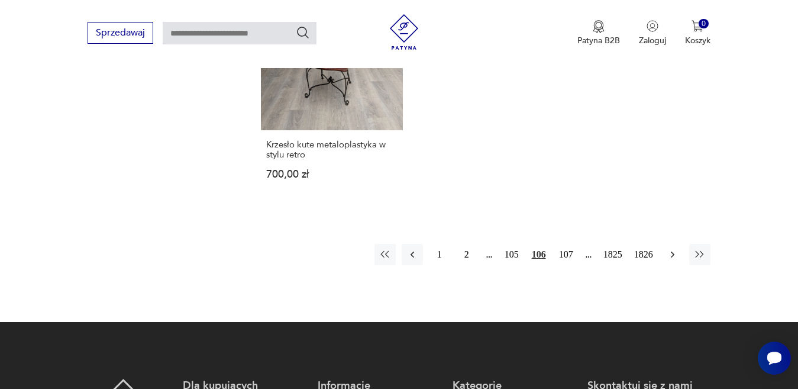
click at [672, 248] on icon "button" at bounding box center [673, 254] width 12 height 12
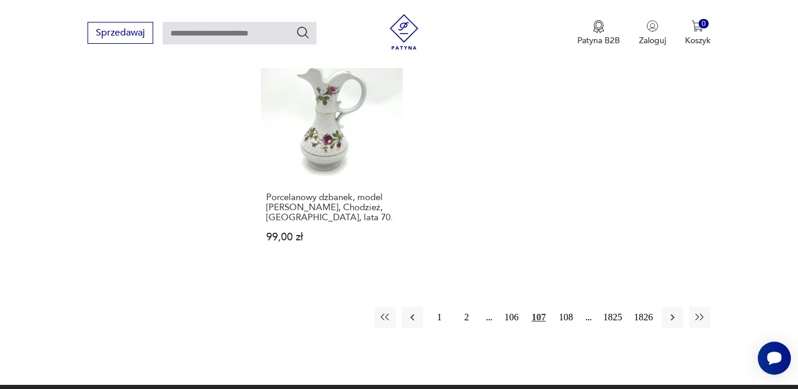
scroll to position [1573, 0]
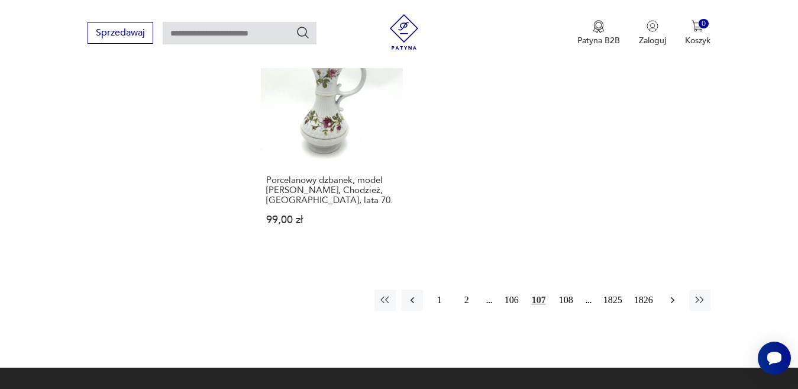
click at [673, 296] on icon "button" at bounding box center [672, 299] width 4 height 7
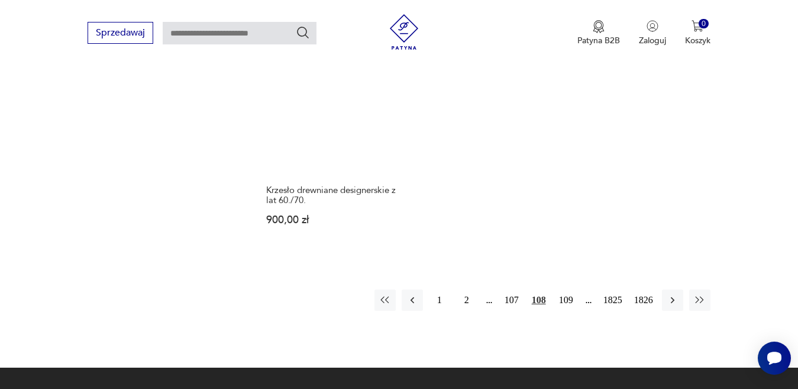
scroll to position [1632, 0]
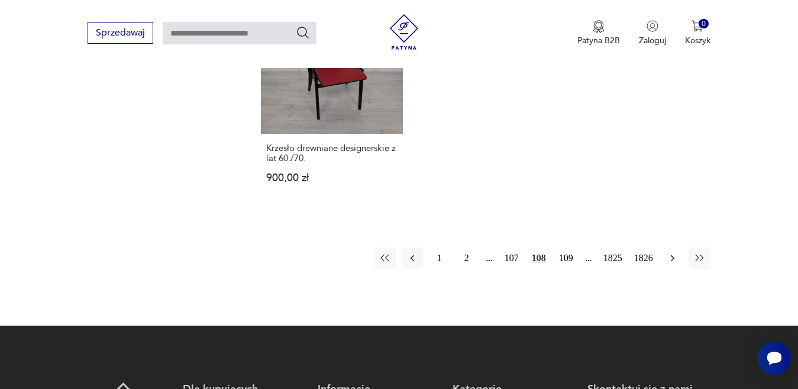
click at [673, 252] on icon "button" at bounding box center [673, 258] width 12 height 12
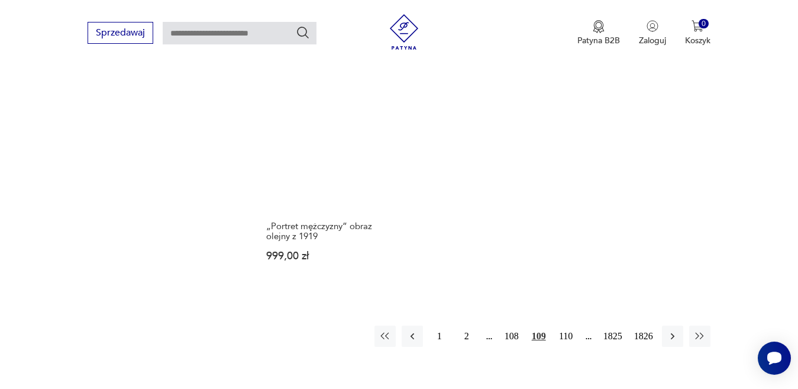
scroll to position [1573, 0]
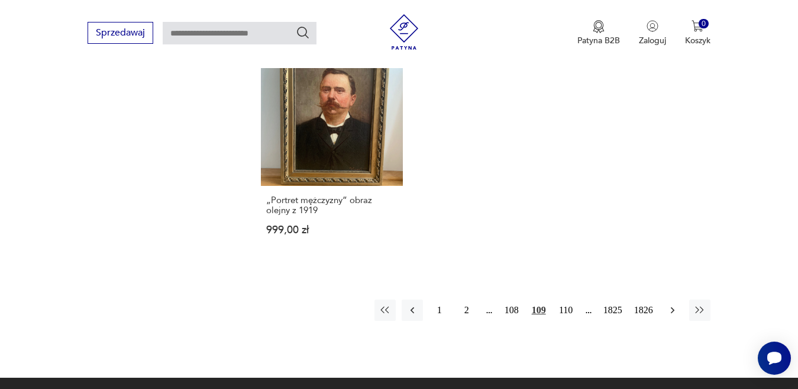
click at [670, 304] on icon "button" at bounding box center [673, 310] width 12 height 12
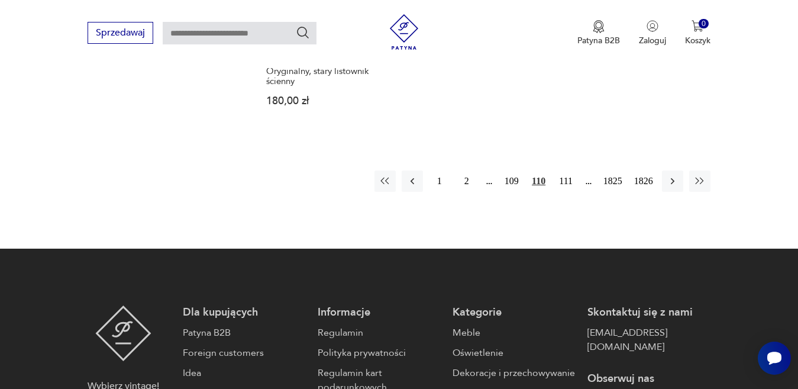
scroll to position [1632, 0]
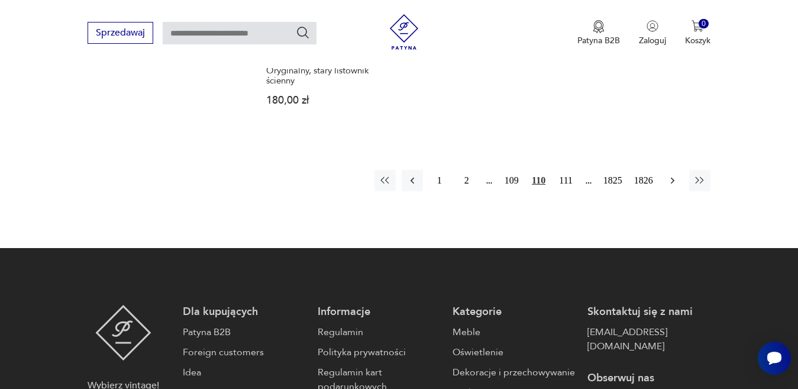
click at [669, 174] on icon "button" at bounding box center [673, 180] width 12 height 12
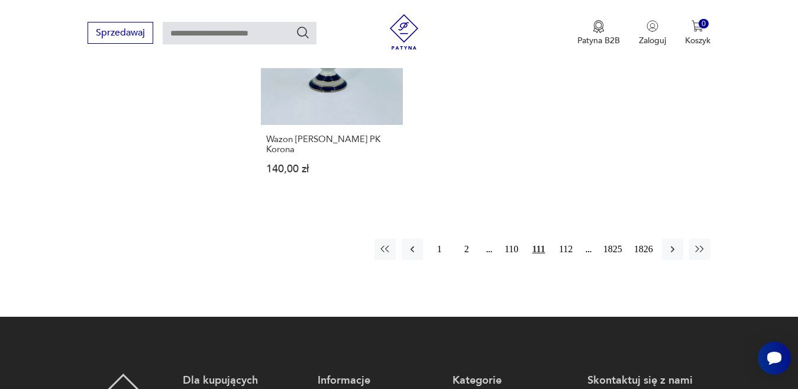
scroll to position [1632, 0]
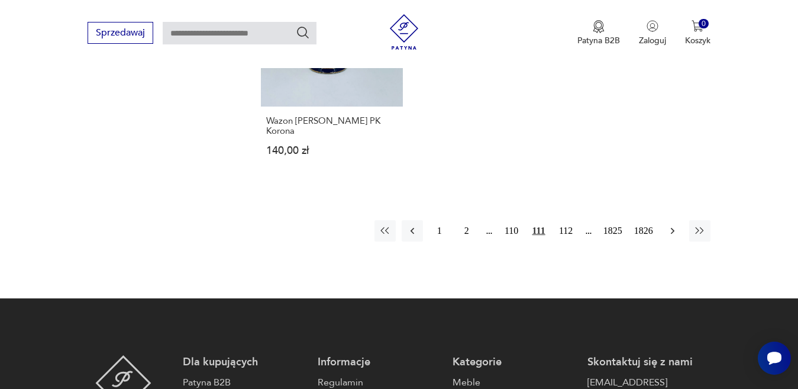
click at [672, 227] on icon "button" at bounding box center [672, 230] width 4 height 7
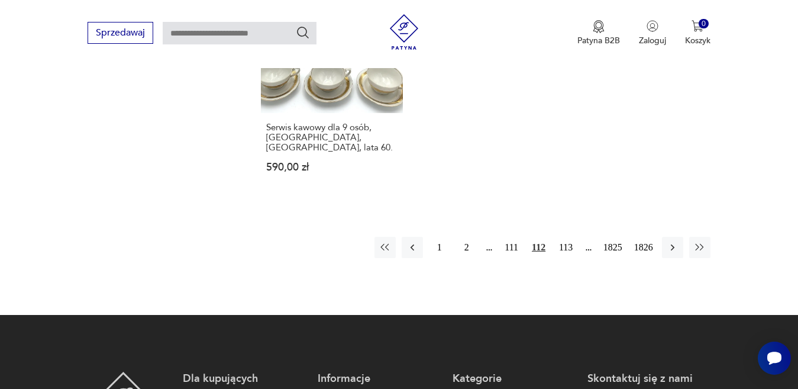
scroll to position [1632, 0]
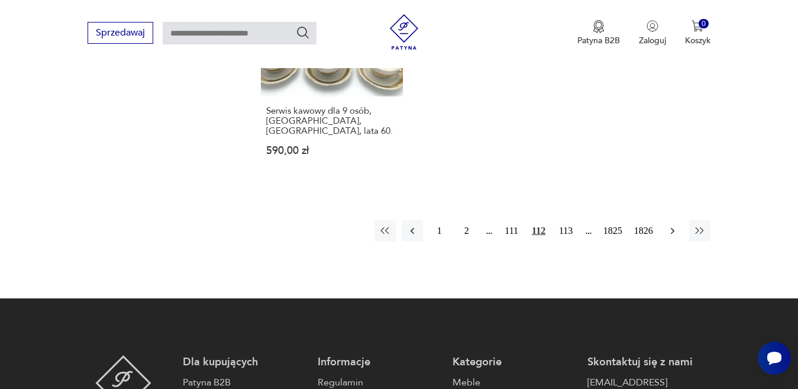
click at [672, 225] on icon "button" at bounding box center [673, 231] width 12 height 12
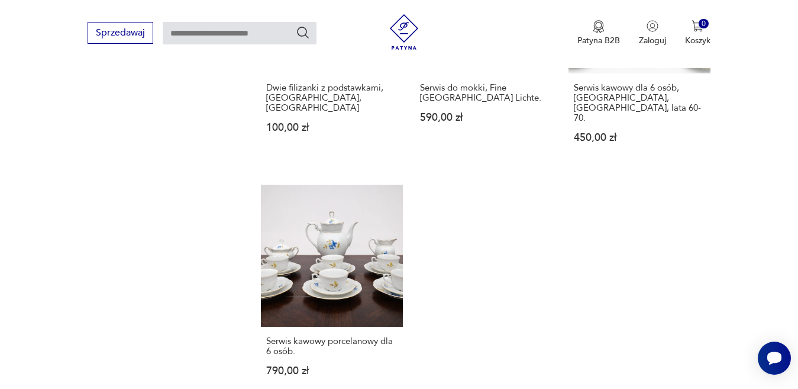
scroll to position [1514, 0]
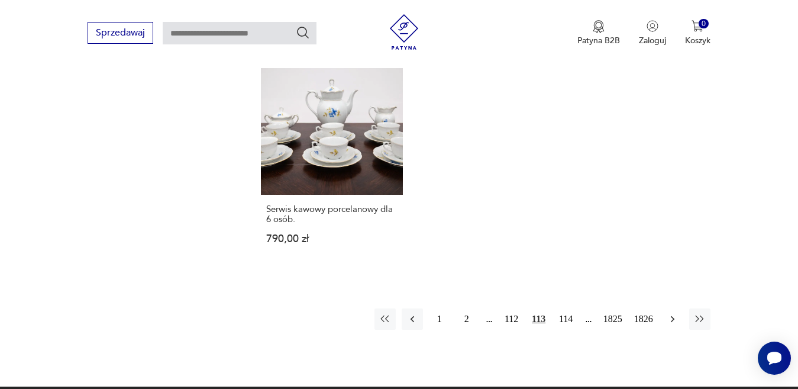
click at [674, 313] on icon "button" at bounding box center [673, 319] width 12 height 12
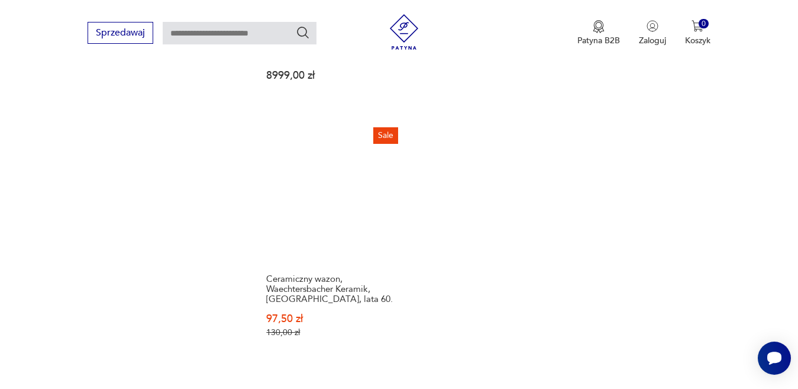
scroll to position [1514, 0]
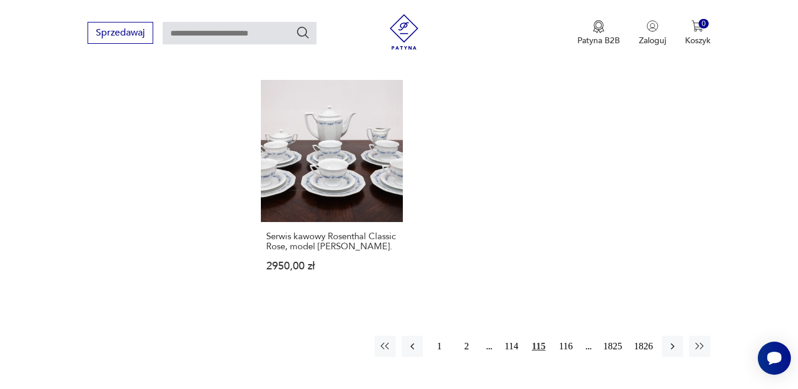
scroll to position [1573, 0]
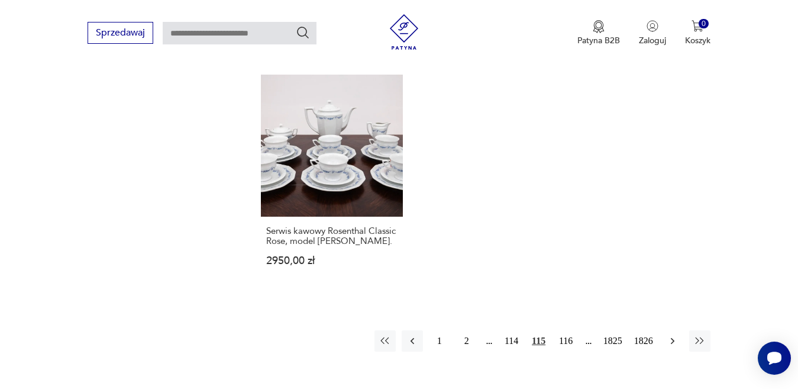
click at [675, 335] on icon "button" at bounding box center [673, 341] width 12 height 12
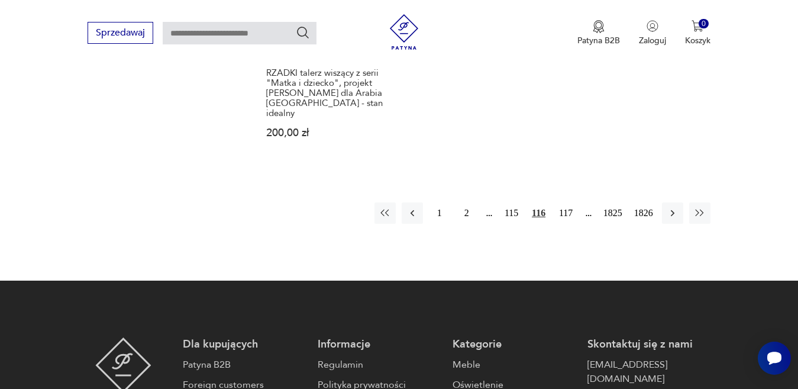
scroll to position [1691, 0]
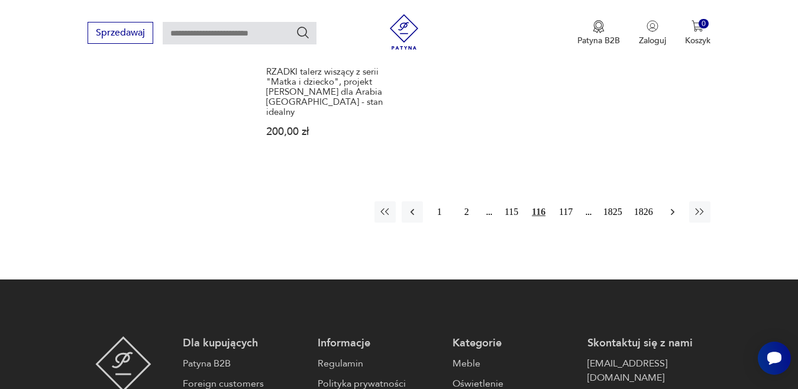
click at [671, 206] on icon "button" at bounding box center [673, 212] width 12 height 12
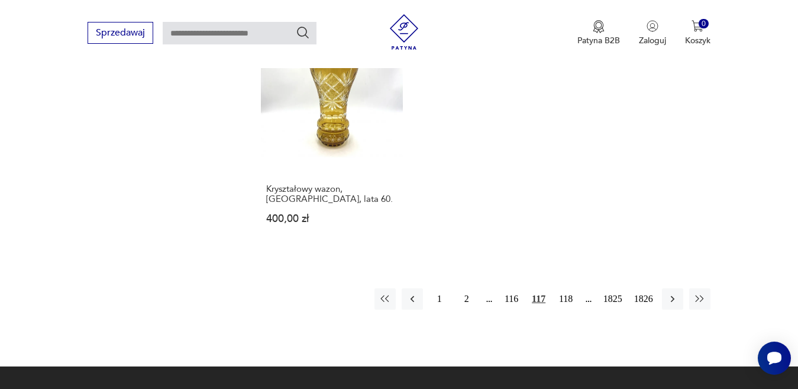
scroll to position [1573, 0]
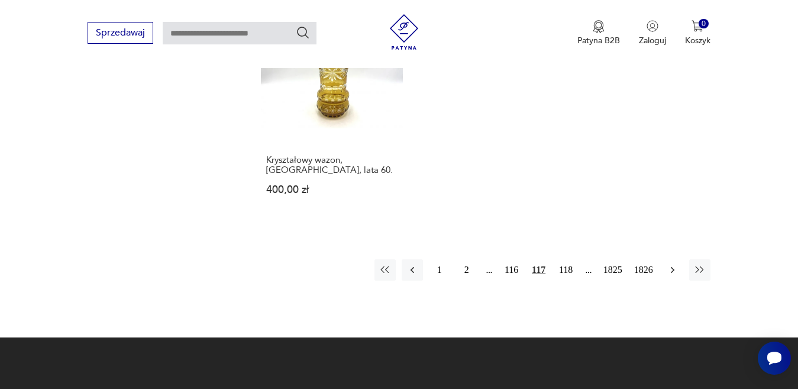
click at [672, 264] on icon "button" at bounding box center [673, 270] width 12 height 12
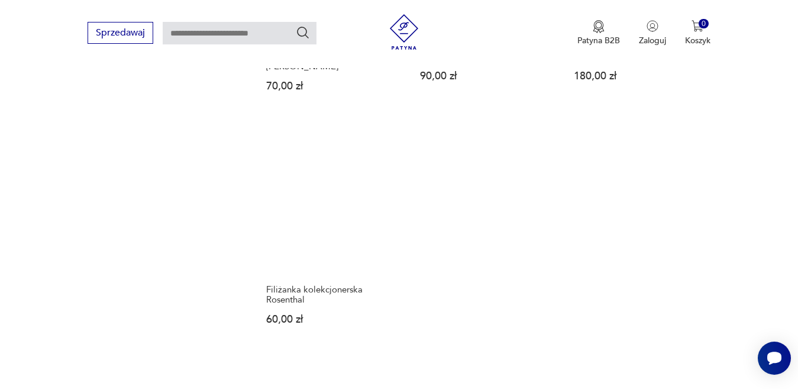
scroll to position [1454, 0]
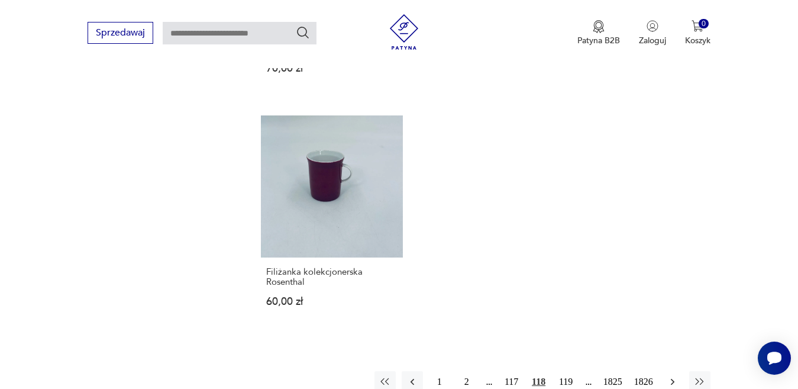
click at [670, 376] on icon "button" at bounding box center [673, 382] width 12 height 12
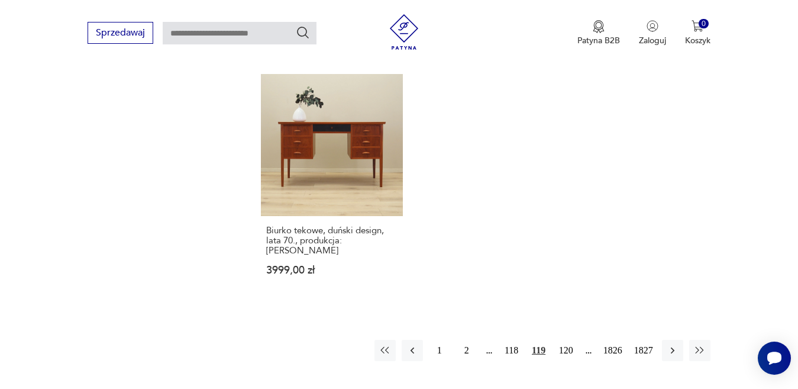
scroll to position [1514, 0]
click at [671, 343] on icon "button" at bounding box center [673, 349] width 12 height 12
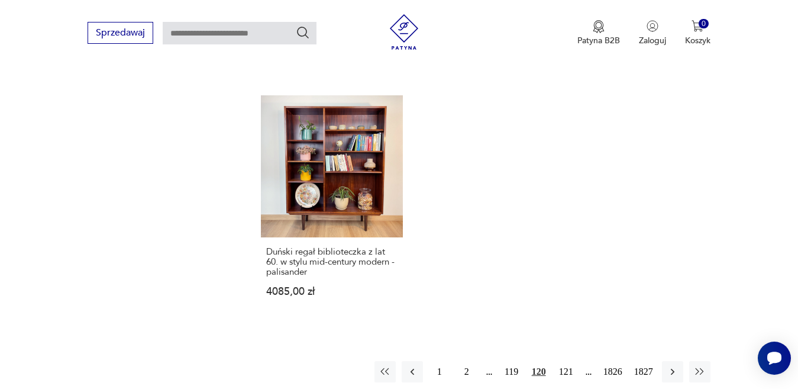
scroll to position [1514, 0]
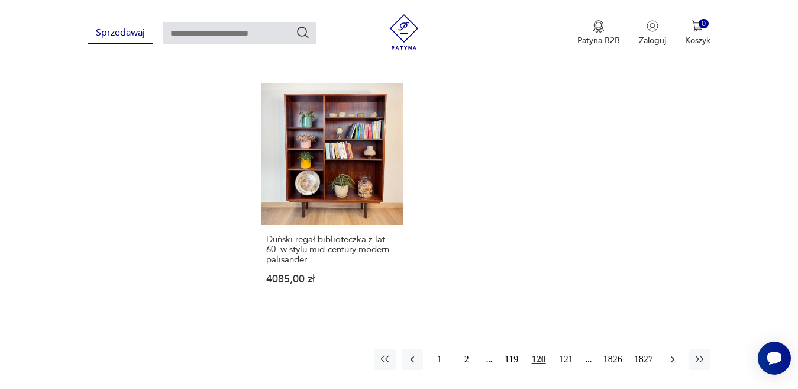
click at [673, 353] on icon "button" at bounding box center [673, 359] width 12 height 12
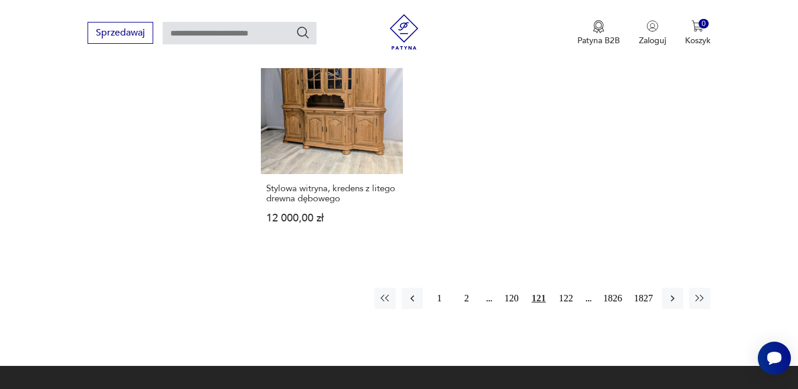
scroll to position [1573, 0]
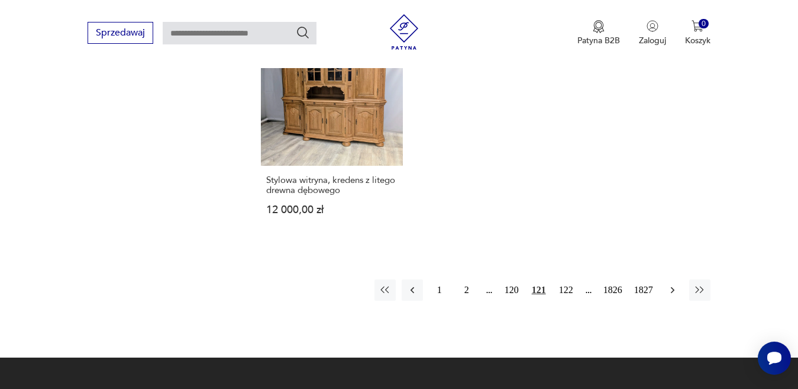
click at [672, 284] on icon "button" at bounding box center [673, 290] width 12 height 12
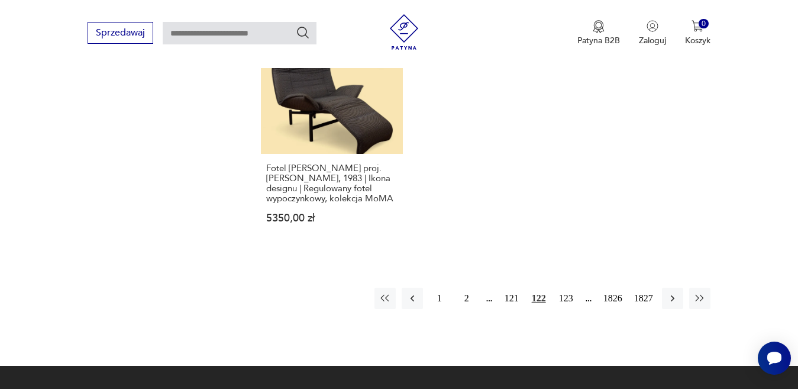
scroll to position [1573, 0]
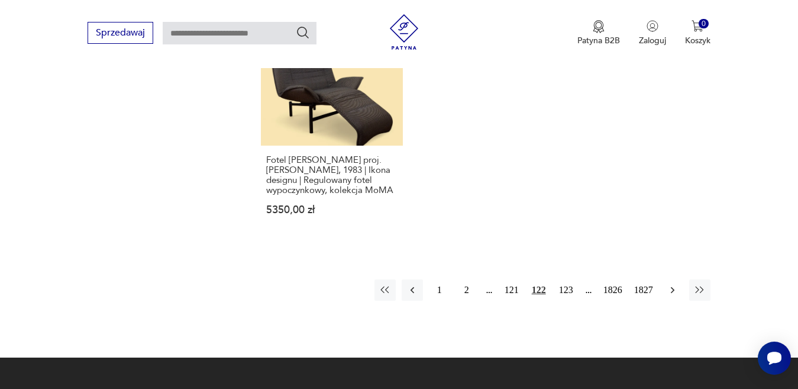
click at [670, 284] on icon "button" at bounding box center [673, 290] width 12 height 12
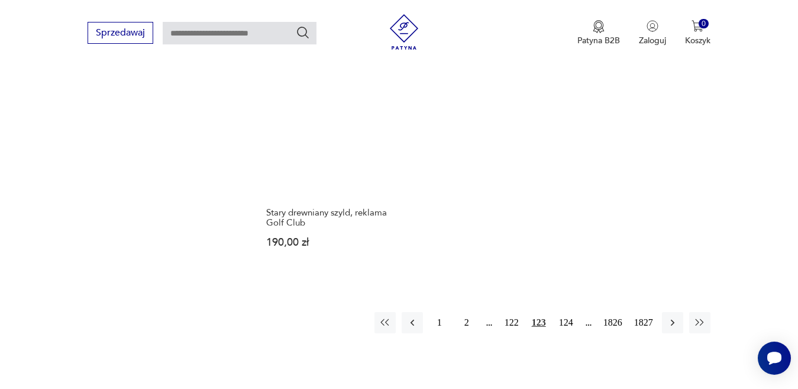
scroll to position [1573, 0]
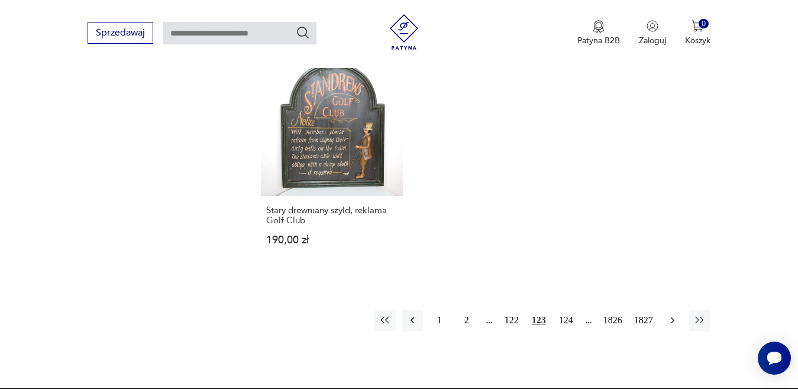
click at [670, 314] on icon "button" at bounding box center [673, 320] width 12 height 12
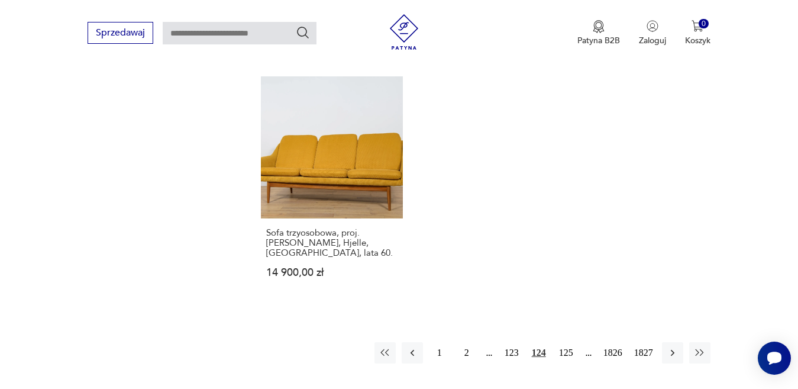
scroll to position [1691, 0]
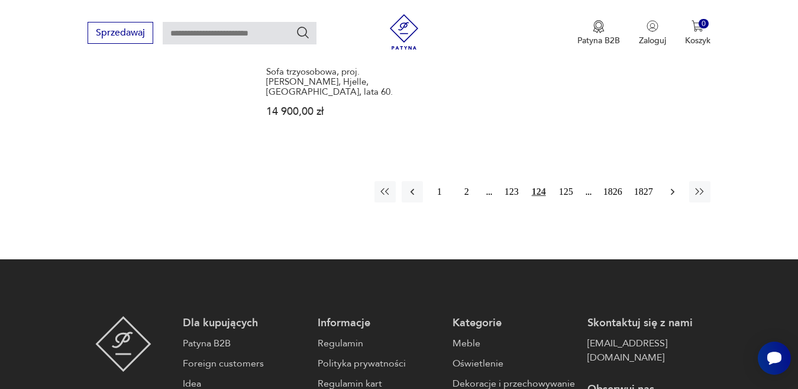
click at [672, 186] on icon "button" at bounding box center [673, 192] width 12 height 12
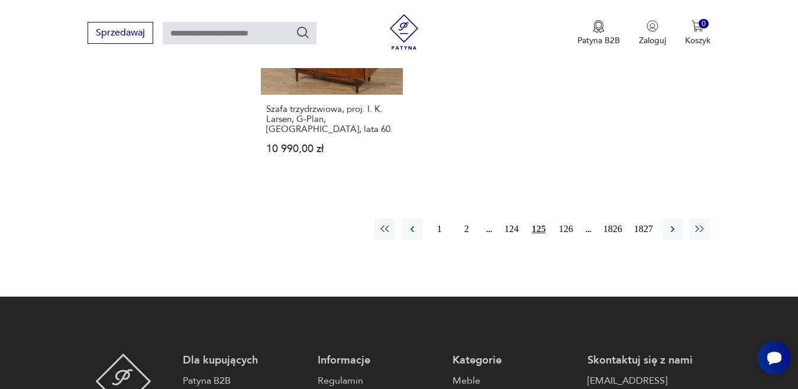
scroll to position [1632, 0]
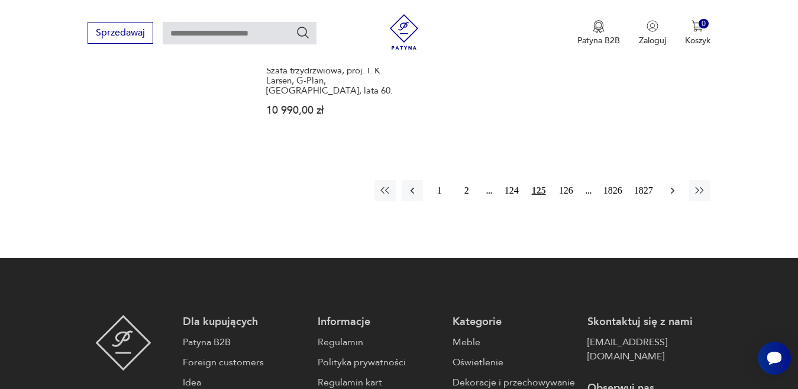
click at [673, 188] on icon "button" at bounding box center [673, 191] width 12 height 12
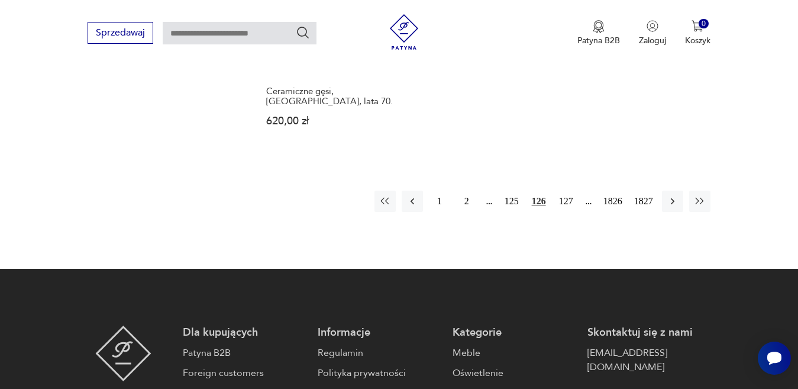
scroll to position [1691, 0]
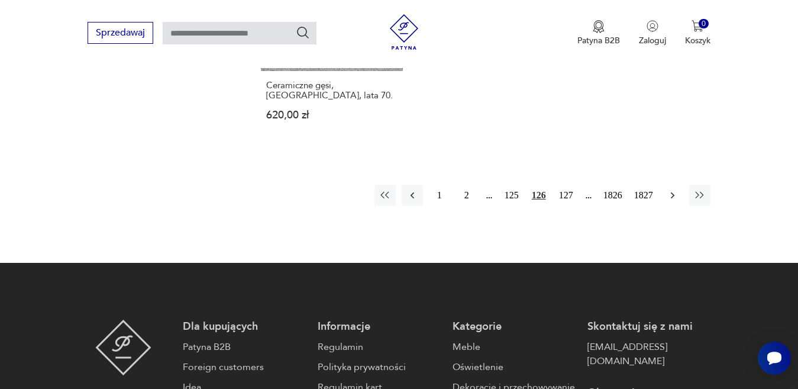
click at [672, 192] on icon "button" at bounding box center [672, 195] width 4 height 7
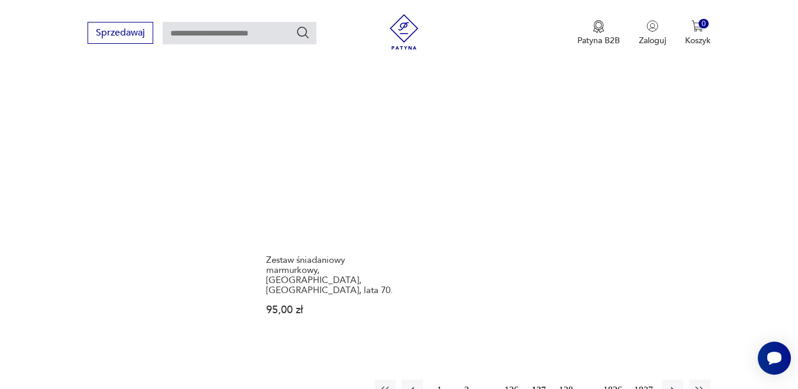
scroll to position [1514, 0]
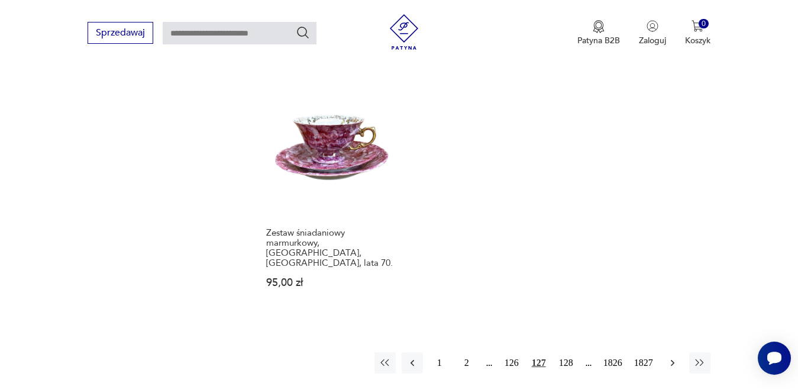
click at [674, 357] on icon "button" at bounding box center [673, 363] width 12 height 12
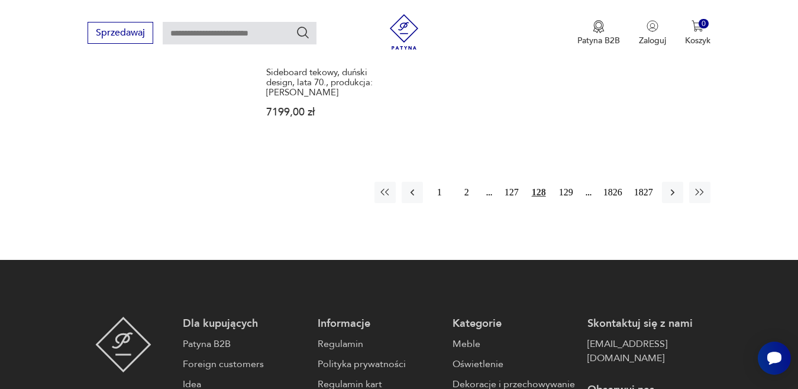
scroll to position [1691, 0]
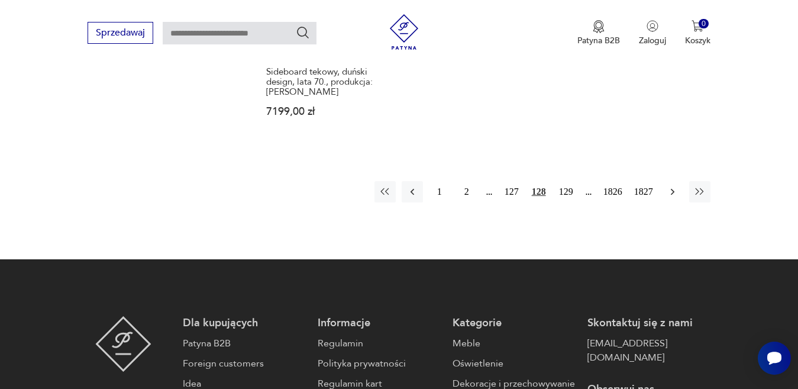
click at [671, 186] on icon "button" at bounding box center [673, 192] width 12 height 12
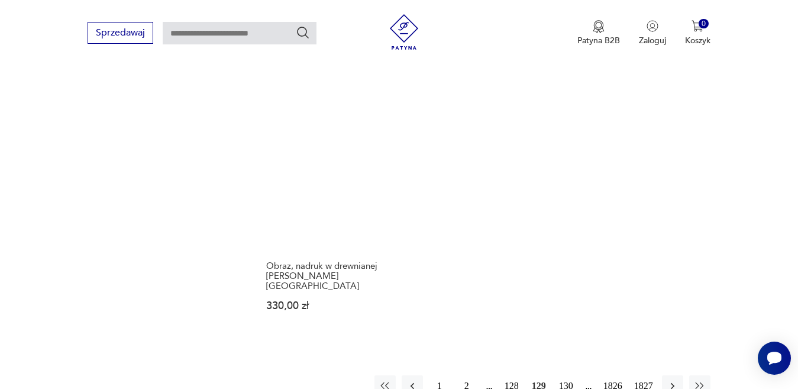
scroll to position [1691, 0]
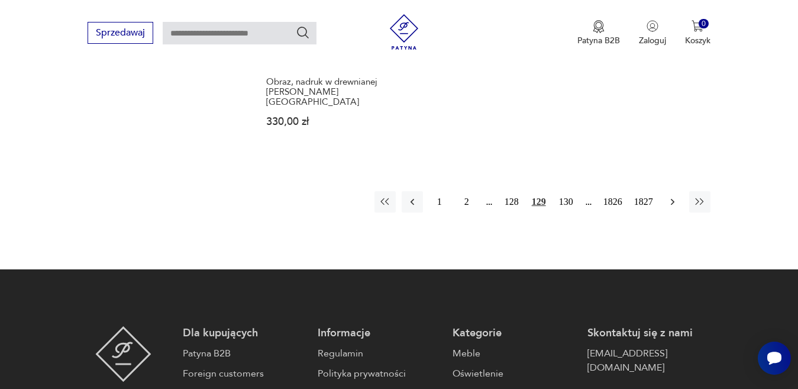
click at [670, 196] on icon "button" at bounding box center [673, 202] width 12 height 12
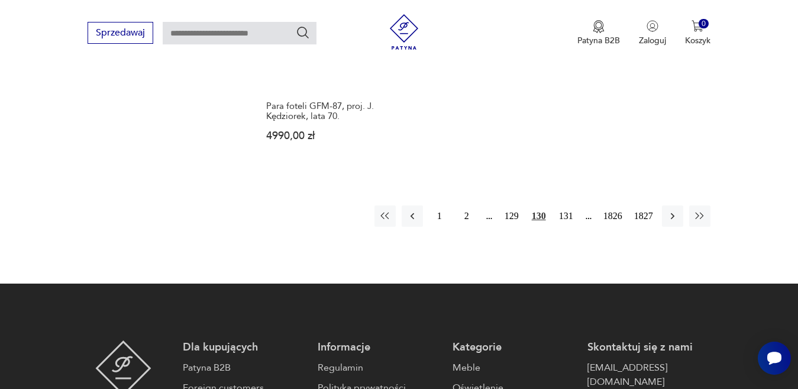
scroll to position [1632, 0]
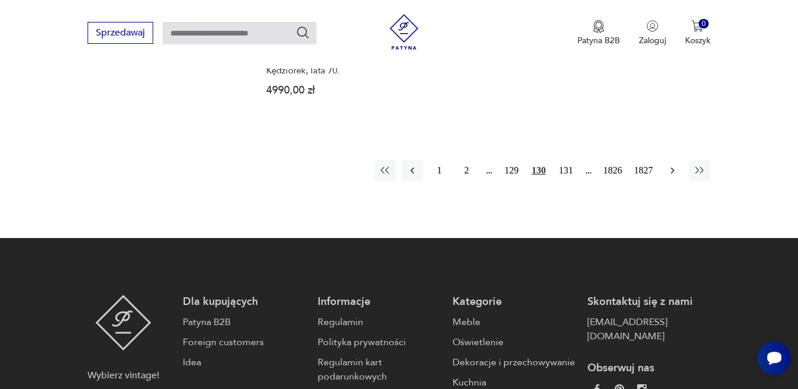
click at [672, 169] on icon "button" at bounding box center [673, 170] width 12 height 12
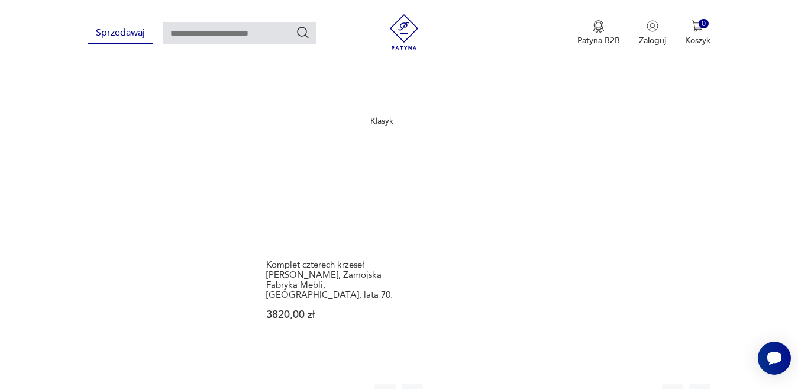
scroll to position [1573, 0]
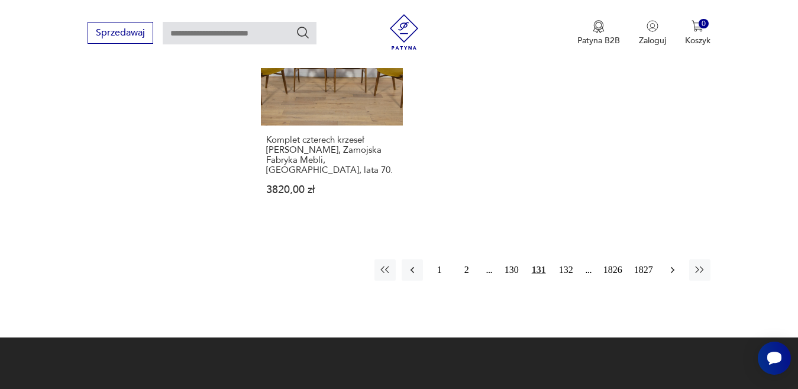
click at [674, 264] on icon "button" at bounding box center [673, 270] width 12 height 12
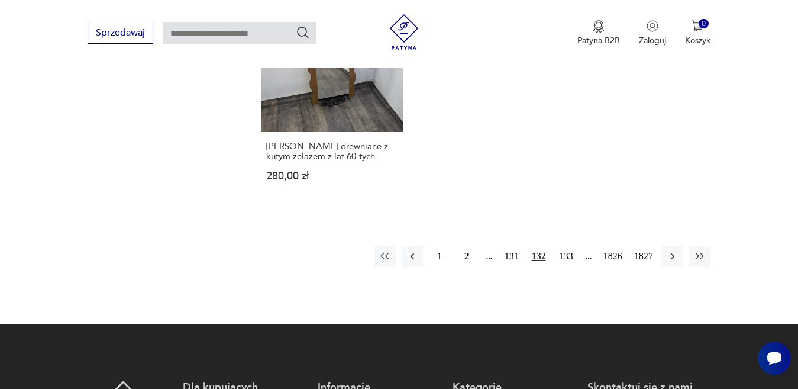
scroll to position [1573, 0]
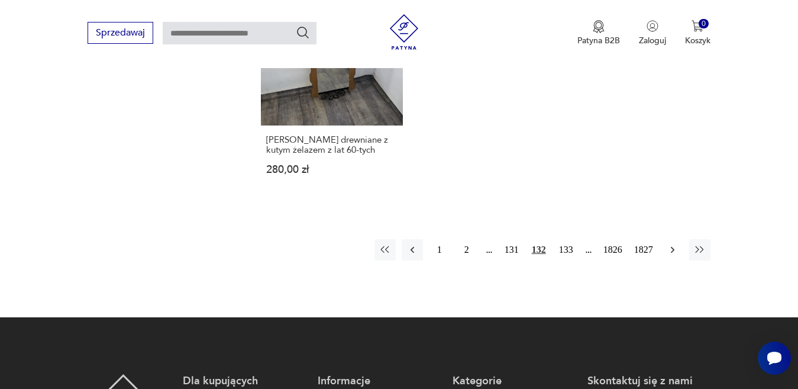
click at [673, 244] on icon "button" at bounding box center [673, 250] width 12 height 12
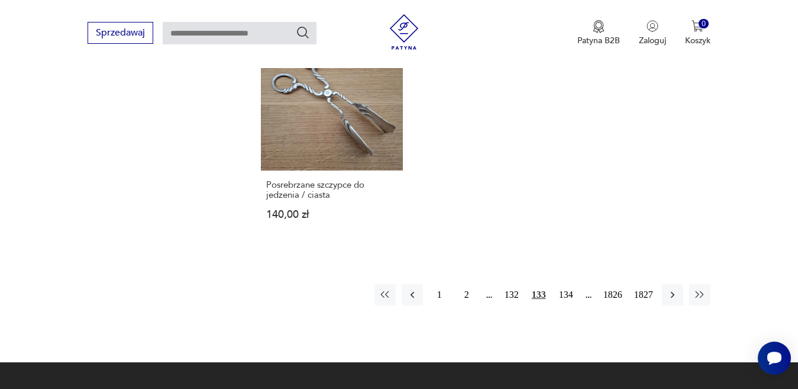
scroll to position [1573, 0]
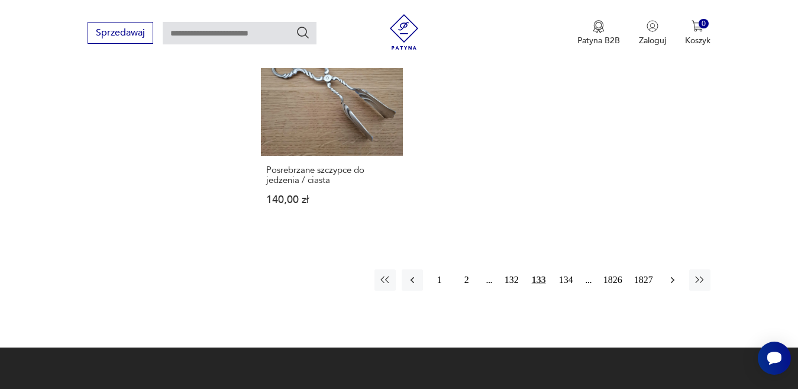
click at [673, 274] on icon "button" at bounding box center [673, 280] width 12 height 12
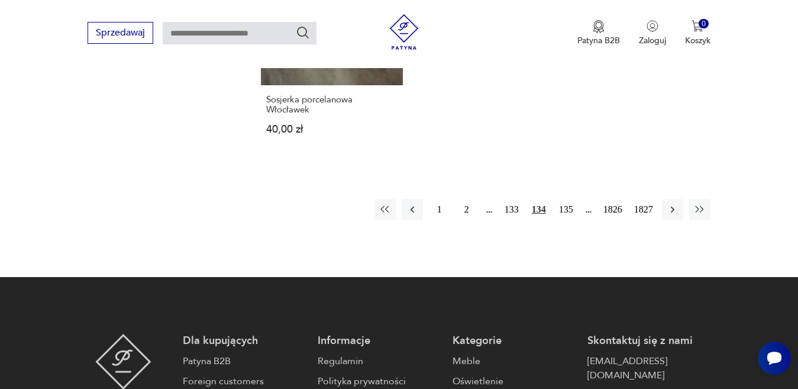
scroll to position [1691, 0]
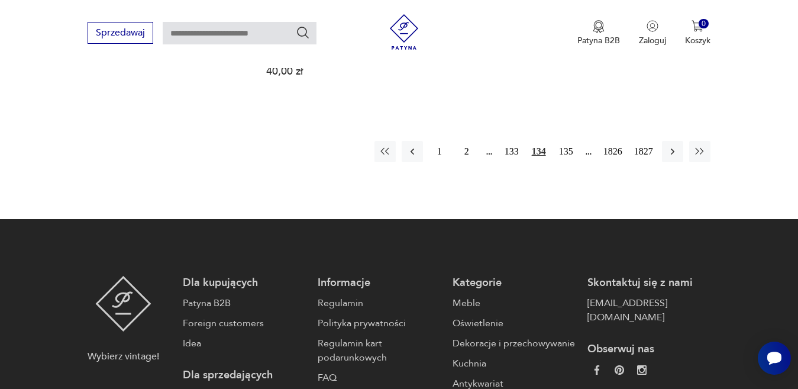
drag, startPoint x: 665, startPoint y: 105, endPoint x: 658, endPoint y: 113, distance: 10.1
drag, startPoint x: 658, startPoint y: 113, endPoint x: 521, endPoint y: 175, distance: 150.6
click at [671, 146] on icon "button" at bounding box center [673, 152] width 12 height 12
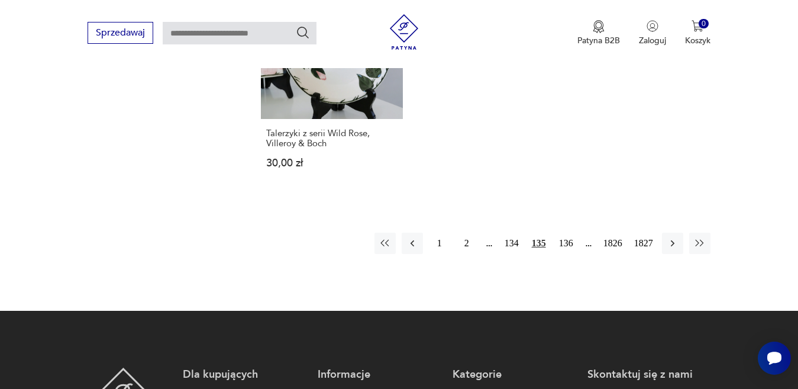
scroll to position [1632, 0]
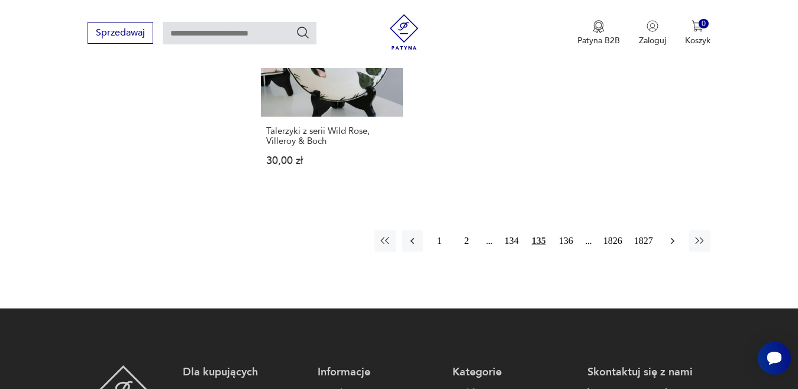
click at [672, 235] on icon "button" at bounding box center [673, 241] width 12 height 12
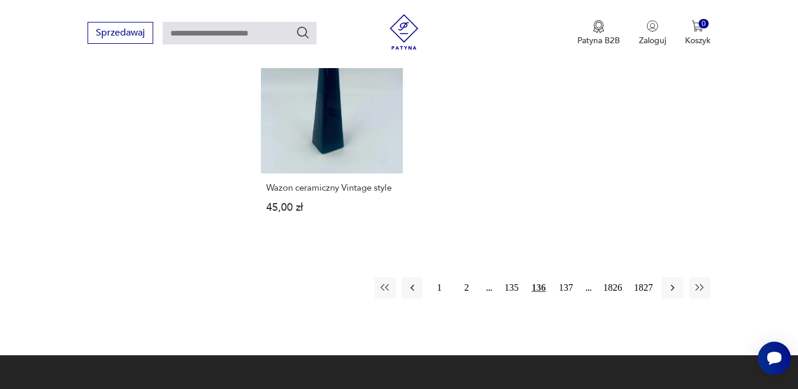
scroll to position [1573, 0]
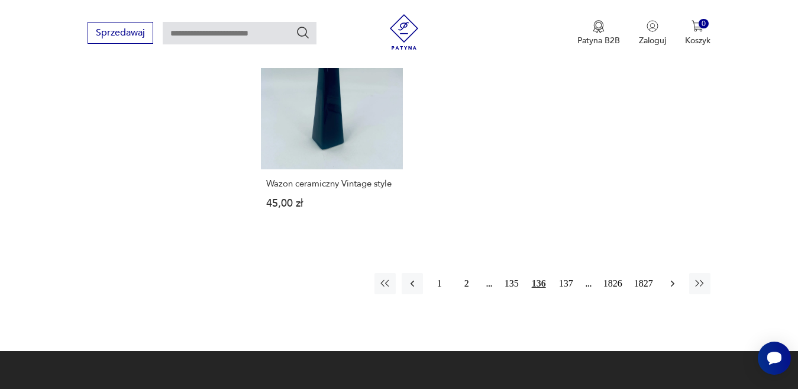
click at [673, 277] on icon "button" at bounding box center [673, 283] width 12 height 12
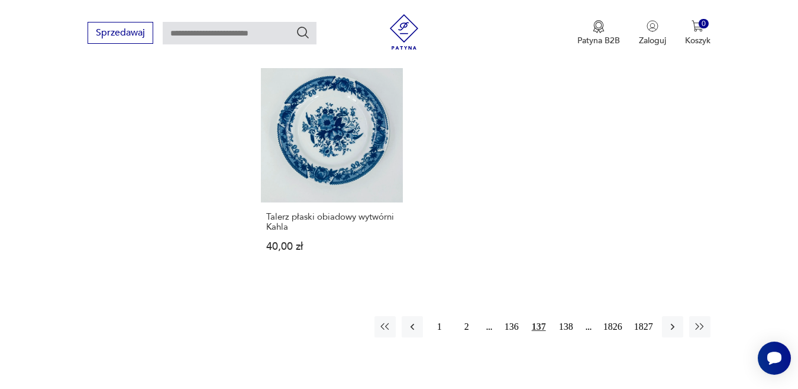
scroll to position [1514, 0]
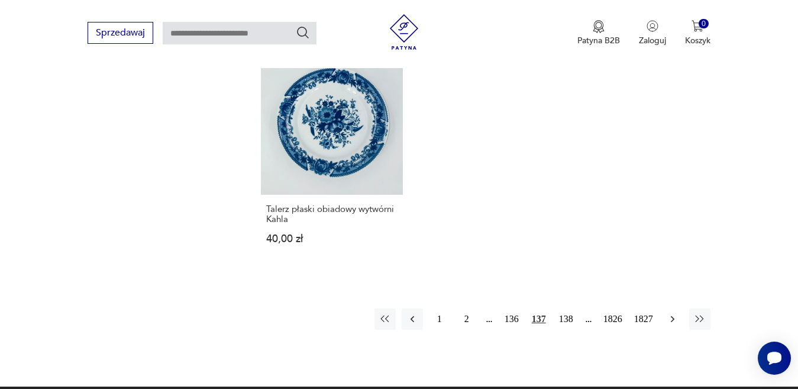
click at [671, 315] on icon "button" at bounding box center [672, 318] width 4 height 7
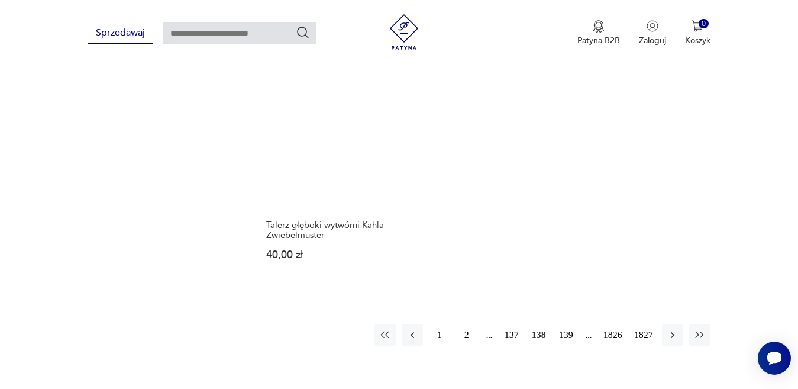
scroll to position [1514, 0]
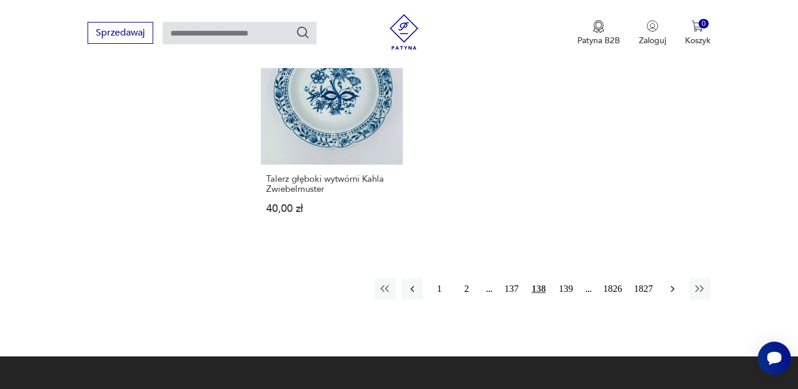
click at [672, 283] on icon "button" at bounding box center [673, 289] width 12 height 12
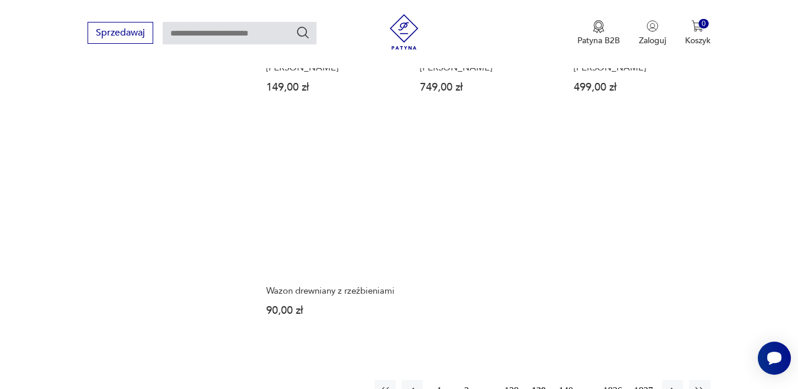
scroll to position [1514, 0]
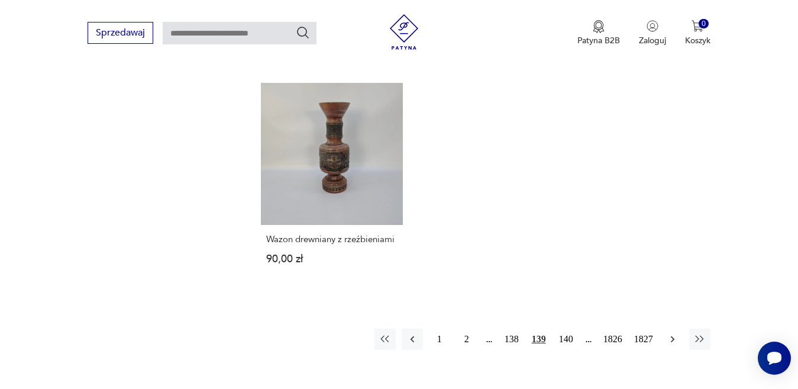
click at [677, 333] on icon "button" at bounding box center [673, 339] width 12 height 12
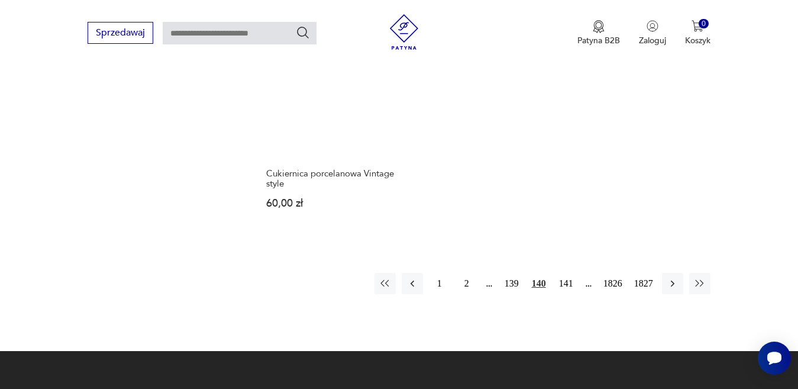
scroll to position [1632, 0]
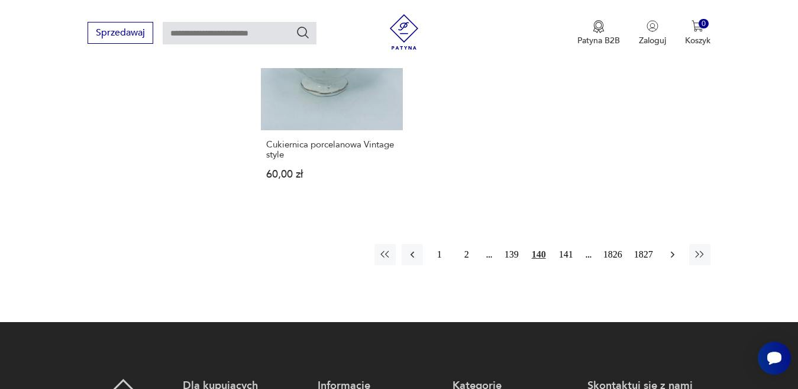
click at [674, 248] on icon "button" at bounding box center [673, 254] width 12 height 12
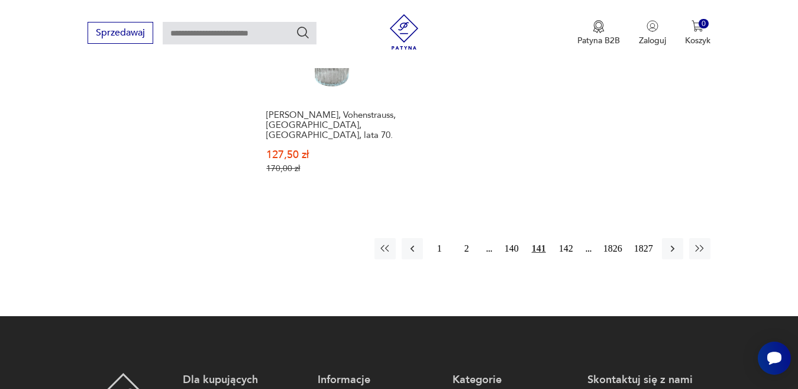
scroll to position [1632, 0]
click at [671, 242] on icon "button" at bounding box center [673, 248] width 12 height 12
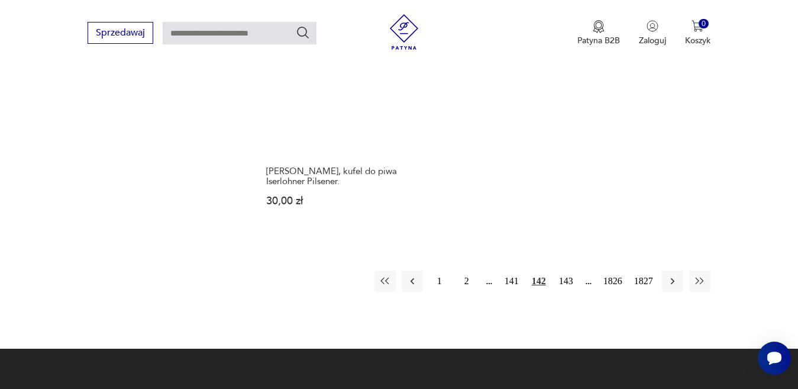
scroll to position [1573, 0]
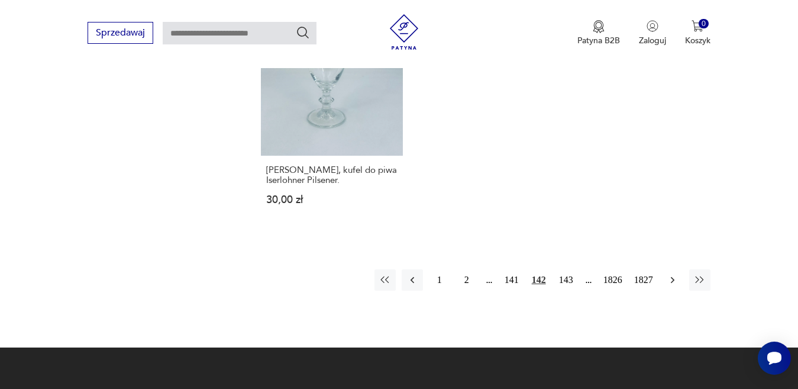
click at [671, 276] on icon "button" at bounding box center [672, 279] width 4 height 7
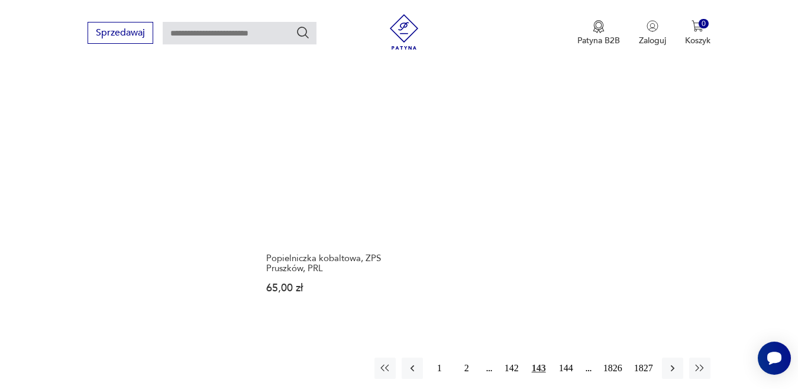
scroll to position [1573, 0]
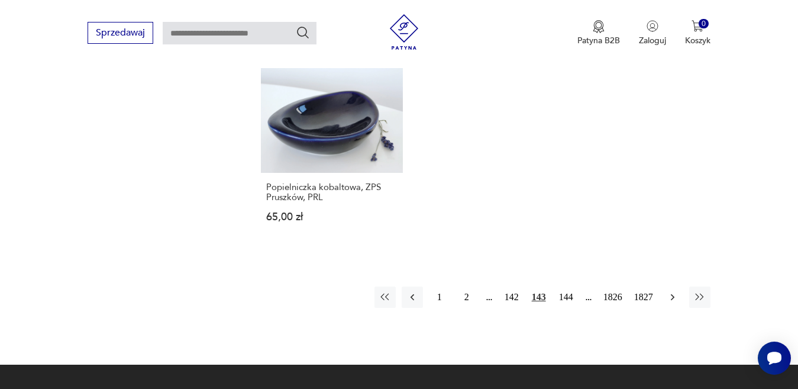
click at [674, 291] on icon "button" at bounding box center [673, 297] width 12 height 12
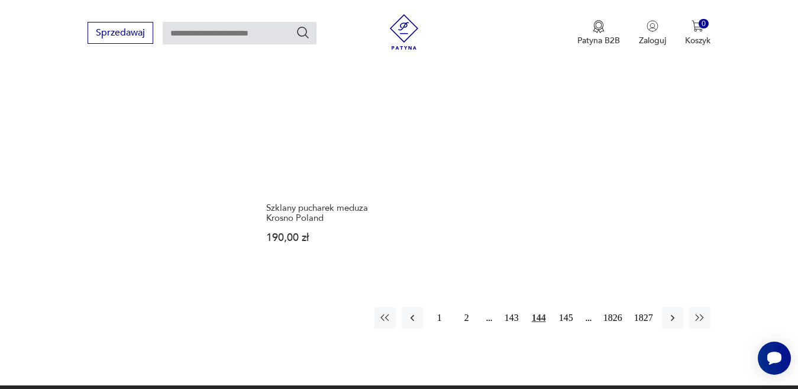
scroll to position [1573, 0]
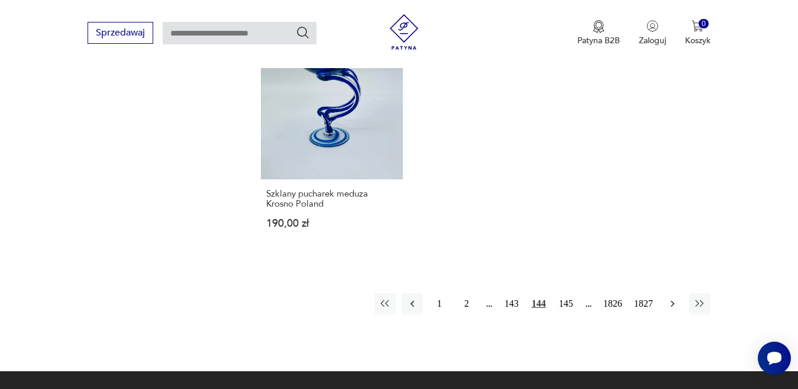
click at [670, 298] on icon "button" at bounding box center [673, 304] width 12 height 12
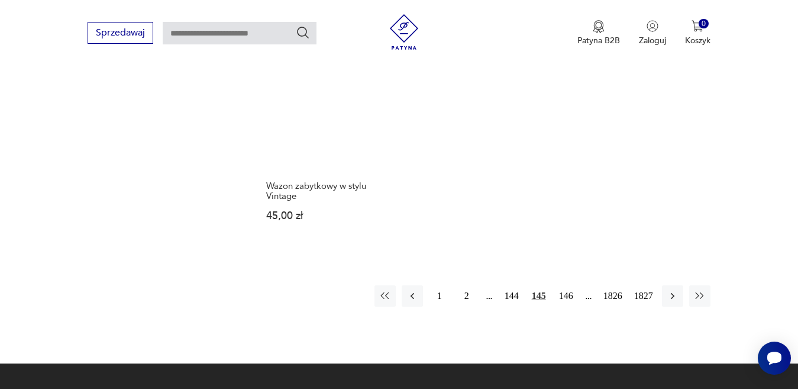
scroll to position [1632, 0]
